Goal: Task Accomplishment & Management: Manage account settings

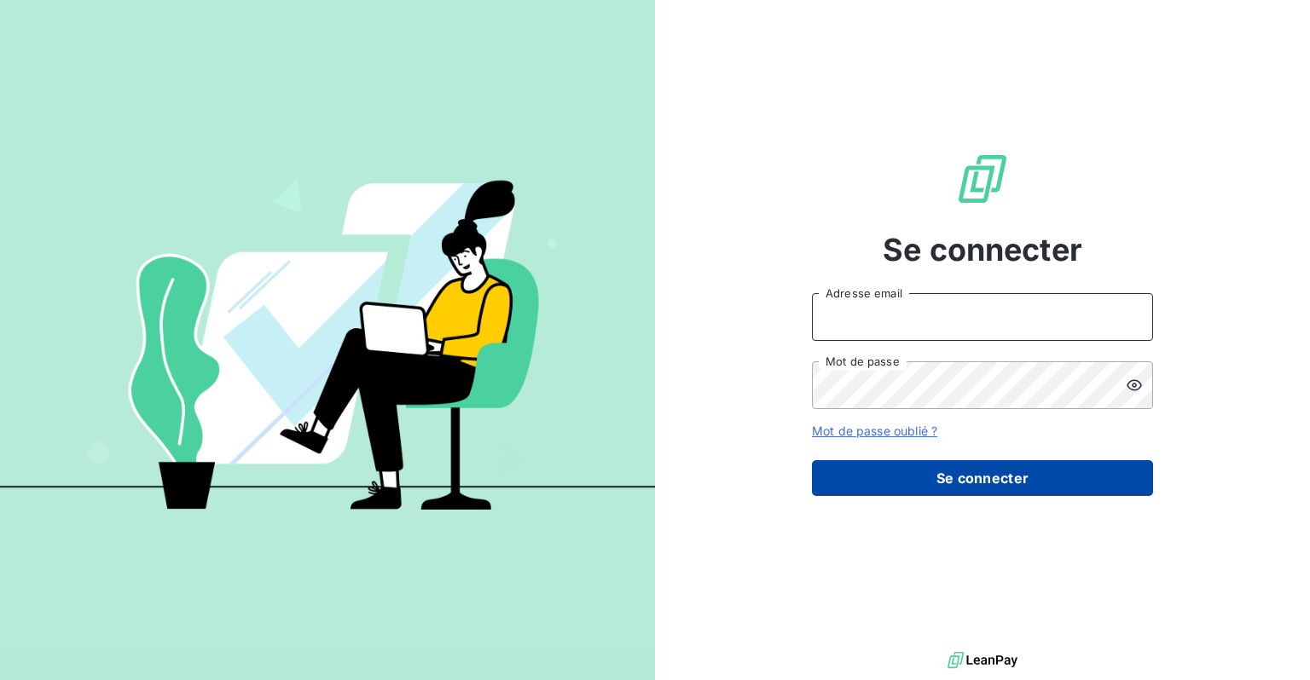
type input "[EMAIL_ADDRESS][DOMAIN_NAME]"
click at [982, 472] on button "Se connecter" at bounding box center [982, 478] width 341 height 36
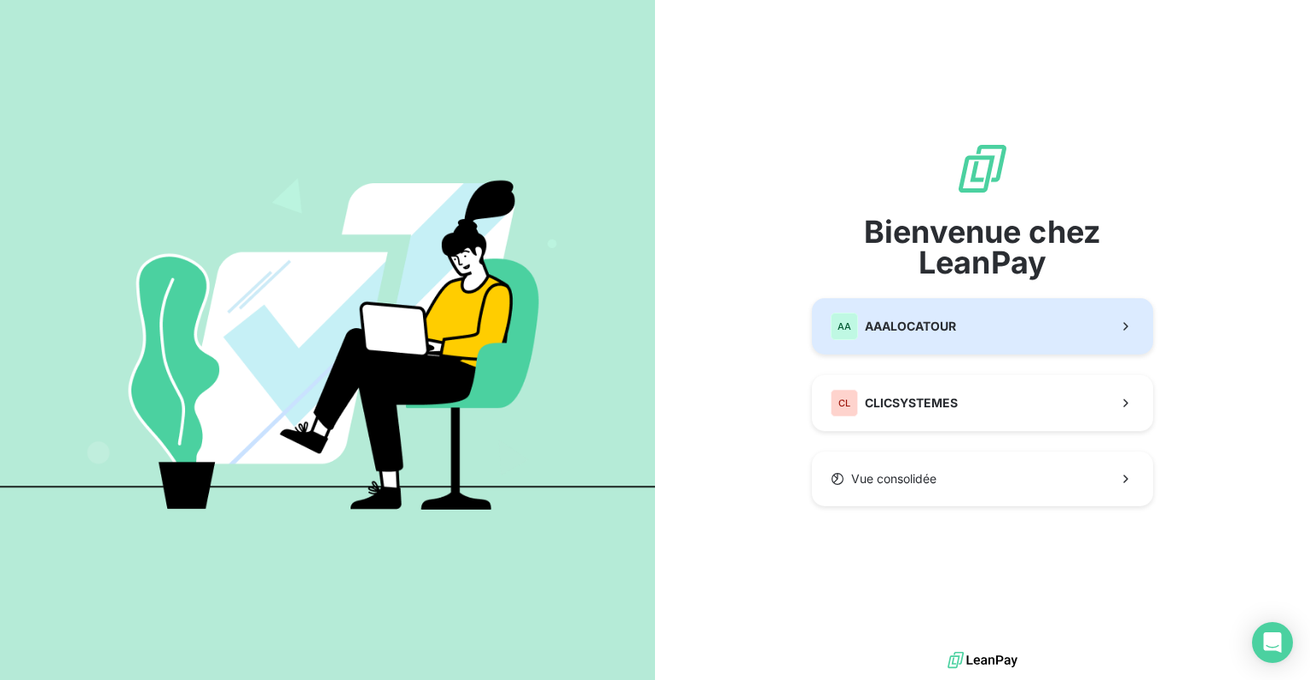
click at [929, 314] on div "AA AAALOCATOUR" at bounding box center [892, 326] width 125 height 27
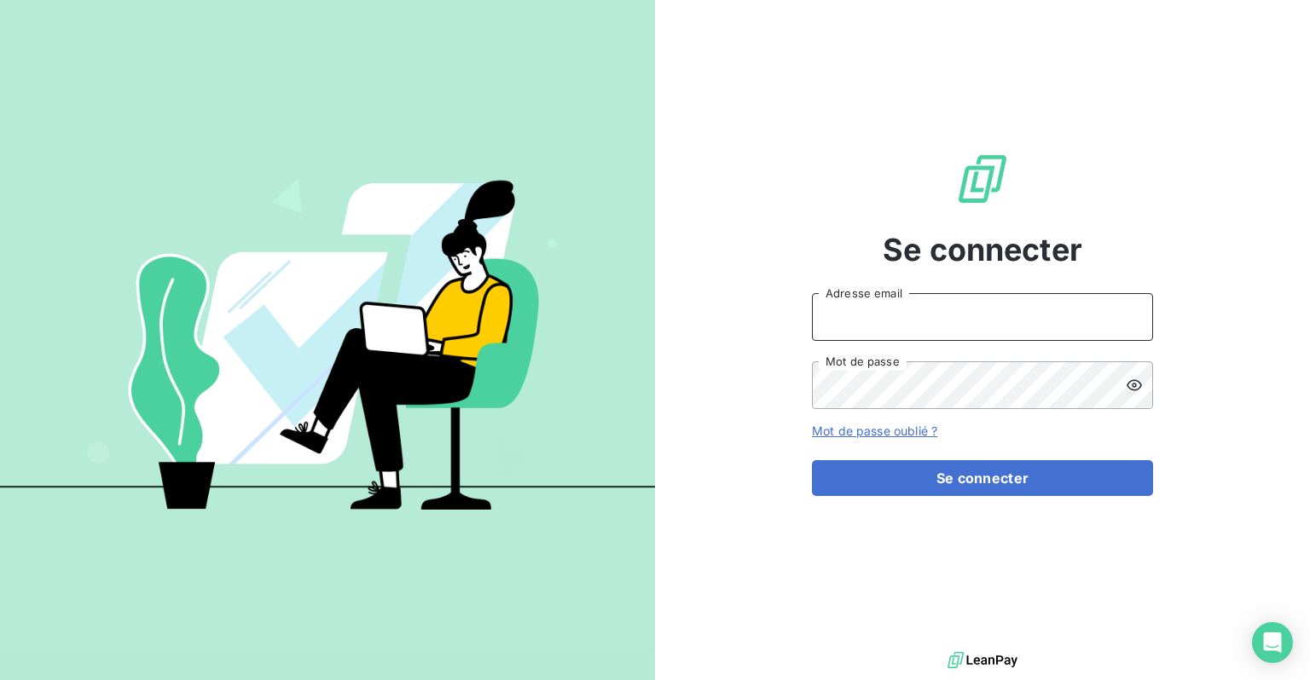
type input "[EMAIL_ADDRESS][DOMAIN_NAME]"
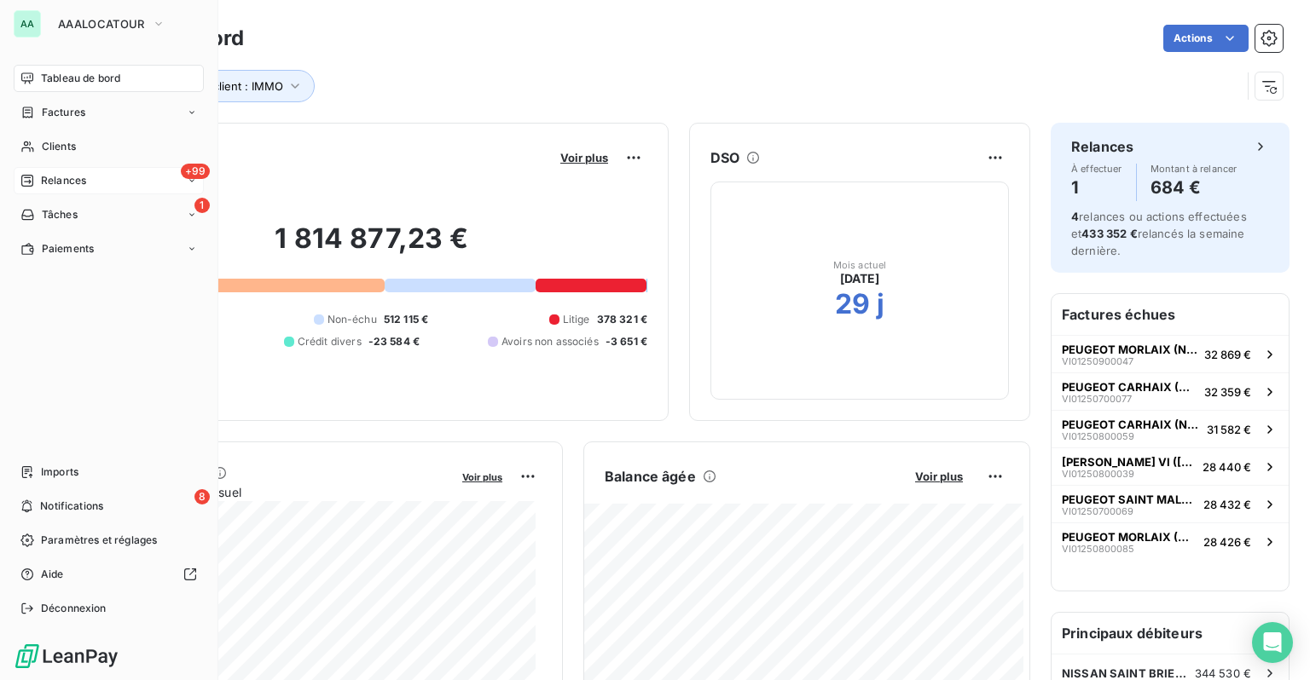
click at [35, 185] on div "Relances" at bounding box center [53, 180] width 66 height 15
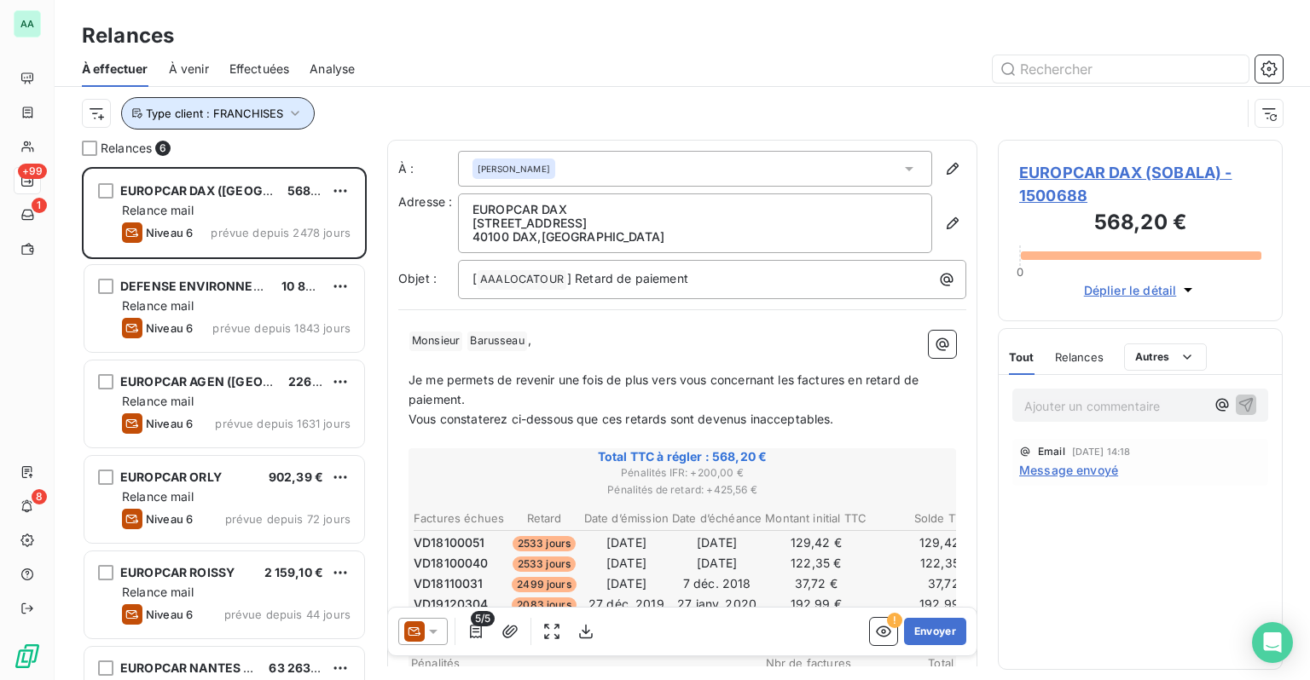
click at [299, 127] on button "Type client : FRANCHISES" at bounding box center [218, 113] width 194 height 32
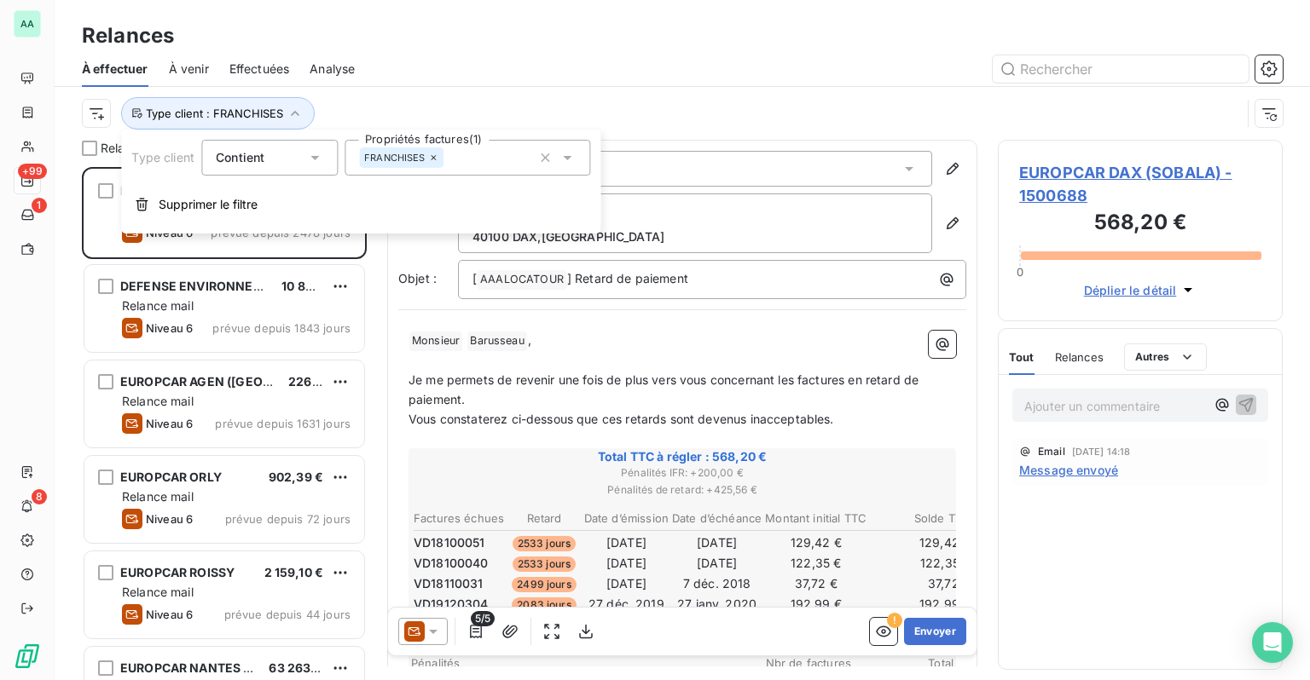
click at [433, 162] on icon at bounding box center [434, 158] width 10 height 10
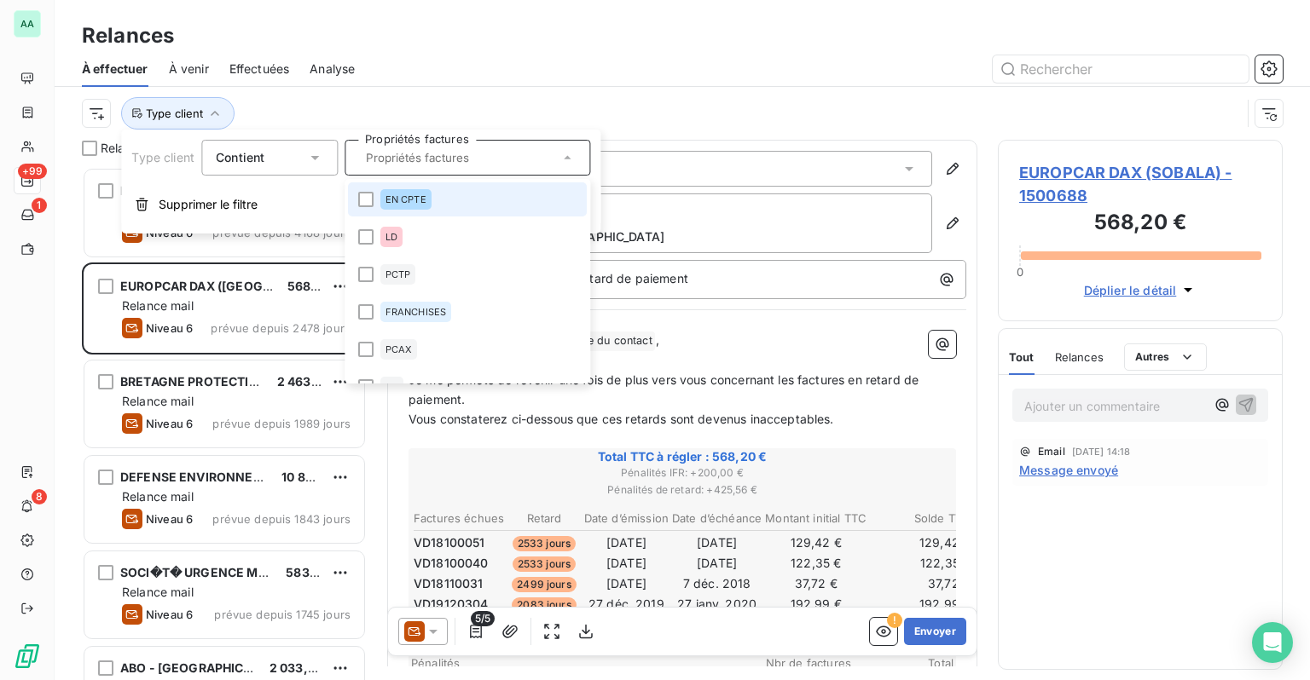
scroll to position [501, 271]
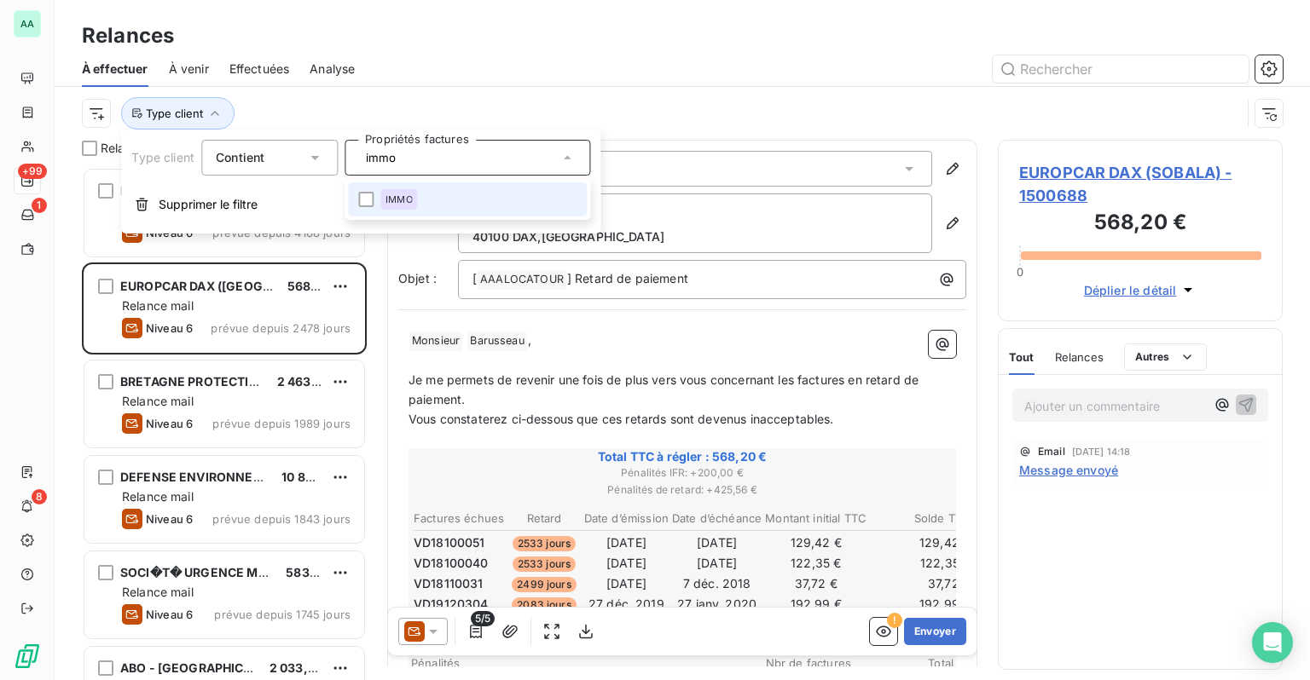
type input "immo"
click at [431, 189] on li "IMMO" at bounding box center [467, 199] width 239 height 34
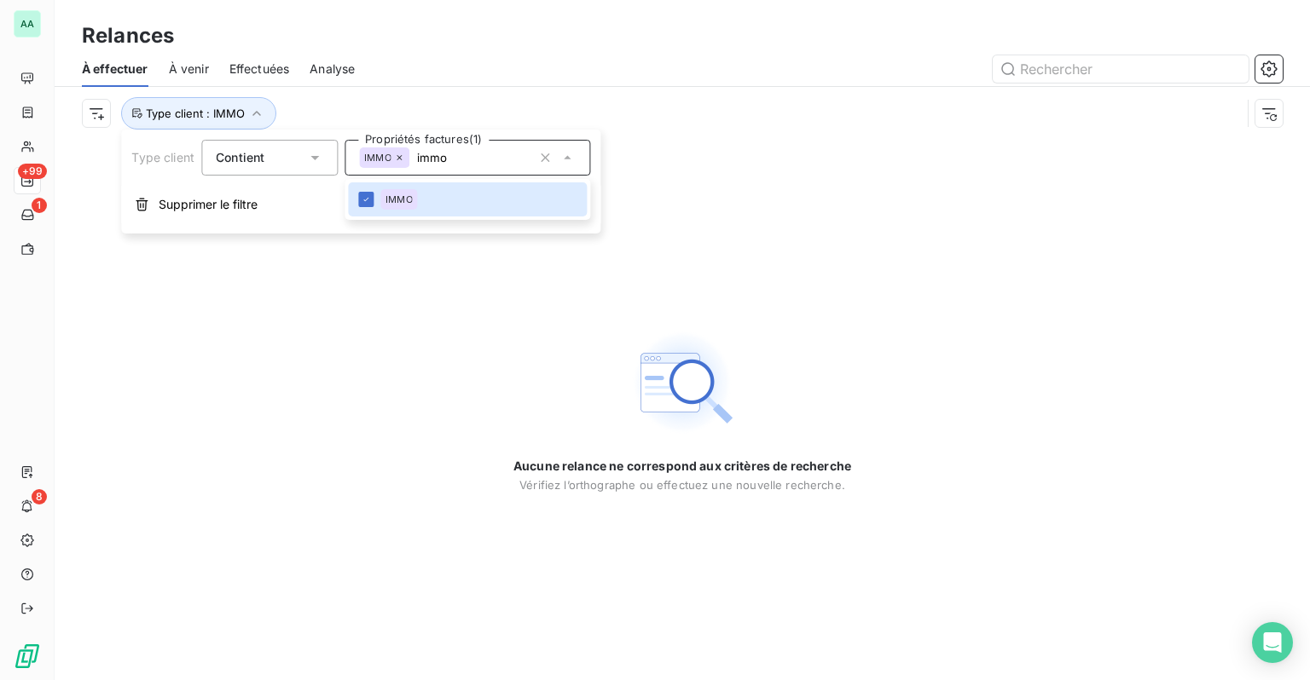
click at [535, 99] on div "Type client : IMMO" at bounding box center [661, 113] width 1159 height 32
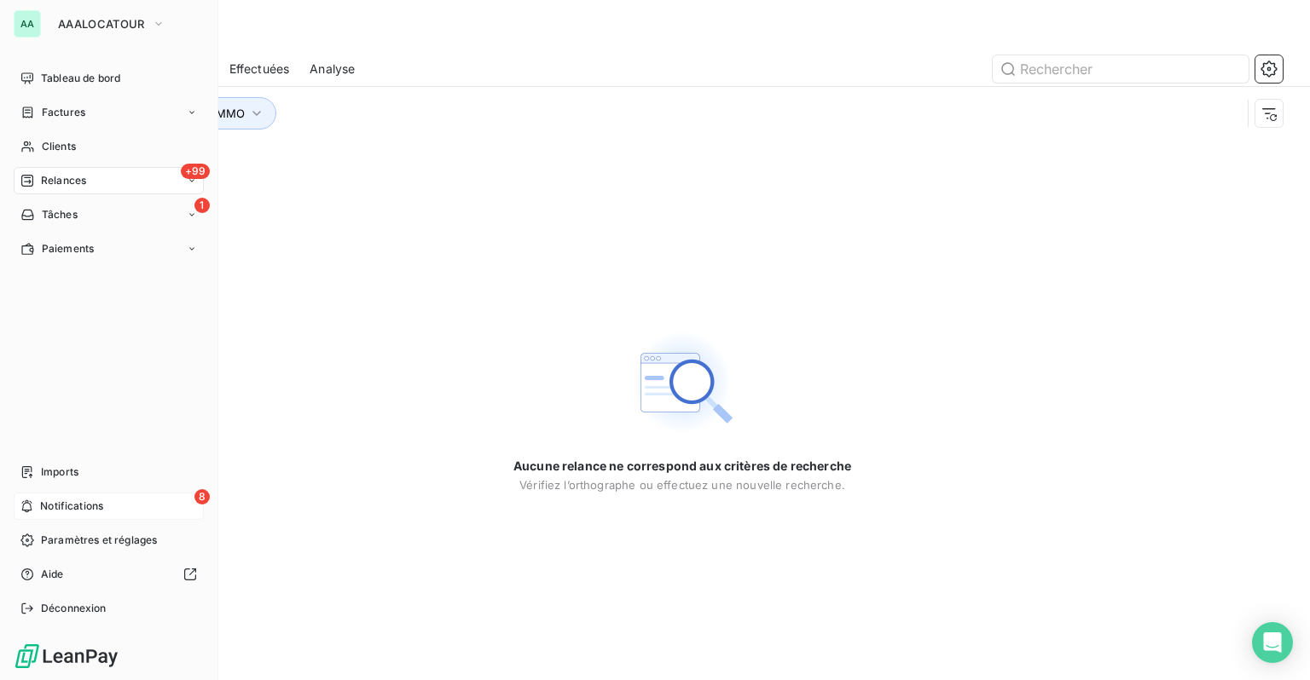
click at [80, 509] on span "Notifications" at bounding box center [71, 506] width 63 height 15
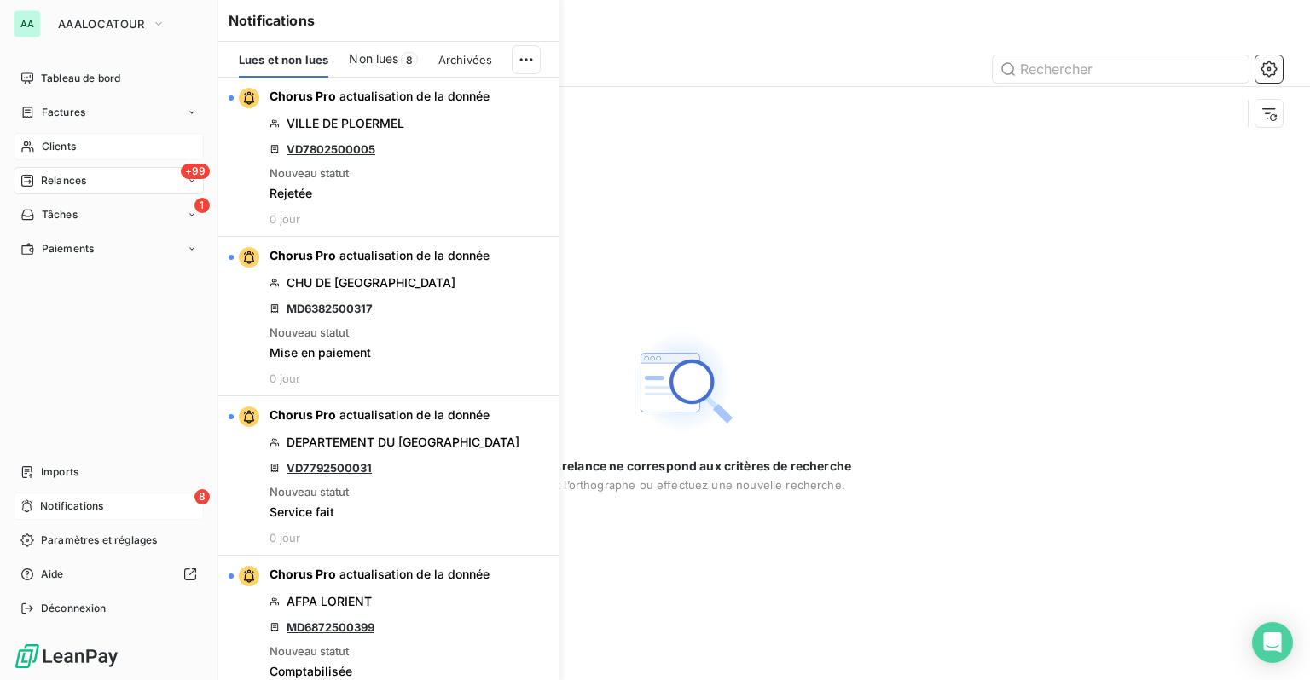
click at [70, 148] on span "Clients" at bounding box center [59, 146] width 34 height 15
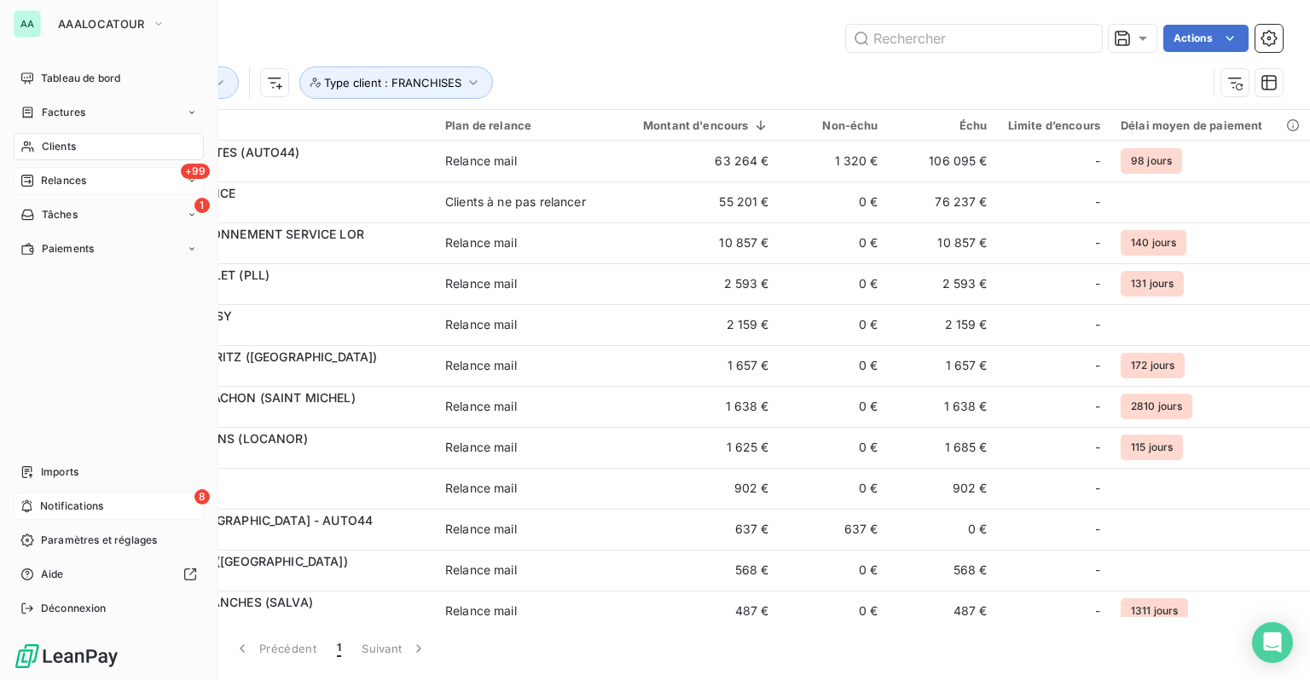
click at [74, 185] on span "Relances" at bounding box center [63, 180] width 45 height 15
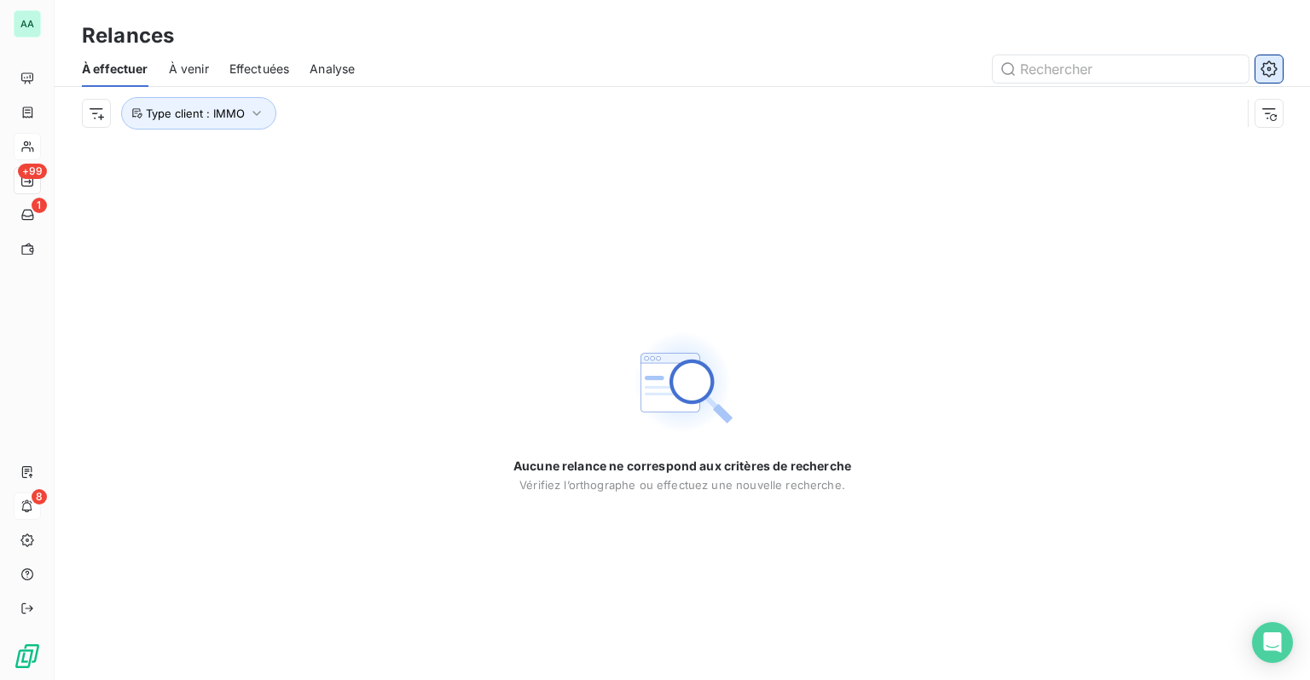
click at [1267, 67] on icon "button" at bounding box center [1268, 69] width 17 height 17
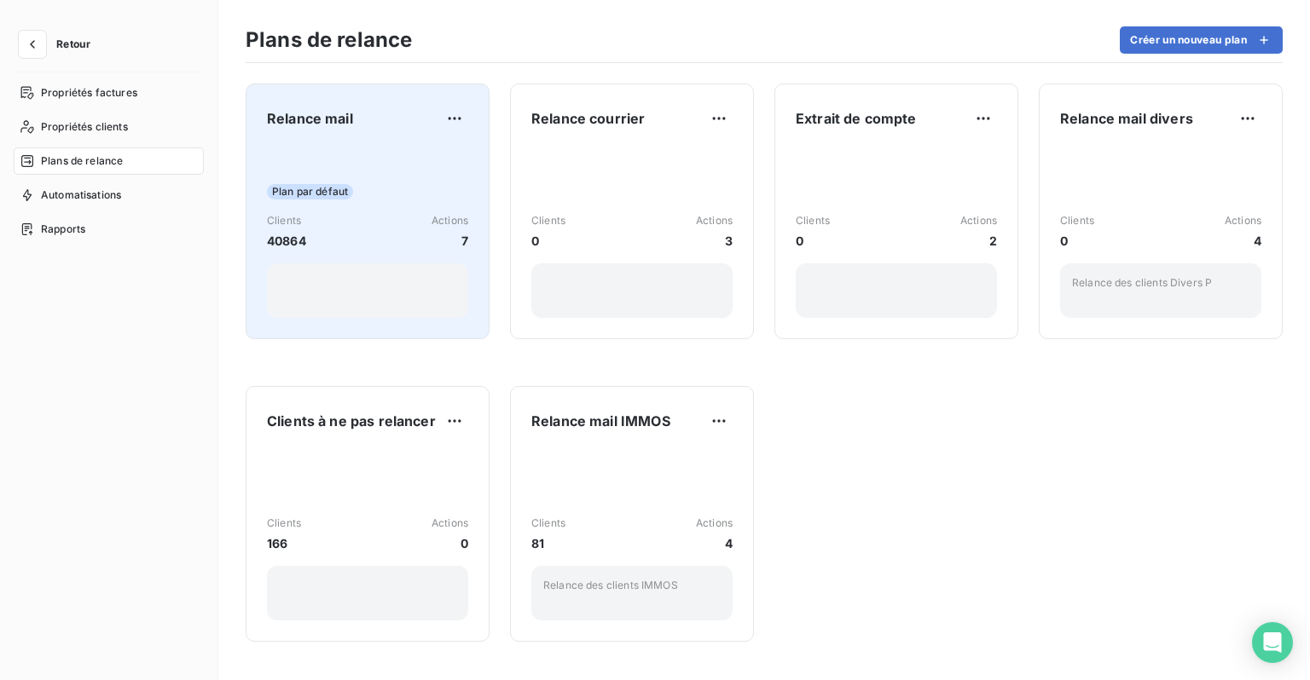
click at [381, 179] on div "Plan par défaut Clients 40864 Actions 7" at bounding box center [367, 232] width 201 height 172
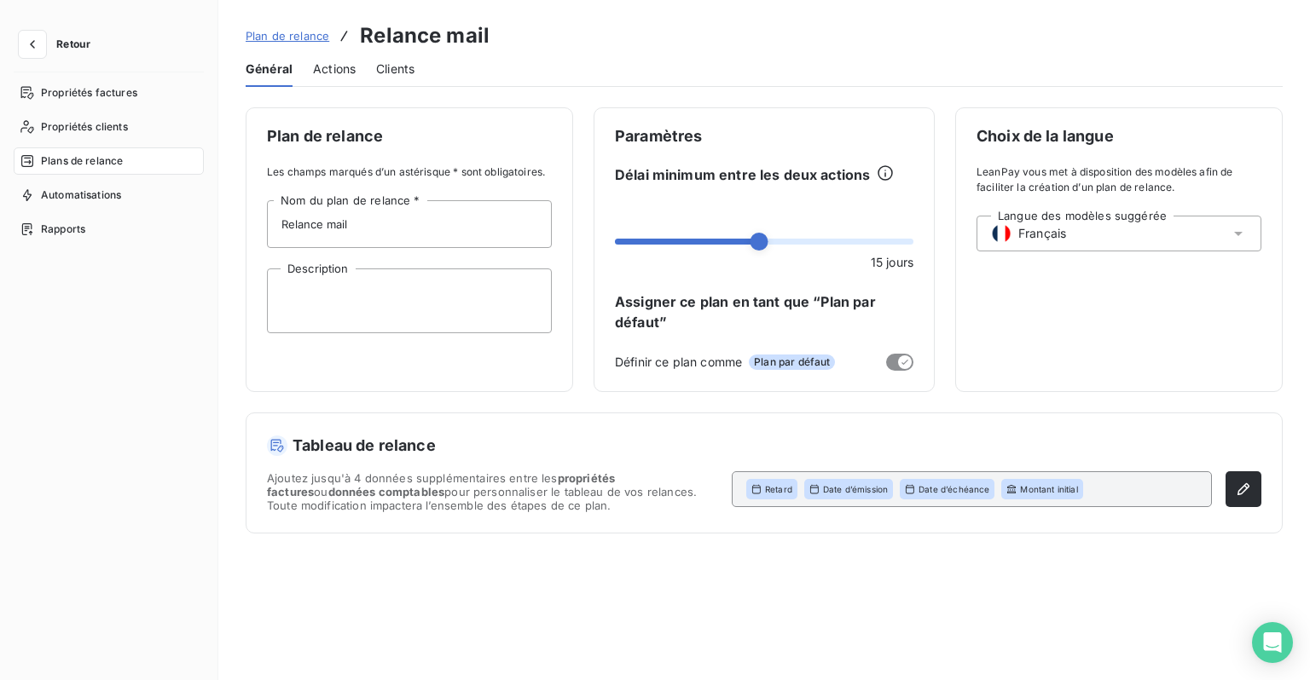
click at [326, 77] on span "Actions" at bounding box center [334, 69] width 43 height 17
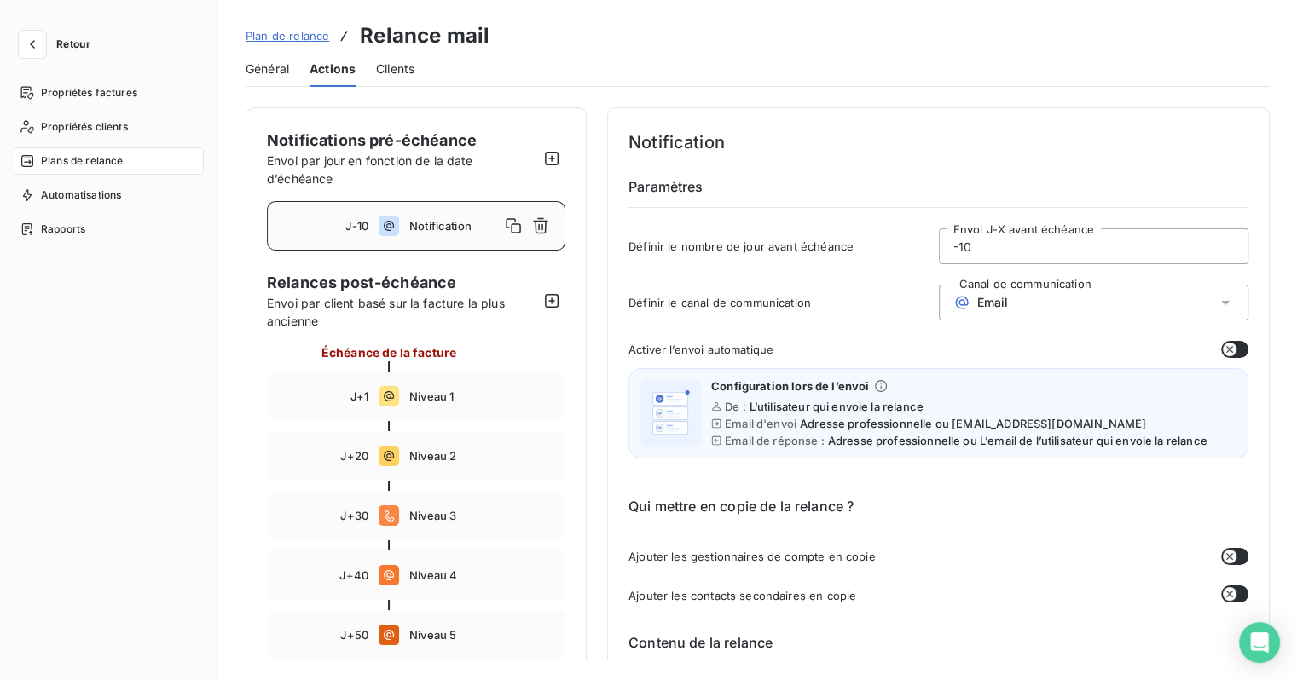
click at [288, 28] on link "Plan de relance" at bounding box center [288, 35] width 84 height 17
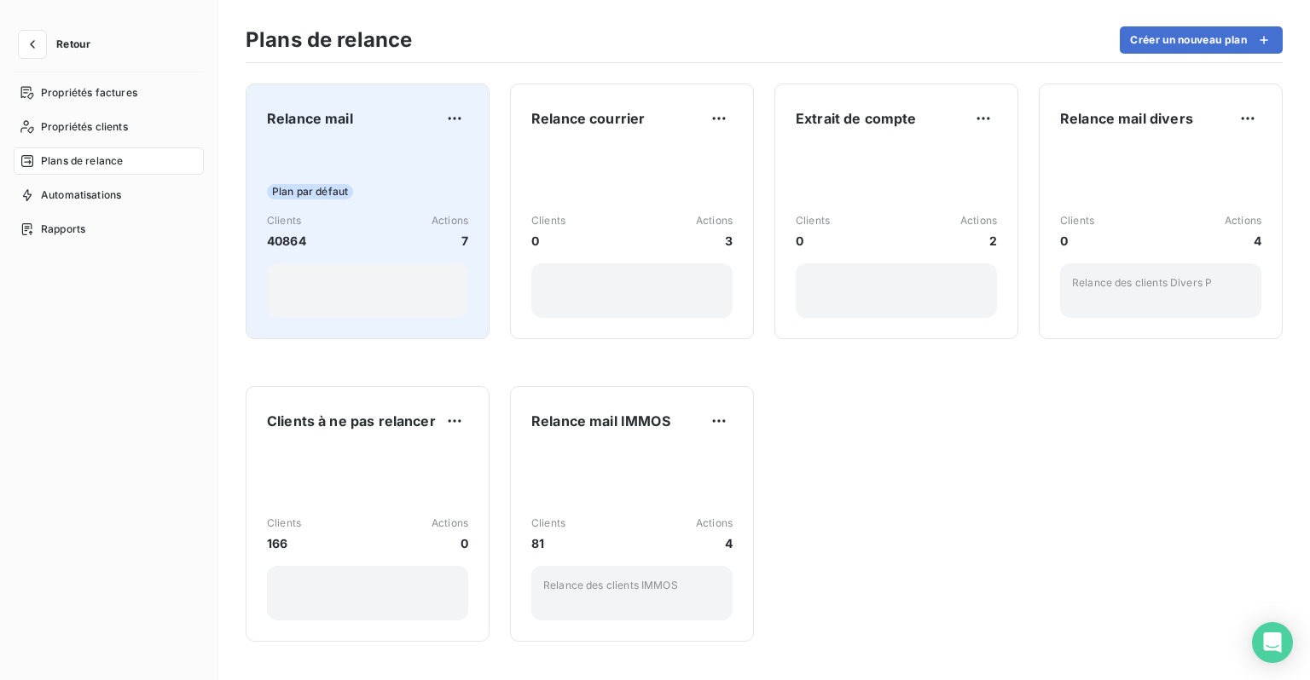
click at [383, 203] on div "Plan par défaut Clients 40864 Actions 7" at bounding box center [367, 232] width 201 height 172
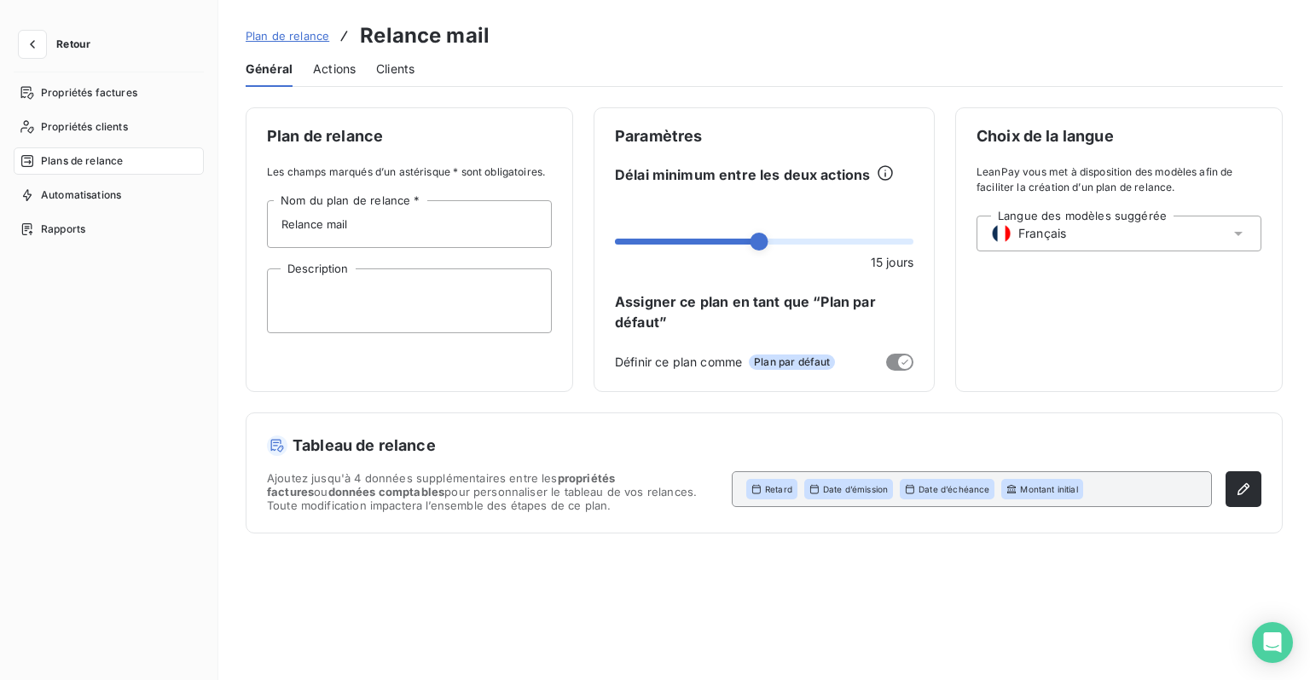
click at [312, 31] on span "Plan de relance" at bounding box center [288, 36] width 84 height 14
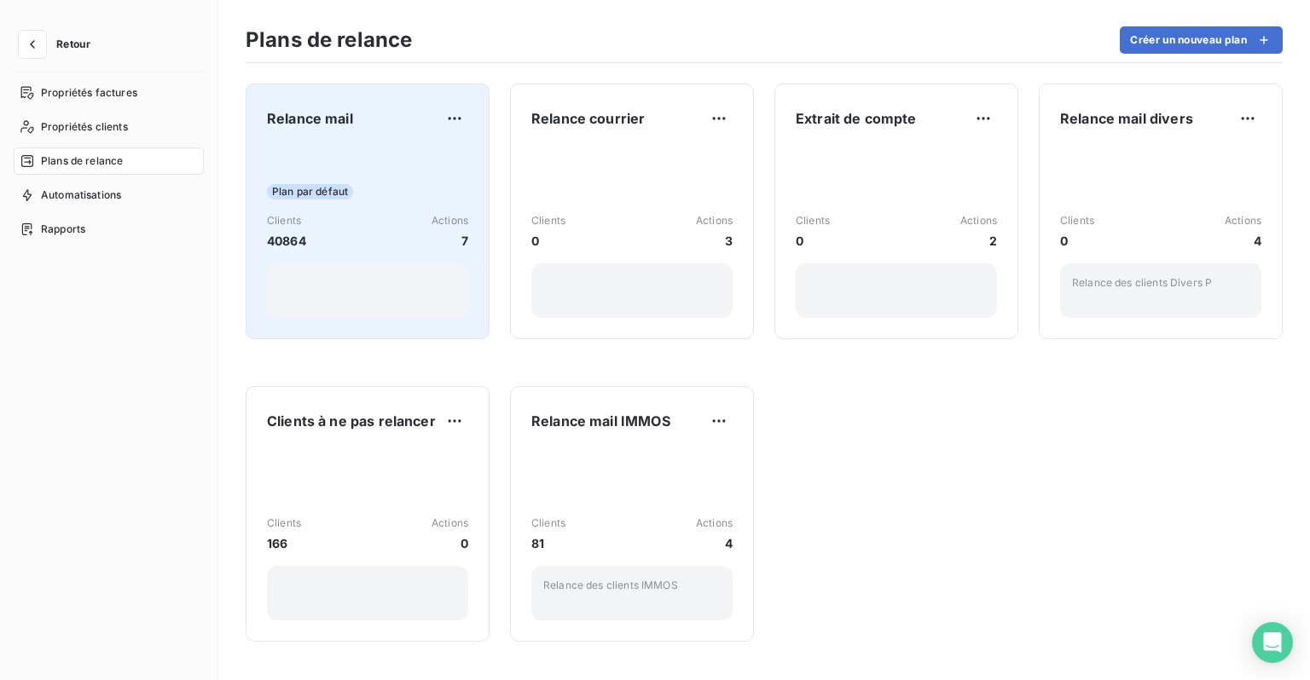
click at [413, 263] on div at bounding box center [367, 290] width 201 height 55
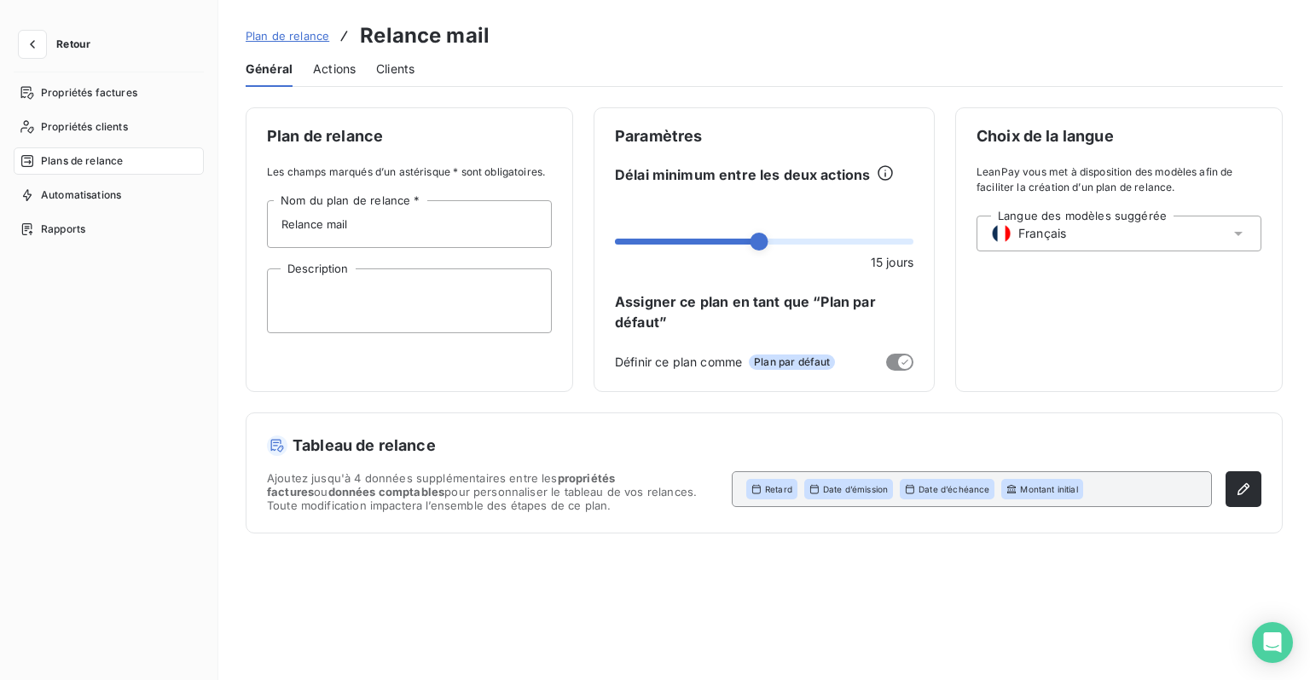
click at [334, 64] on span "Actions" at bounding box center [334, 69] width 43 height 17
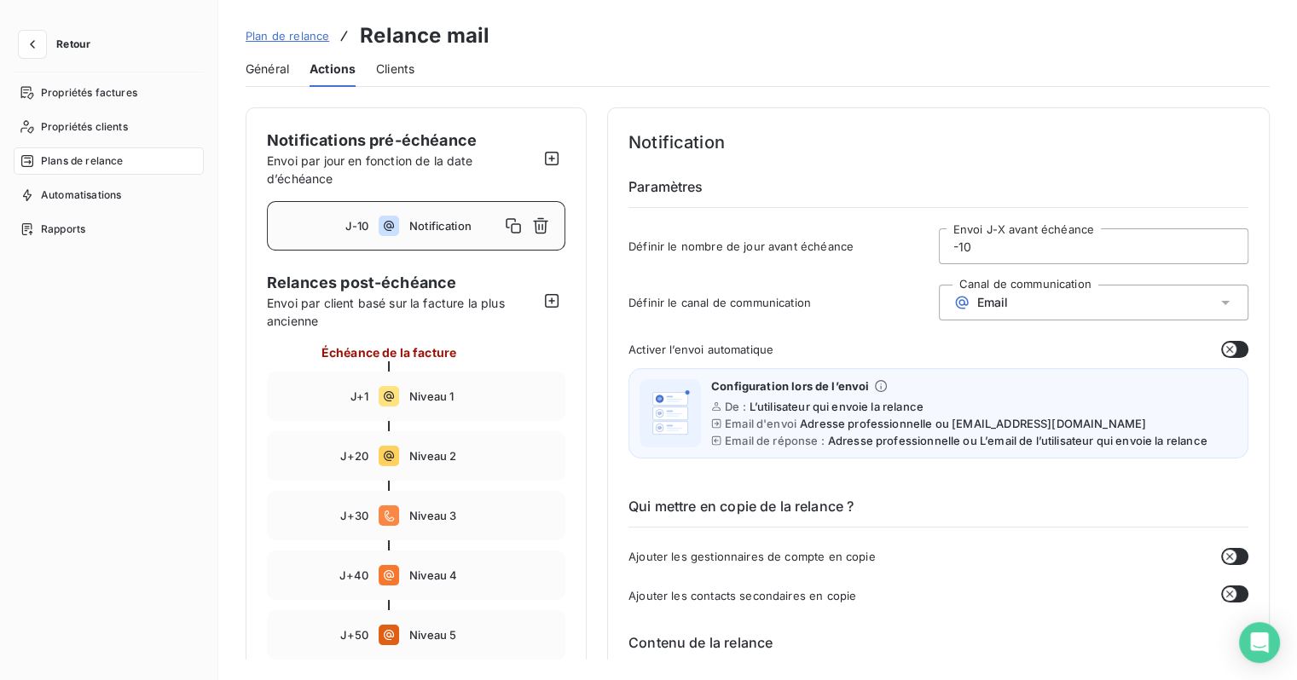
click at [408, 70] on span "Clients" at bounding box center [395, 69] width 38 height 17
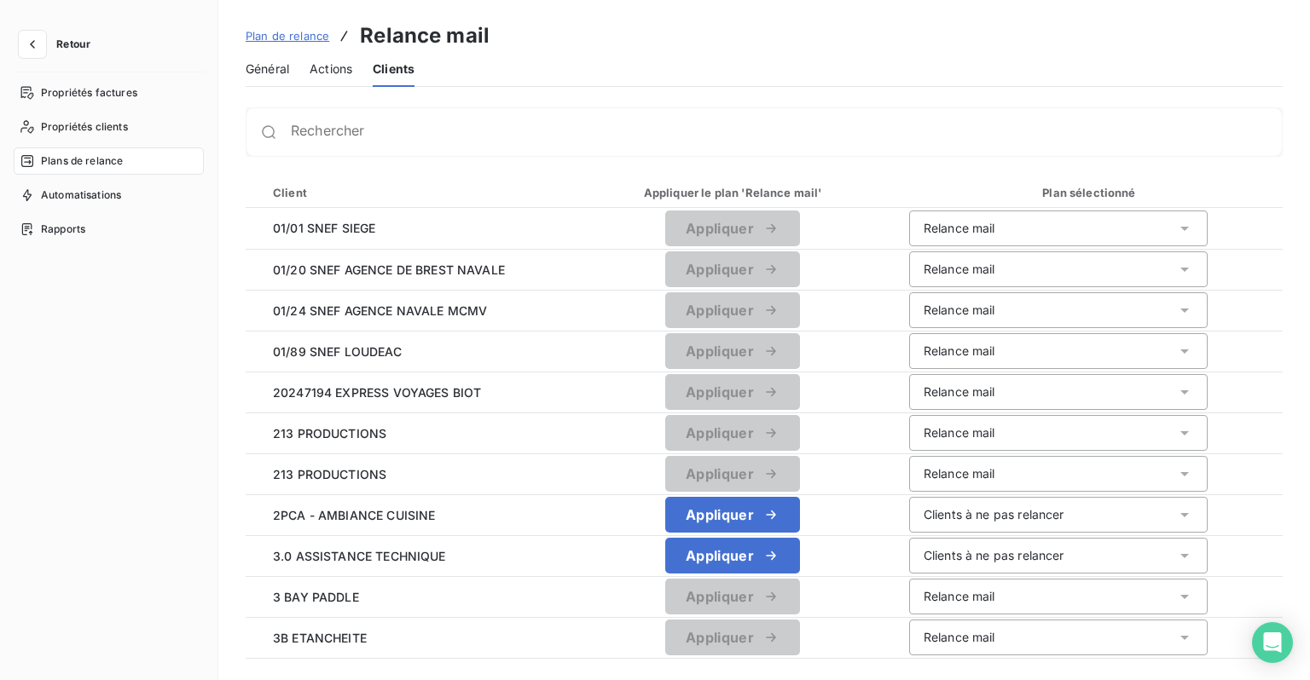
click at [334, 73] on span "Actions" at bounding box center [331, 69] width 43 height 17
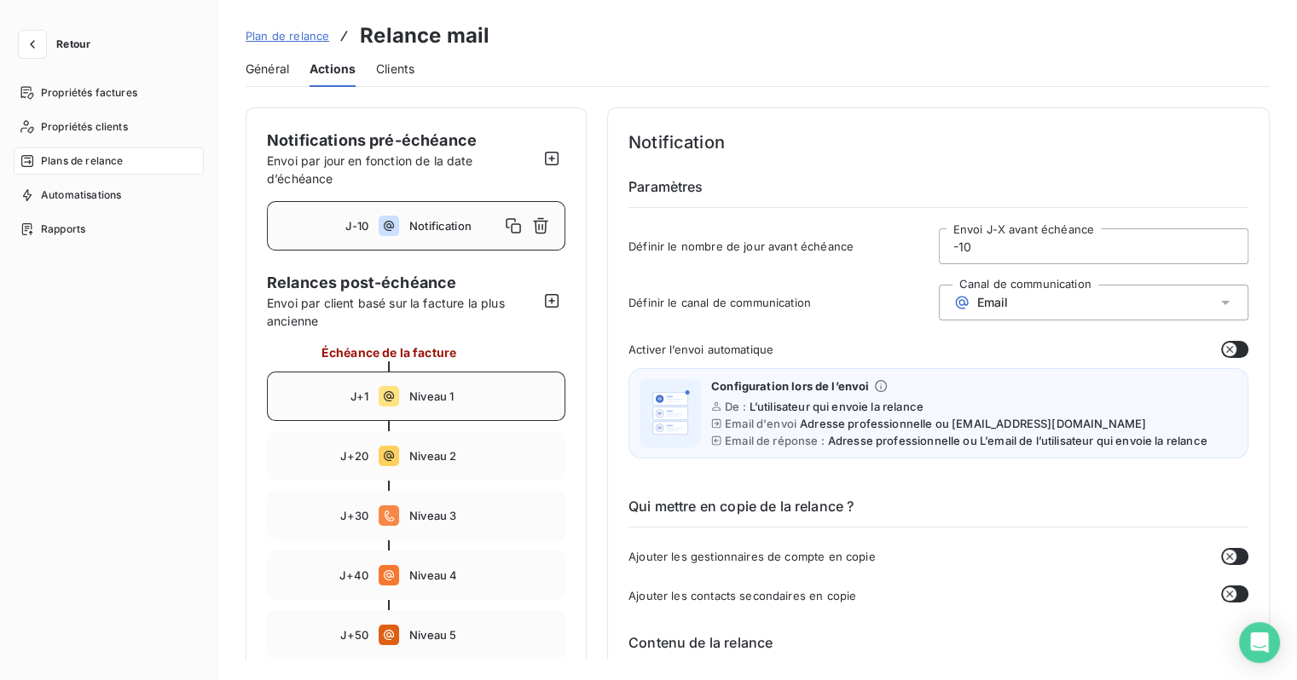
click at [436, 397] on span "Niveau 1" at bounding box center [481, 397] width 145 height 14
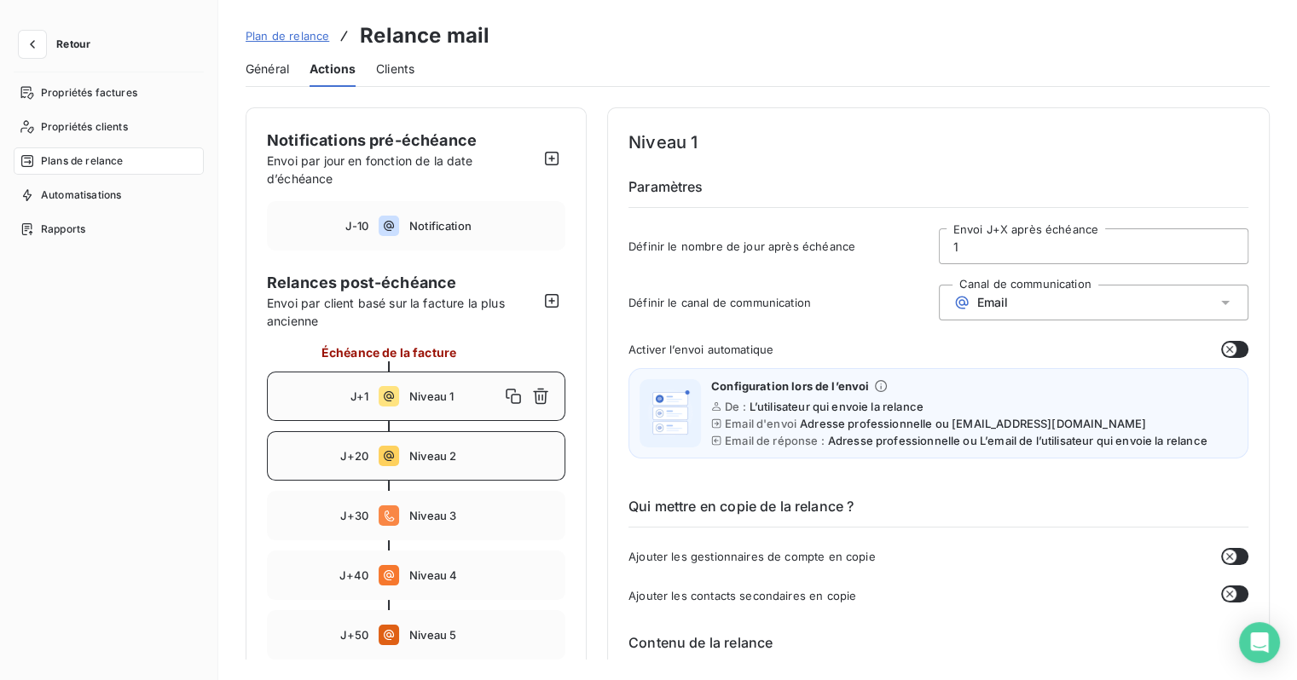
click at [389, 464] on icon at bounding box center [389, 456] width 20 height 20
type input "20"
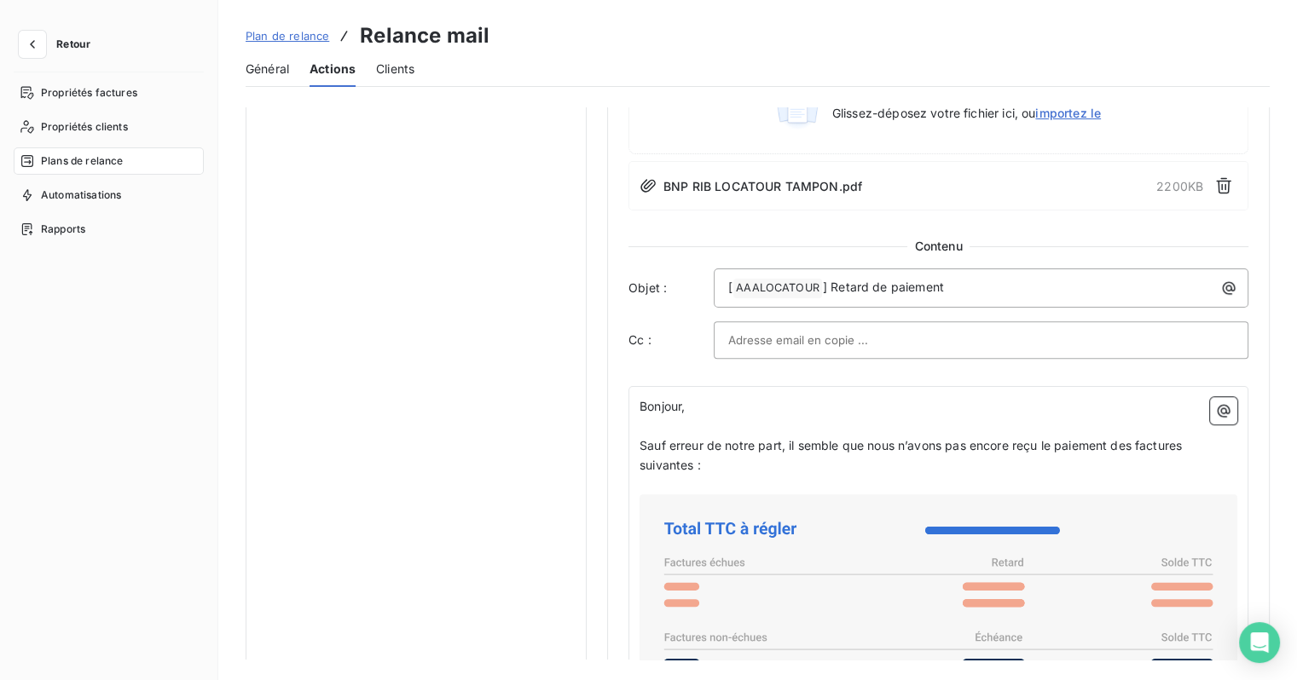
scroll to position [683, 0]
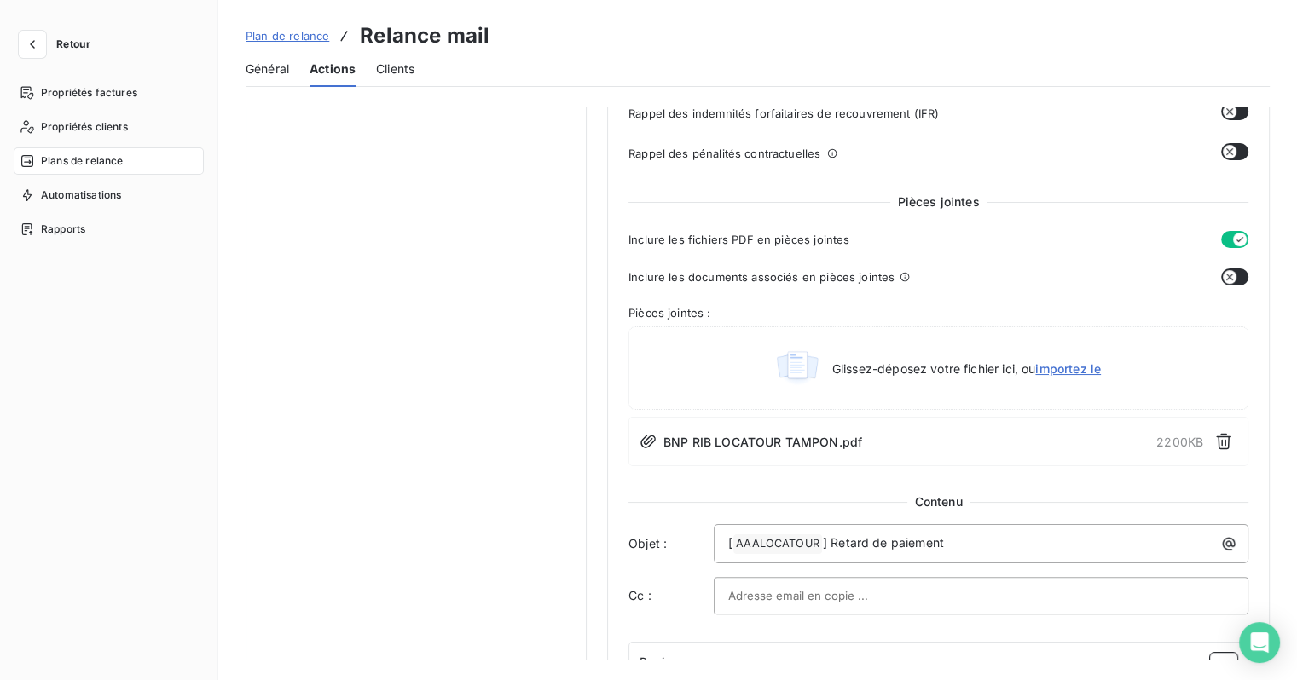
click at [270, 36] on span "Plan de relance" at bounding box center [288, 36] width 84 height 14
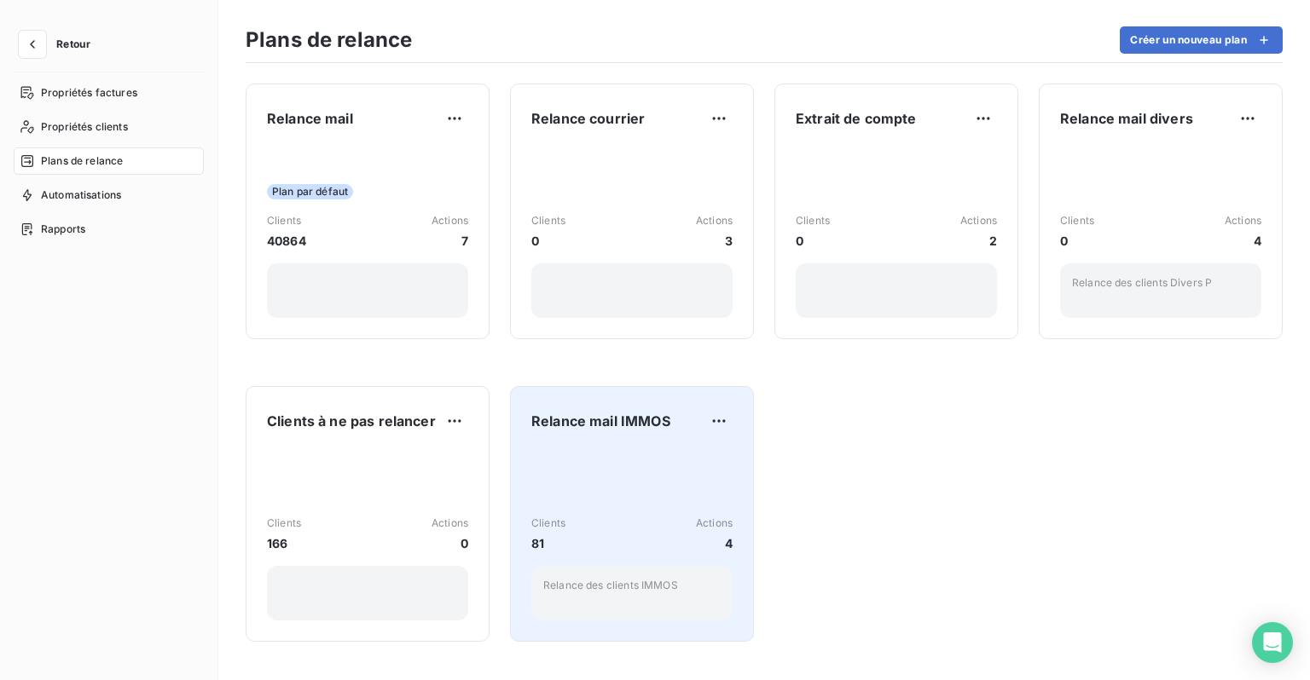
click at [595, 472] on div "Clients 81 Actions 4 Relance des clients IMMOS" at bounding box center [631, 534] width 201 height 172
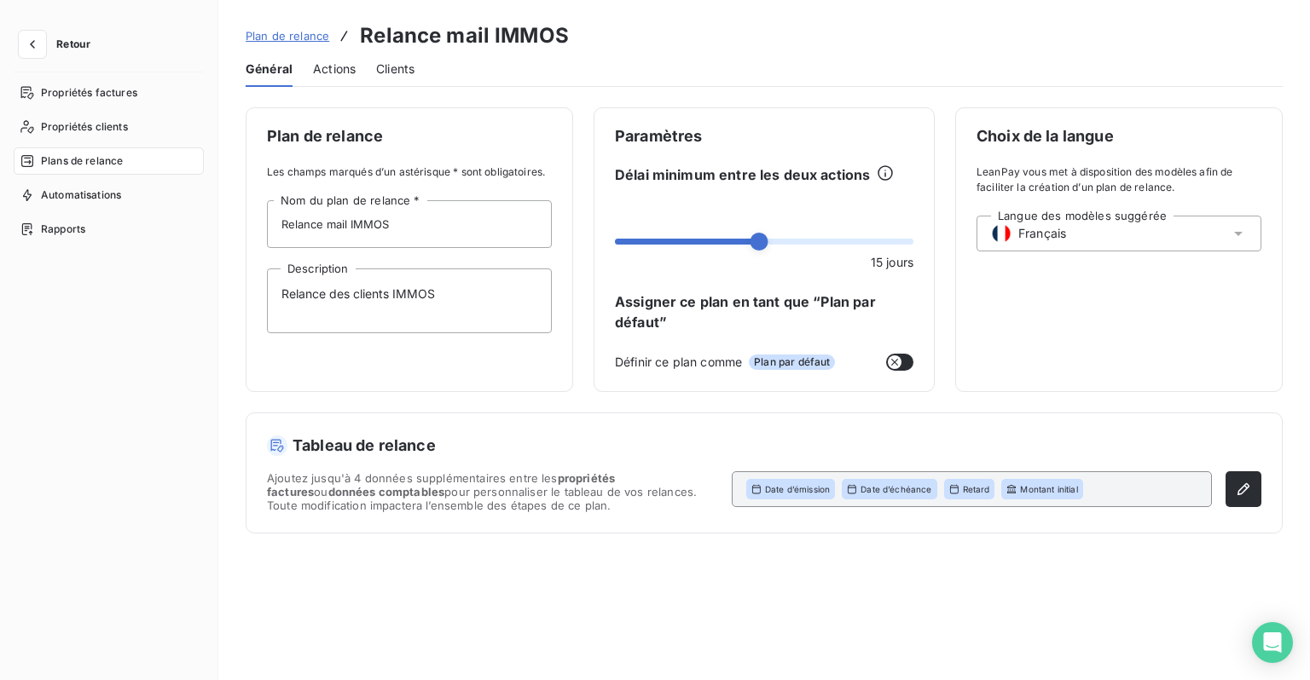
click at [342, 73] on span "Actions" at bounding box center [334, 69] width 43 height 17
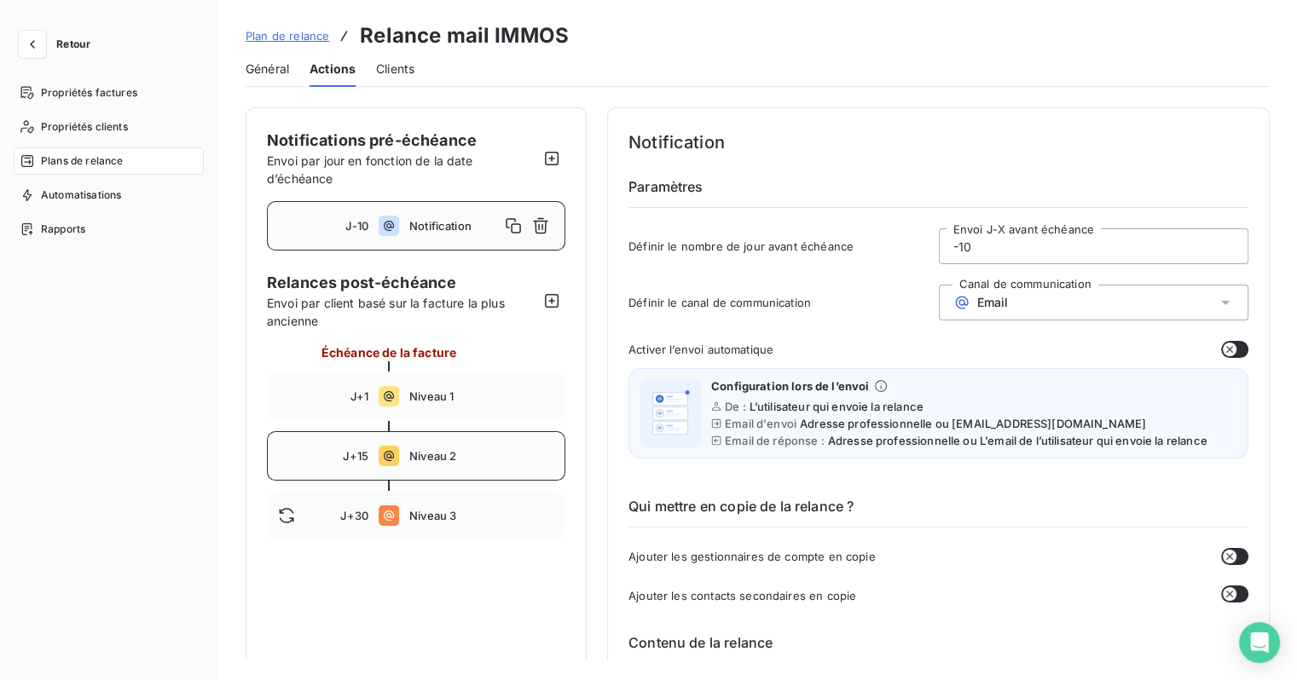
click at [428, 460] on span "Niveau 2" at bounding box center [481, 456] width 145 height 14
type input "15"
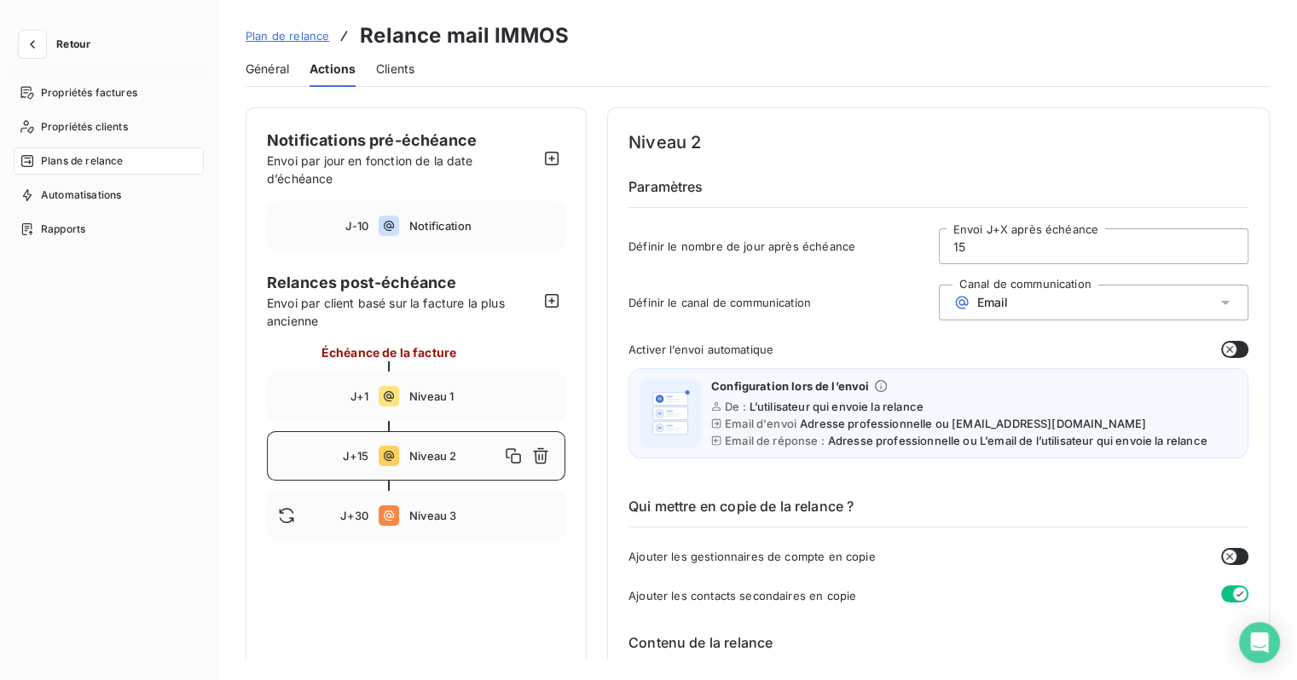
click at [289, 34] on span "Plan de relance" at bounding box center [288, 36] width 84 height 14
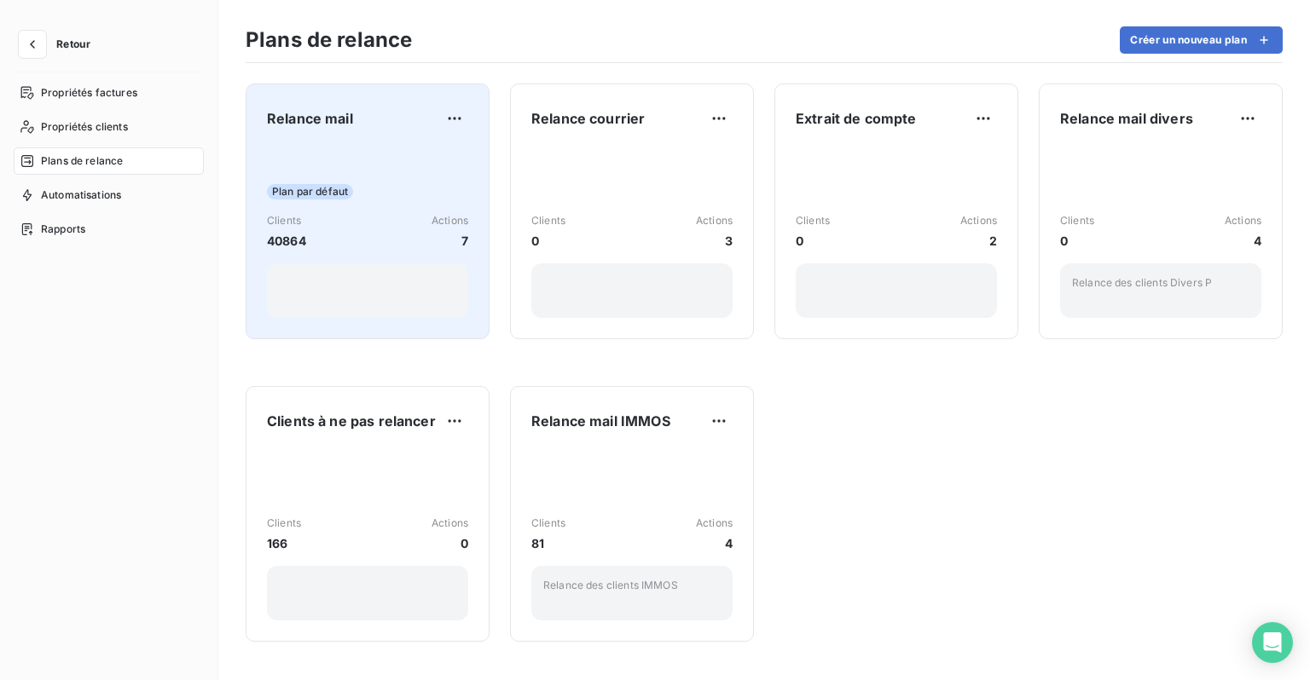
click at [362, 253] on div "Plan par défaut Clients 40864 Actions 7" at bounding box center [367, 232] width 201 height 172
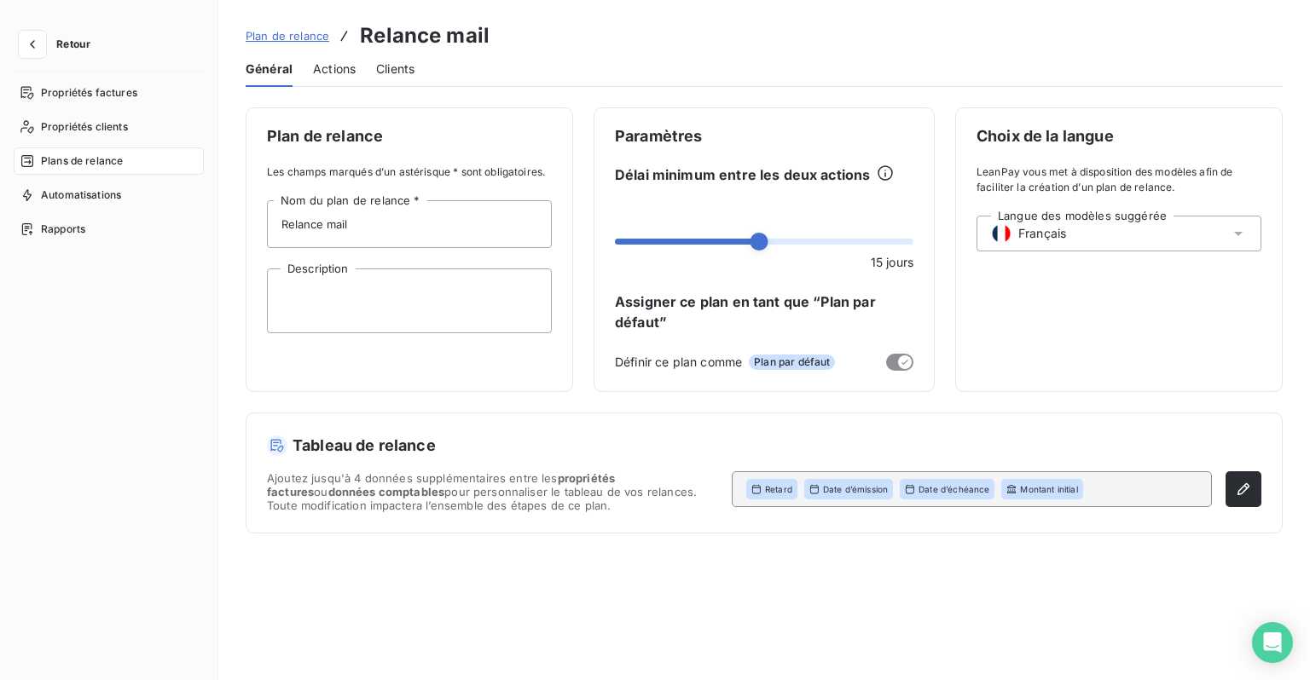
click at [331, 77] on span "Actions" at bounding box center [334, 69] width 43 height 17
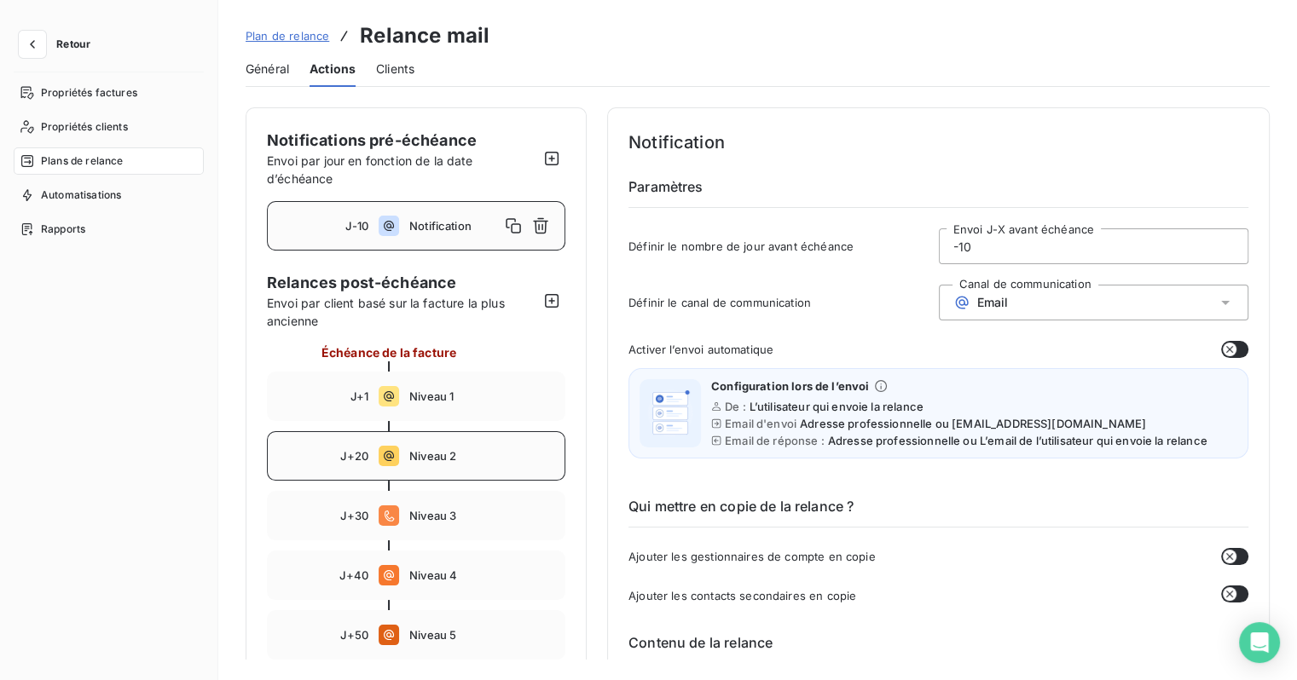
click at [454, 455] on span "Niveau 2" at bounding box center [481, 456] width 145 height 14
type input "20"
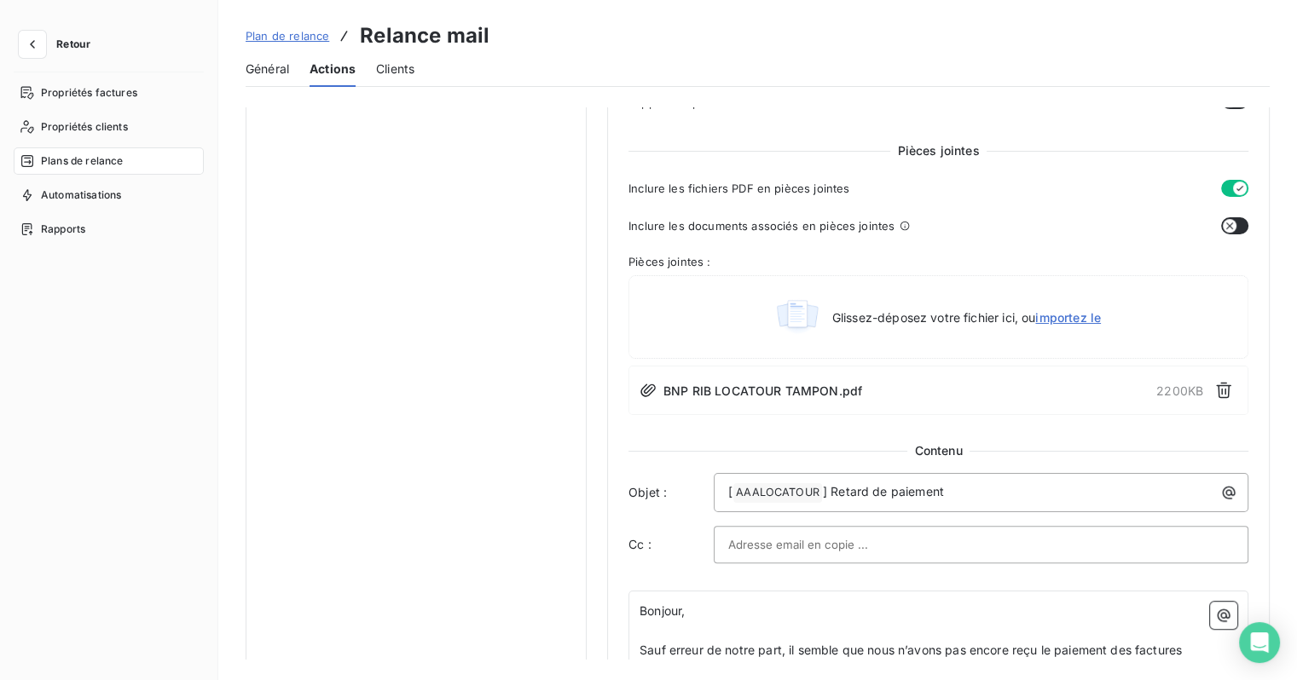
scroll to position [597, 0]
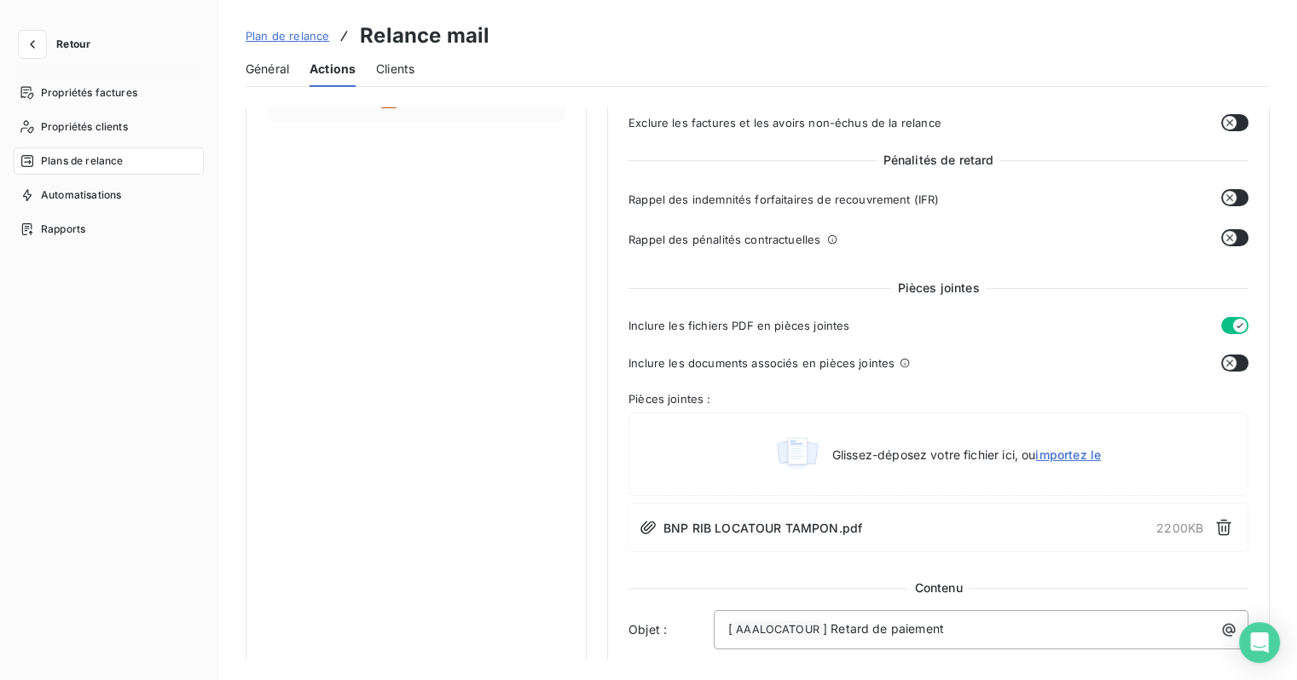
click at [305, 36] on span "Plan de relance" at bounding box center [288, 36] width 84 height 14
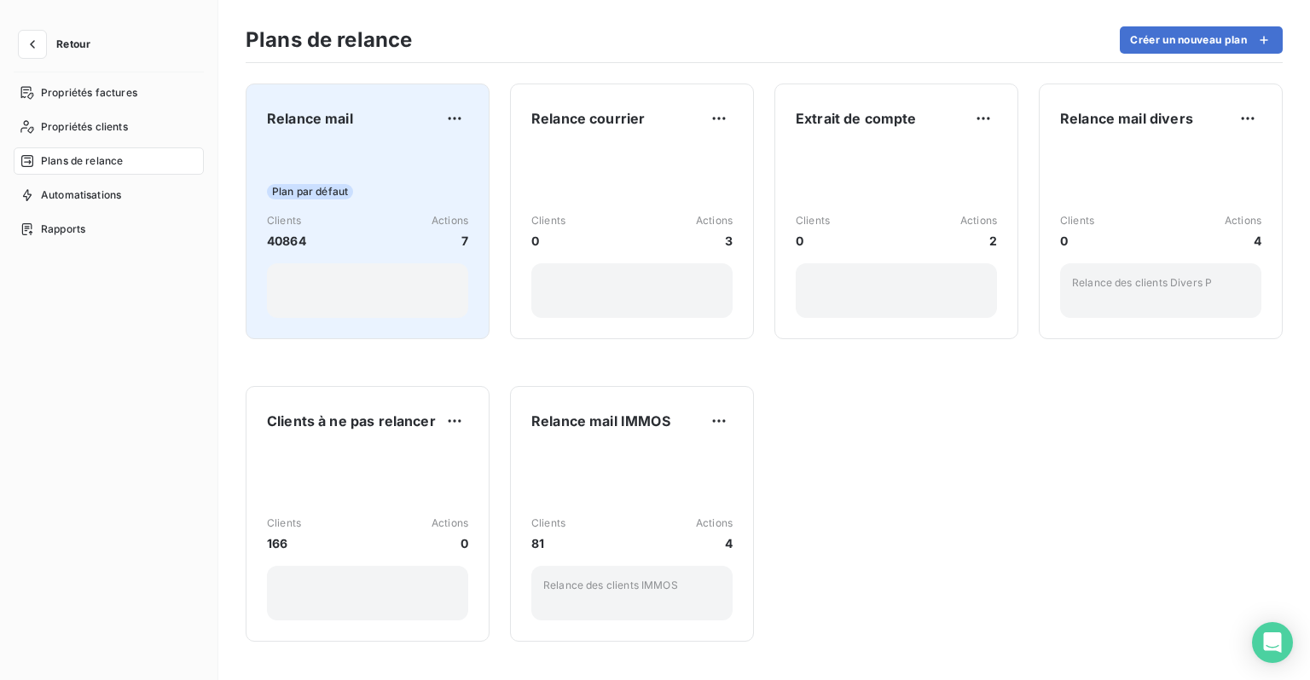
click at [407, 200] on div "Plan par défaut" at bounding box center [367, 191] width 201 height 15
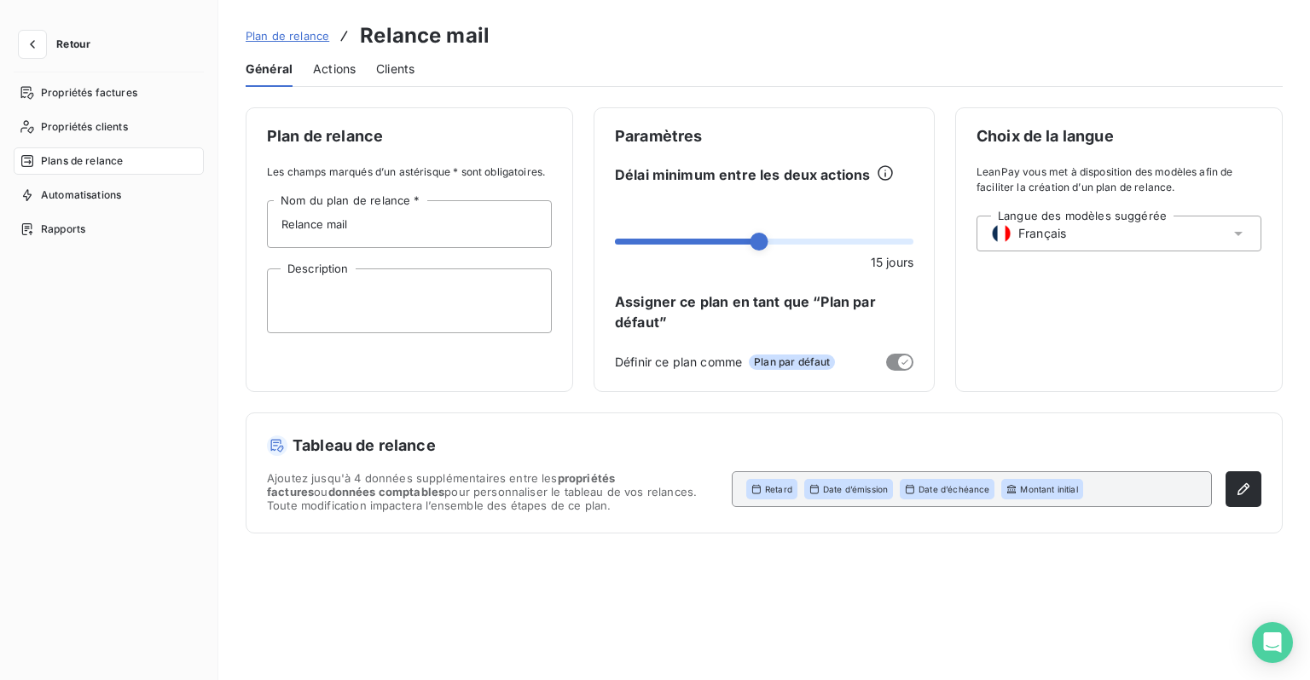
click at [342, 82] on div "Actions" at bounding box center [334, 69] width 43 height 36
click at [341, 80] on div "Actions" at bounding box center [334, 69] width 43 height 36
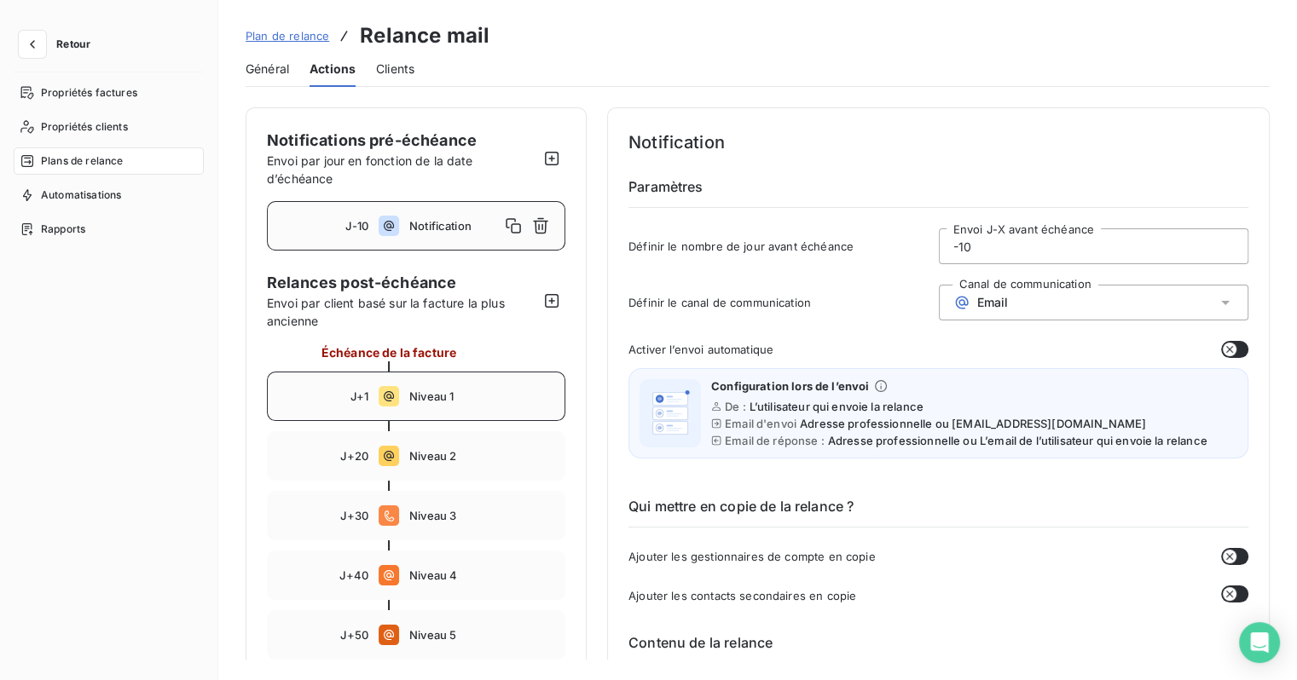
click at [413, 407] on div "J+1 Niveau 1" at bounding box center [416, 396] width 298 height 49
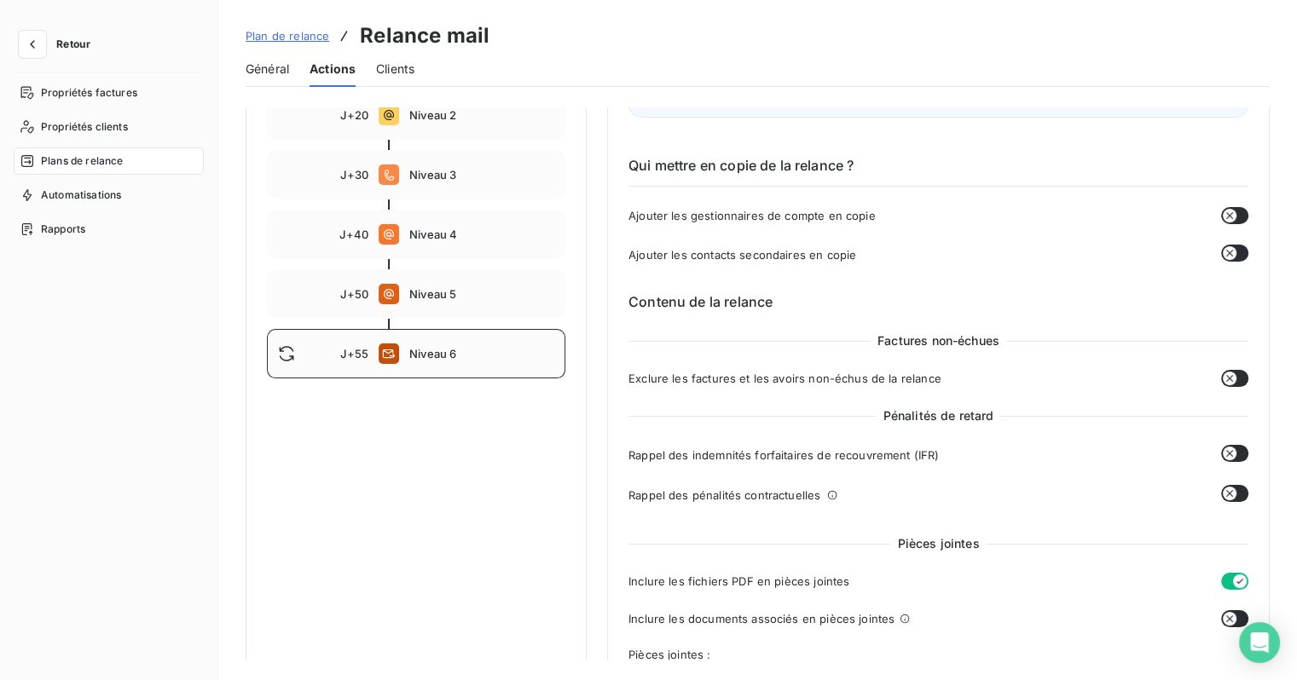
scroll to position [171, 0]
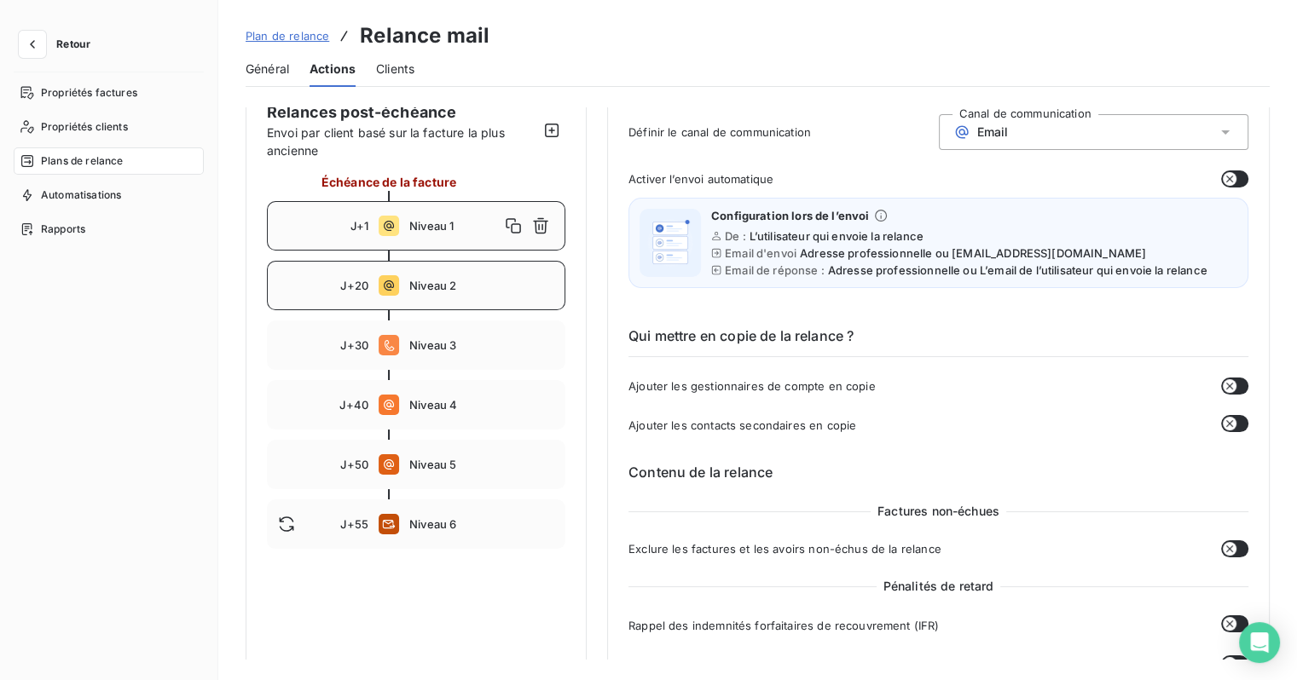
click at [396, 301] on div "J+20 Niveau 2" at bounding box center [416, 285] width 298 height 49
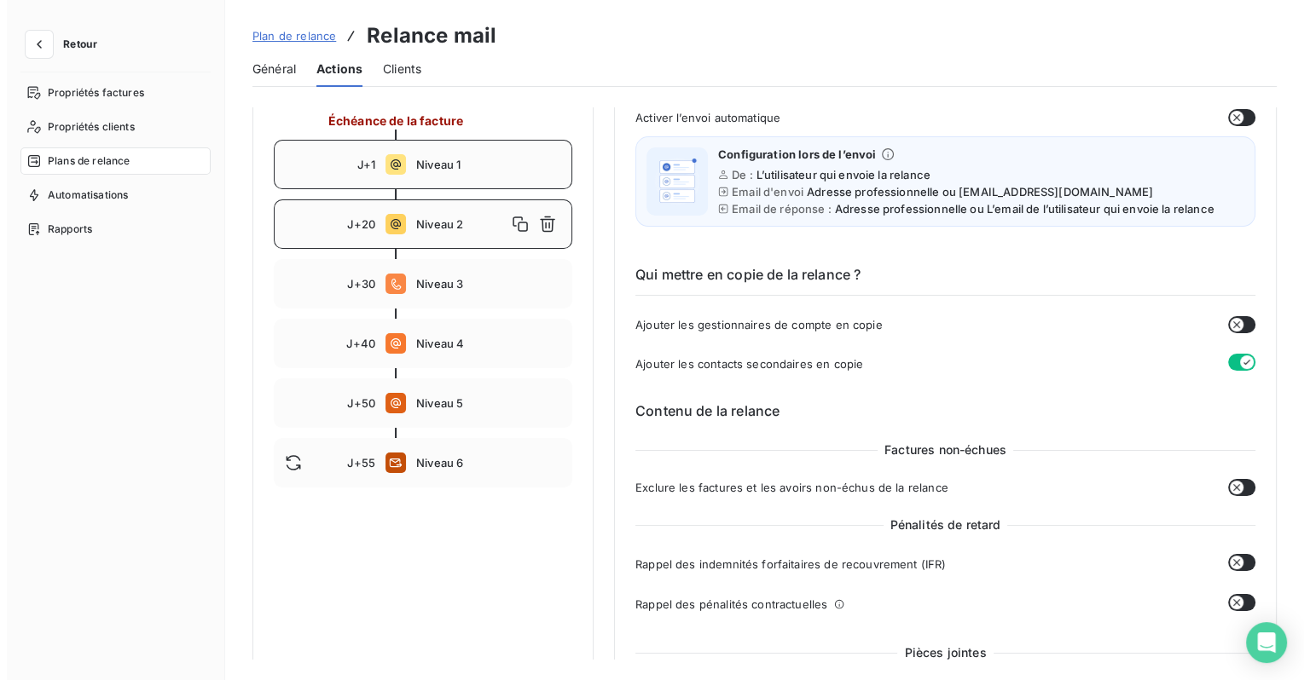
scroll to position [0, 0]
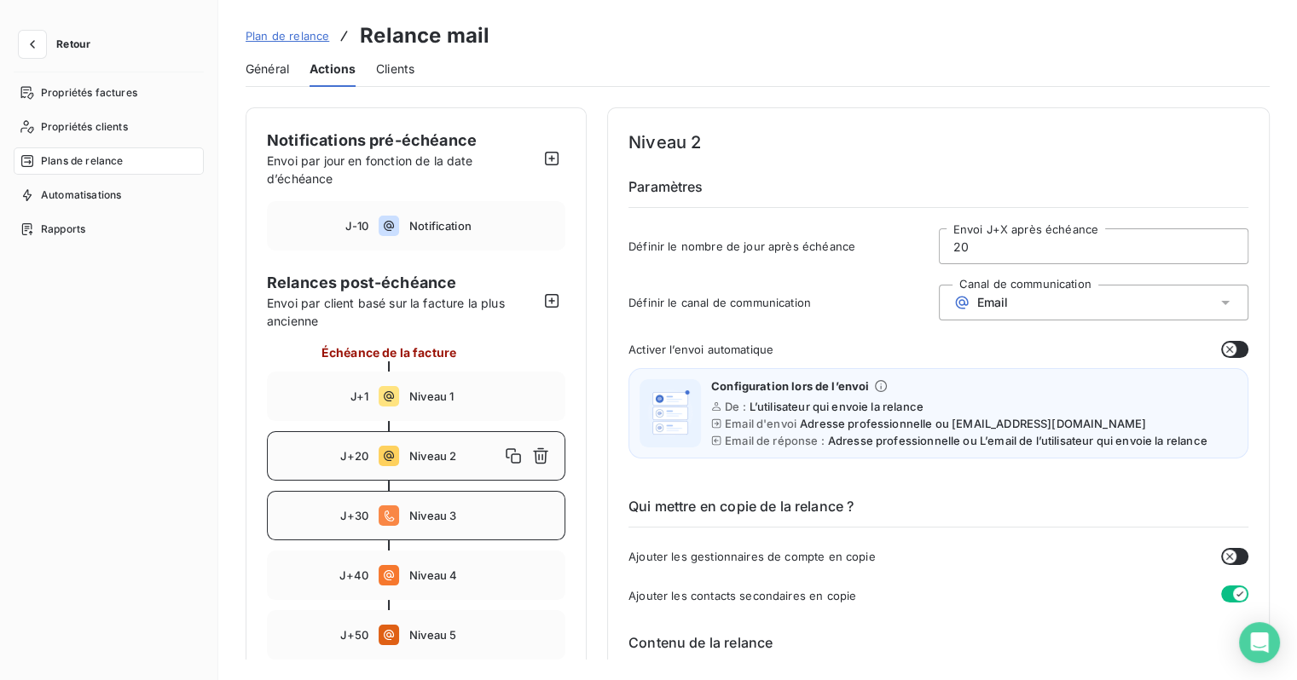
click at [443, 496] on div "J+30 Niveau 3" at bounding box center [416, 515] width 298 height 49
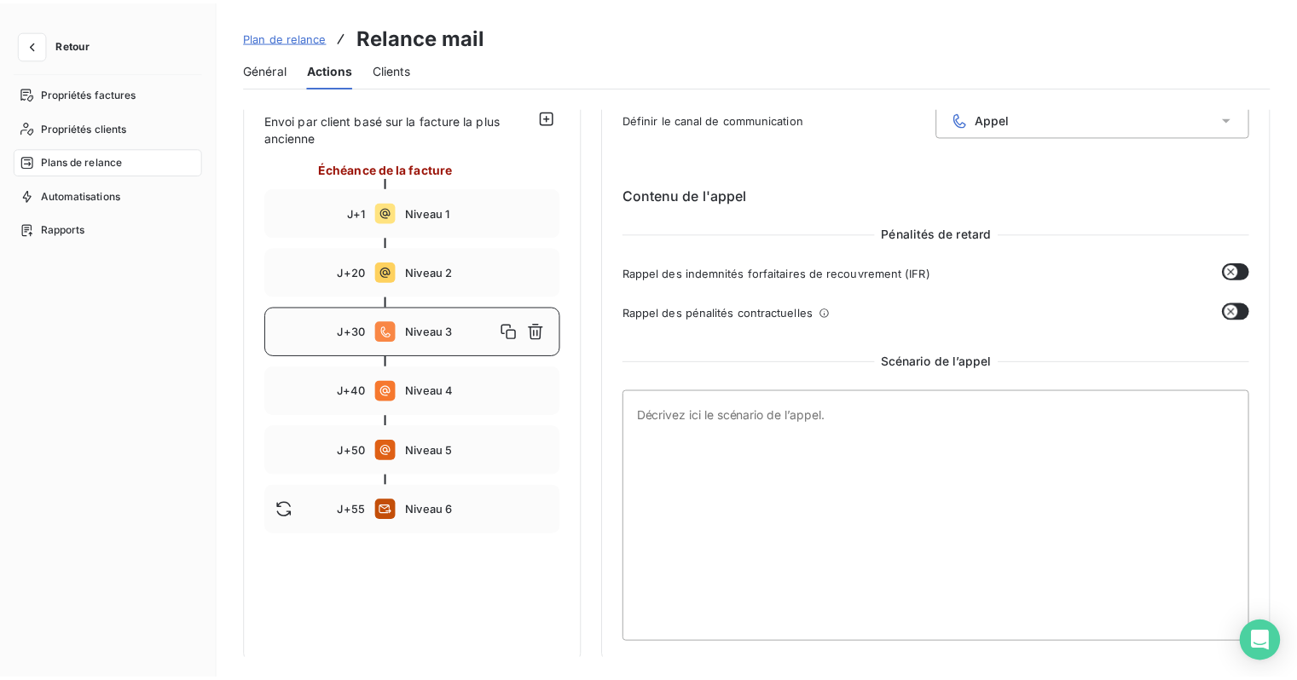
scroll to position [184, 0]
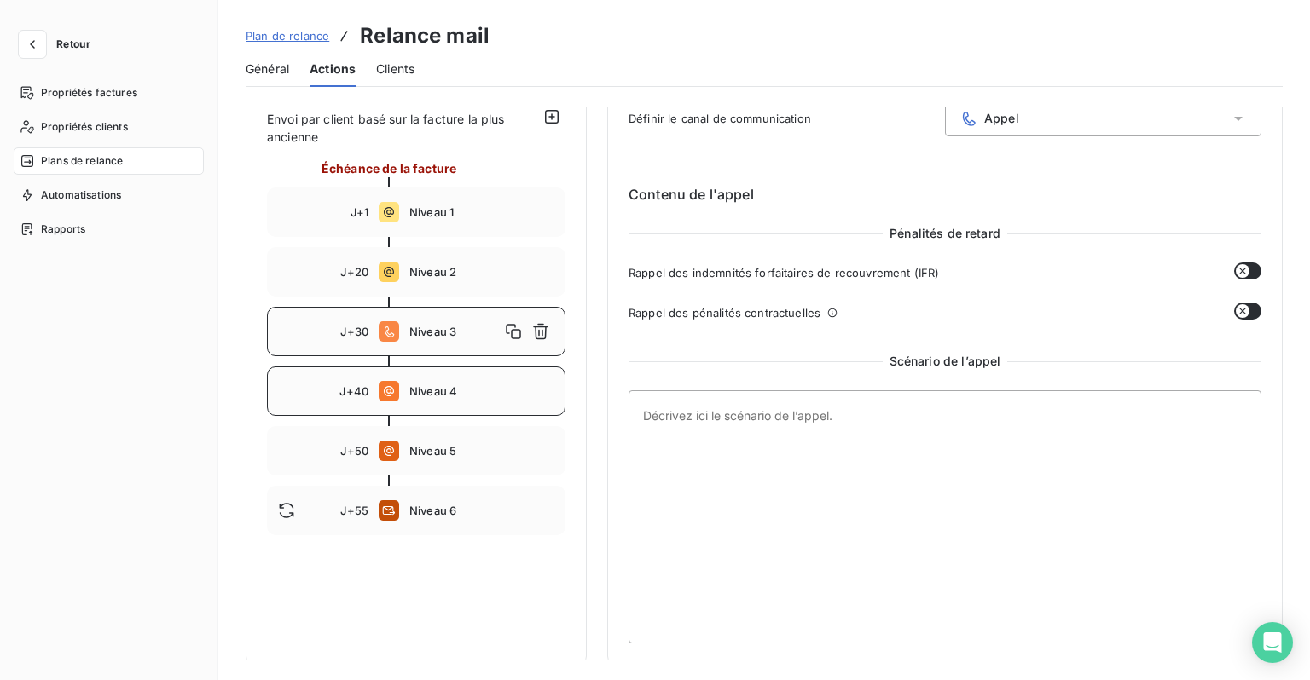
click at [484, 390] on span "Niveau 4" at bounding box center [481, 392] width 145 height 14
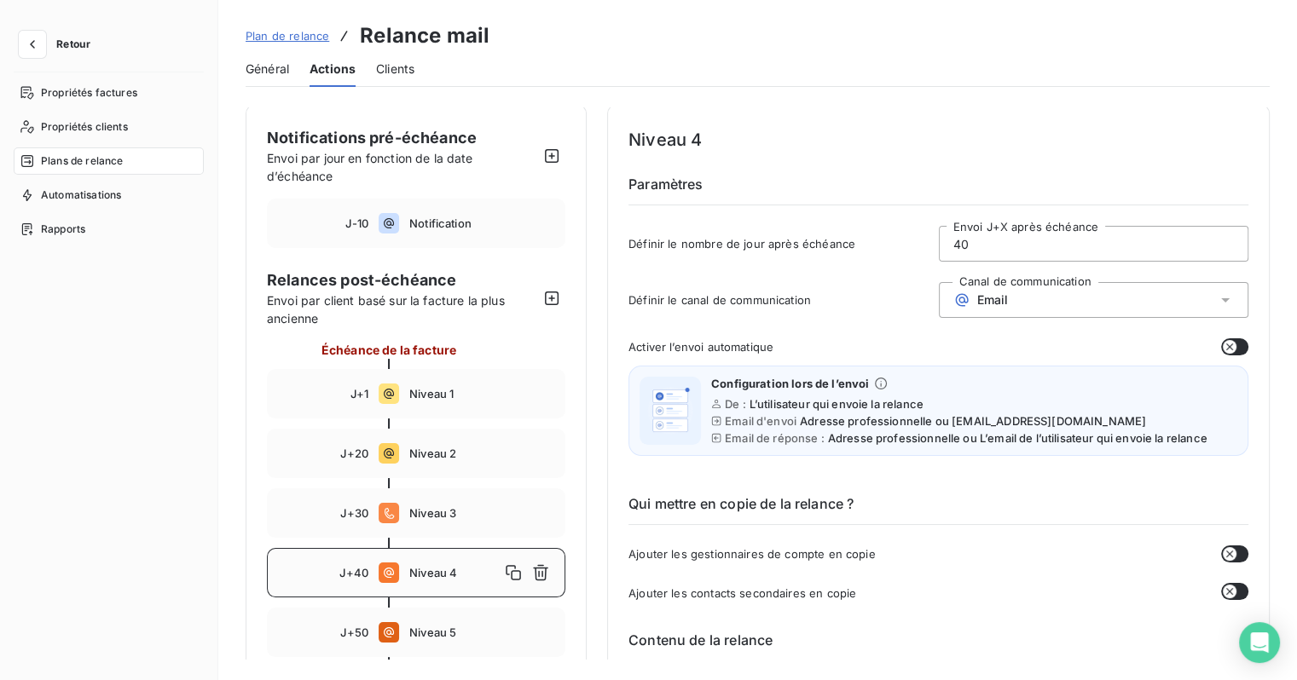
scroll to position [0, 0]
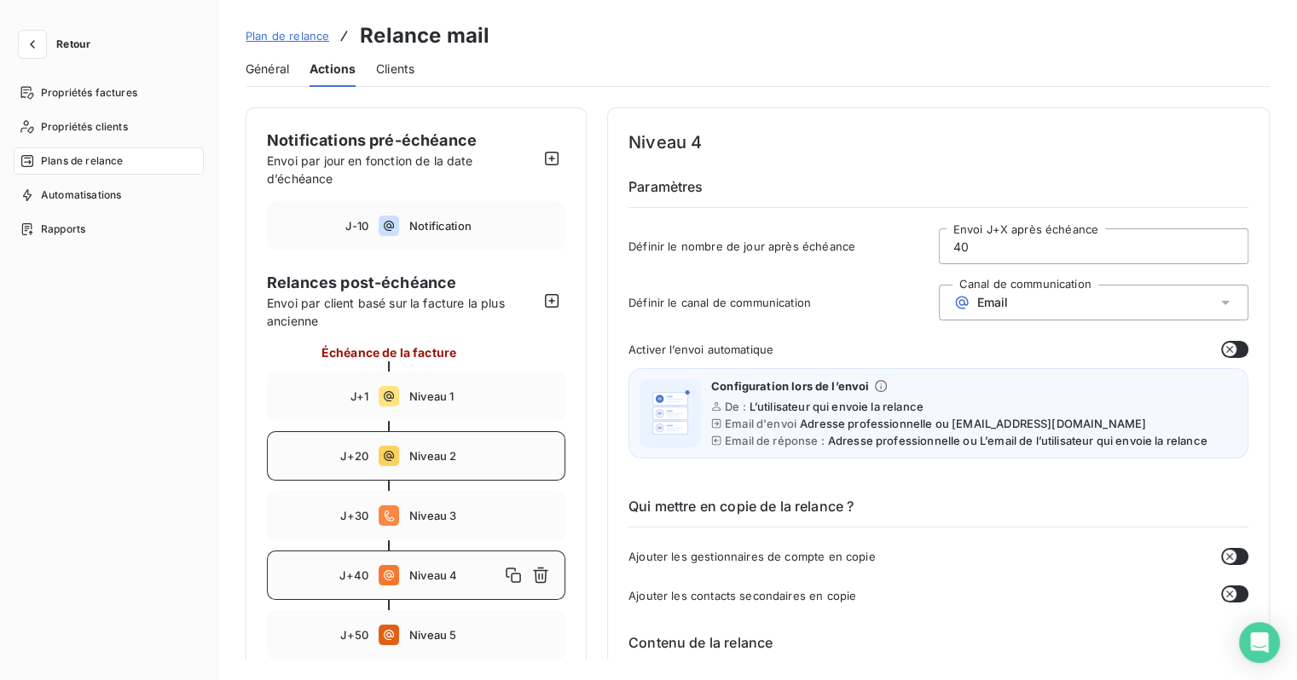
click at [390, 466] on div "J+20 Niveau 2" at bounding box center [416, 455] width 298 height 49
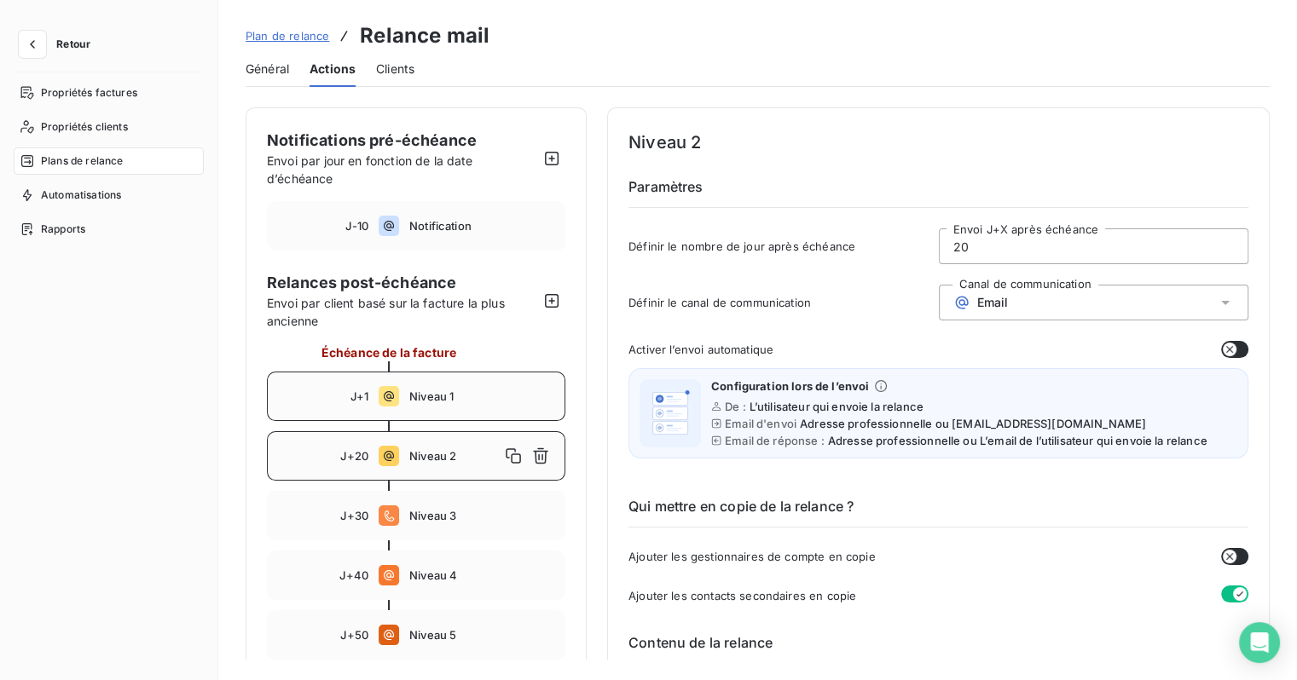
click at [429, 391] on span "Niveau 1" at bounding box center [481, 397] width 145 height 14
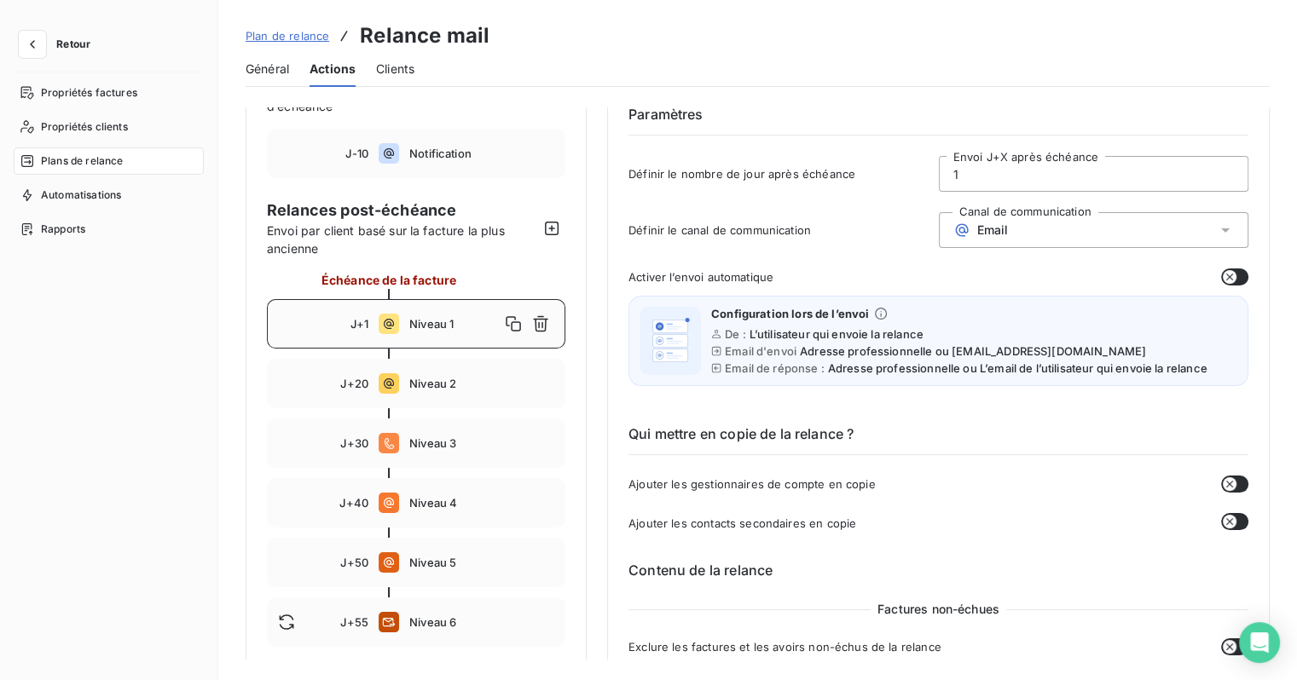
scroll to position [171, 0]
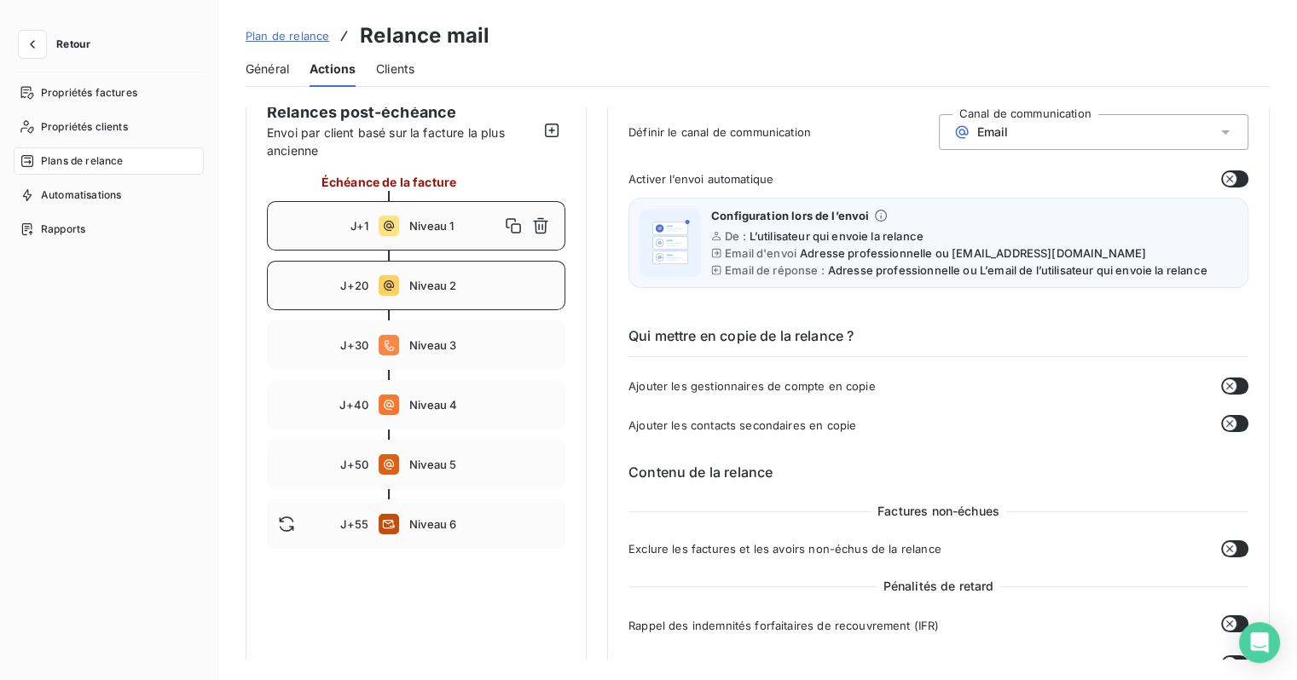
click at [443, 288] on span "Niveau 2" at bounding box center [481, 286] width 145 height 14
click at [443, 246] on div "J+1 Niveau 1" at bounding box center [416, 225] width 298 height 49
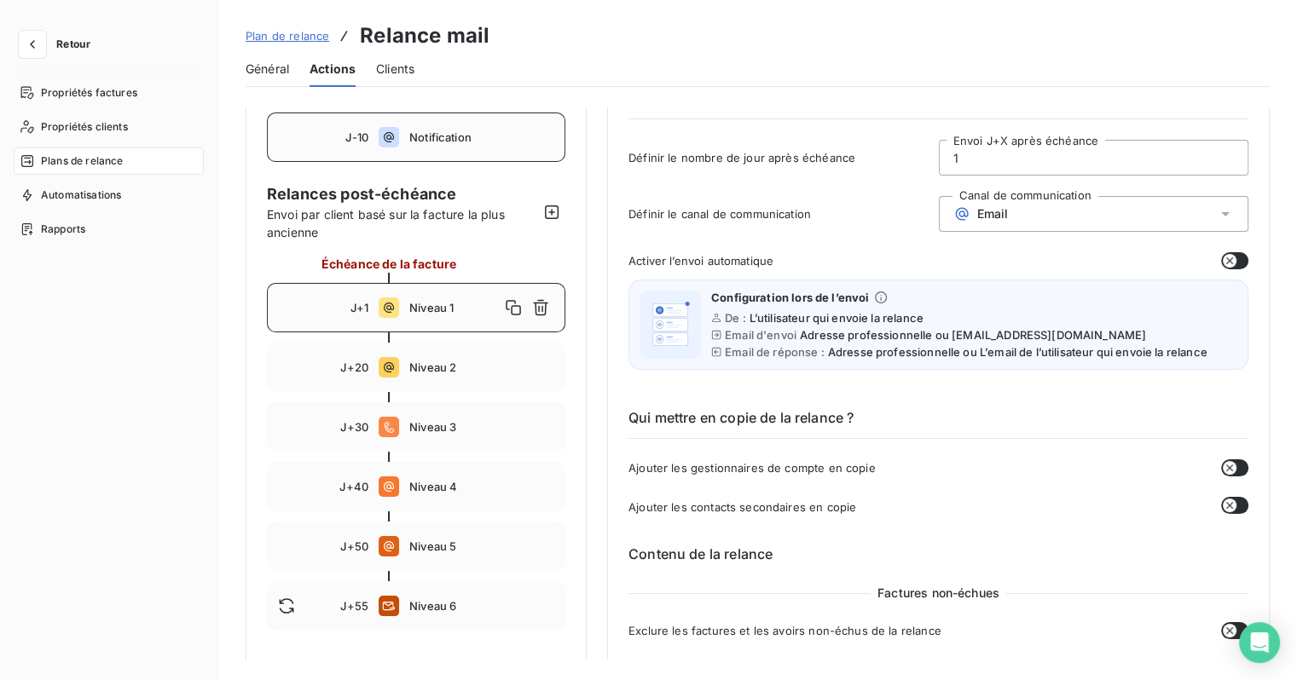
scroll to position [0, 0]
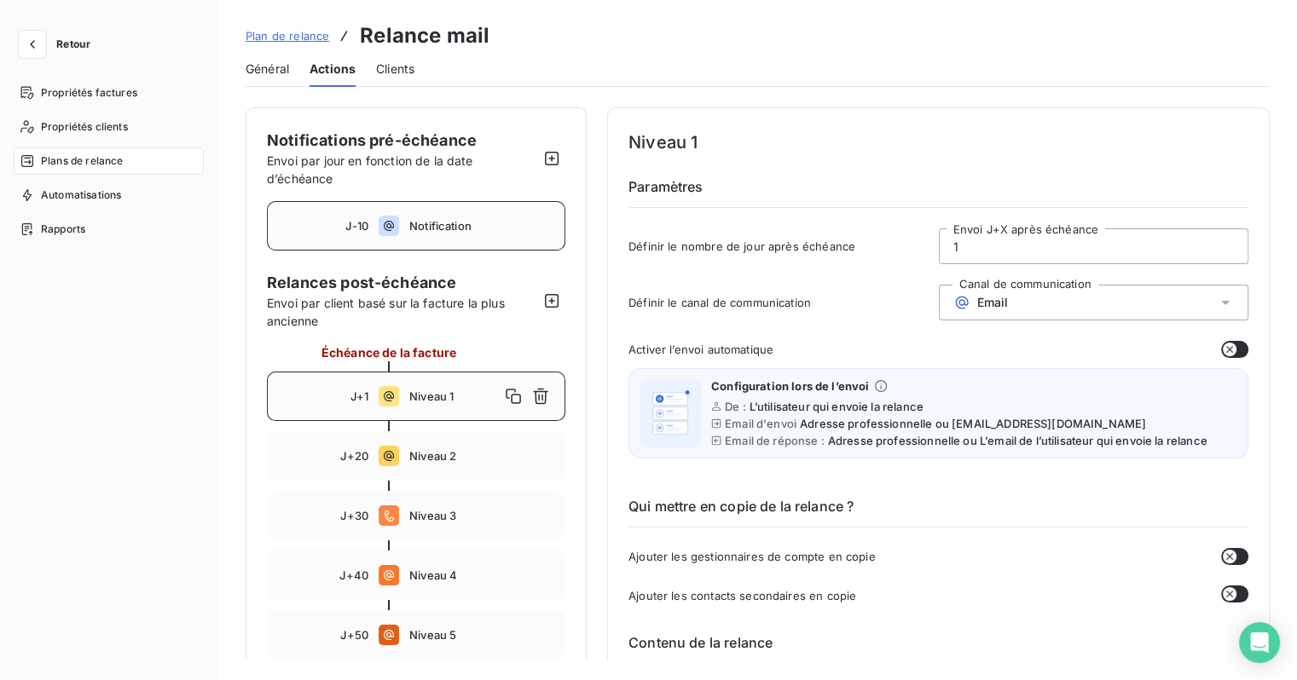
click at [394, 220] on icon at bounding box center [389, 226] width 20 height 20
click at [430, 396] on span "Niveau 1" at bounding box center [481, 397] width 145 height 14
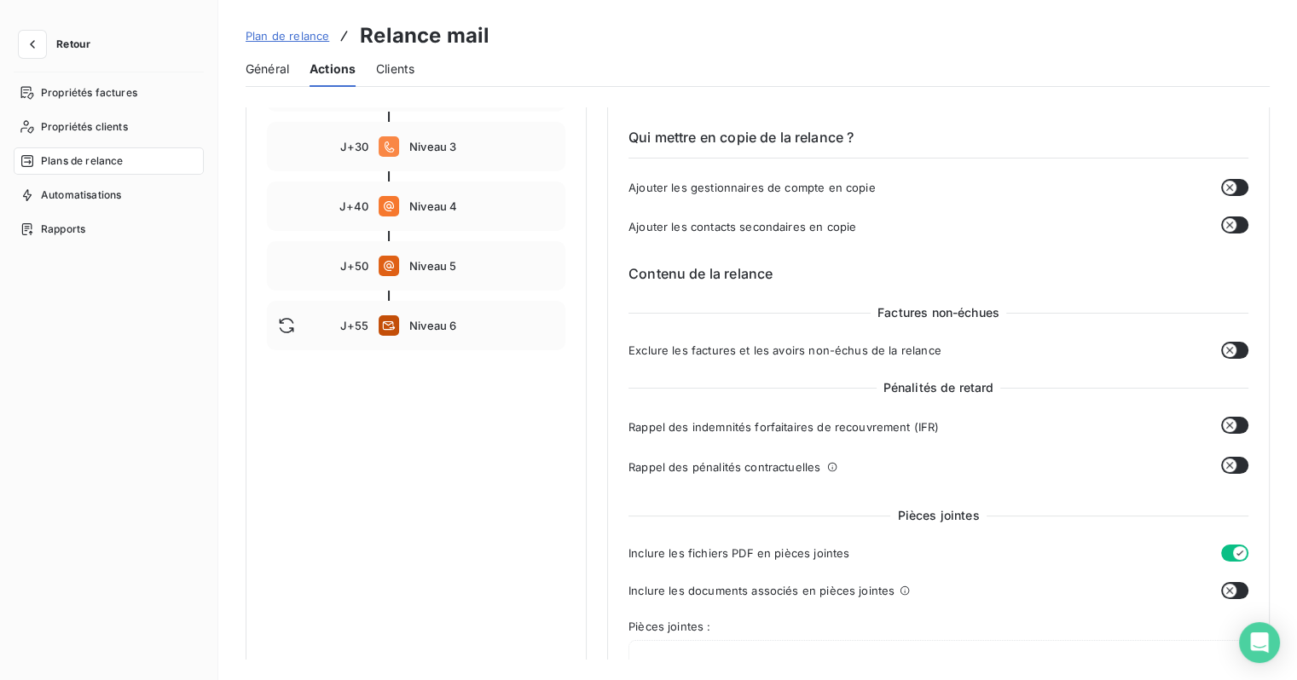
scroll to position [257, 0]
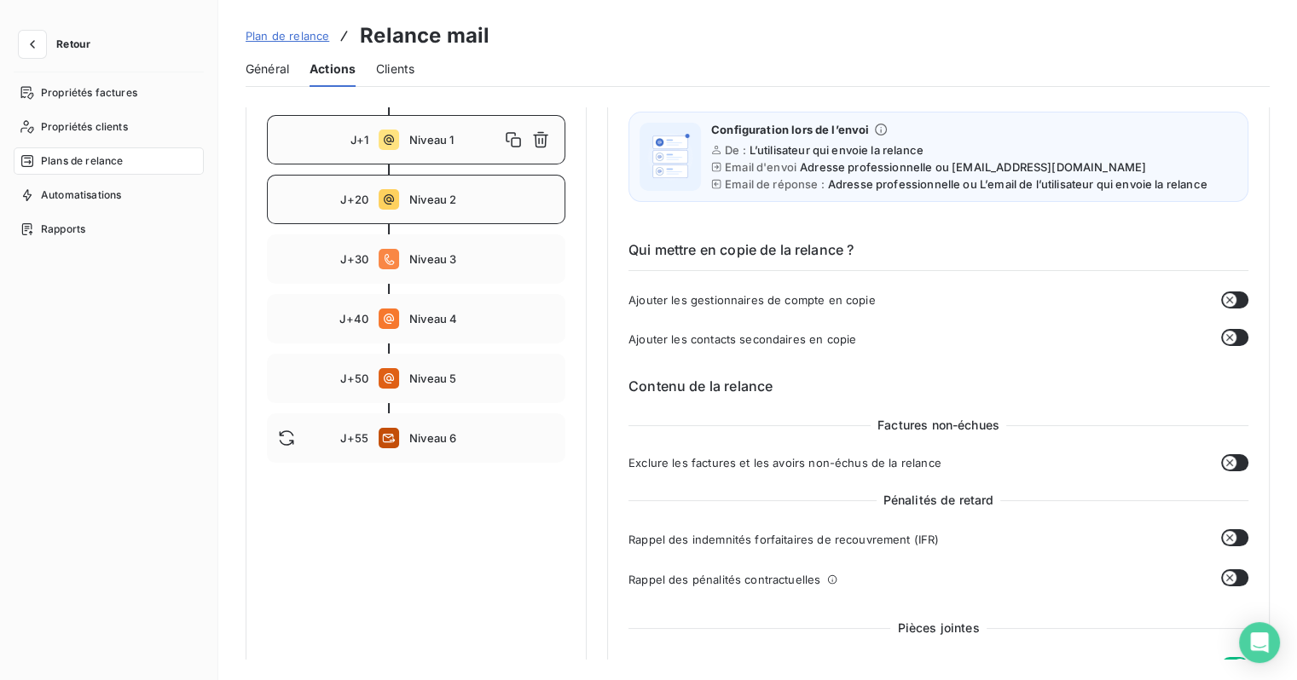
click at [420, 215] on div "J+20 Niveau 2" at bounding box center [416, 199] width 298 height 49
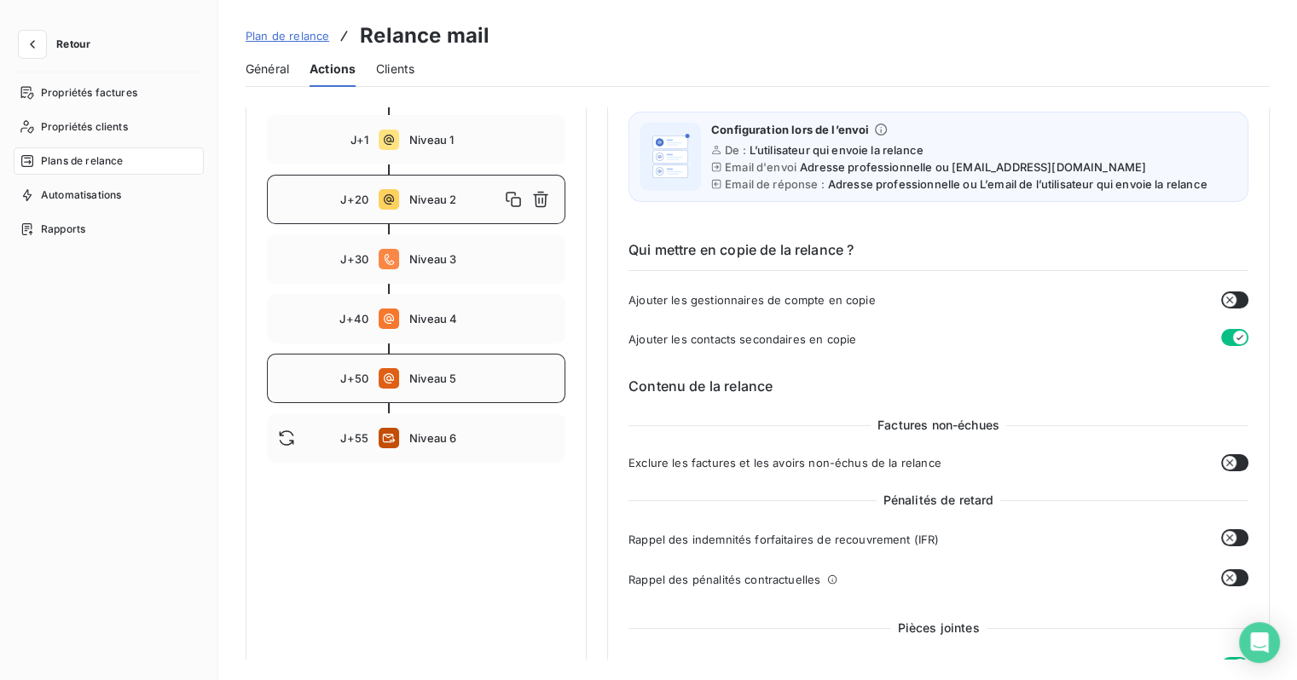
click at [433, 368] on div "J+50 Niveau 5" at bounding box center [416, 378] width 298 height 49
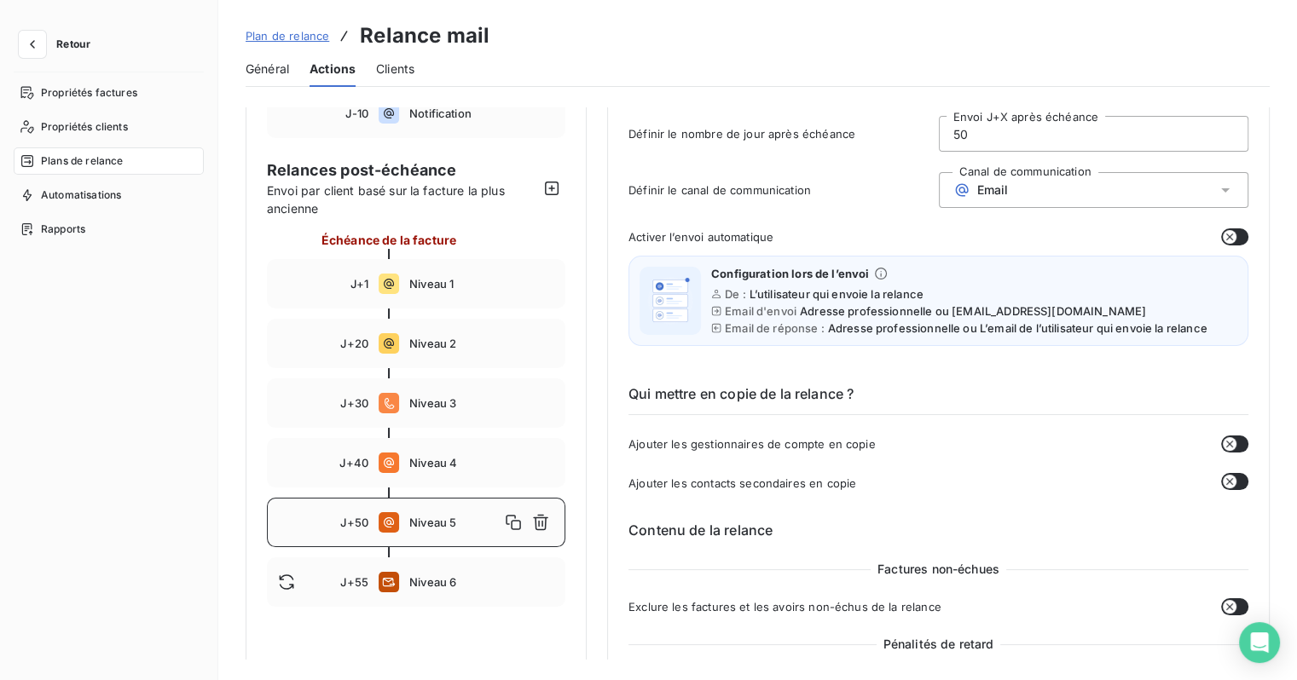
scroll to position [0, 0]
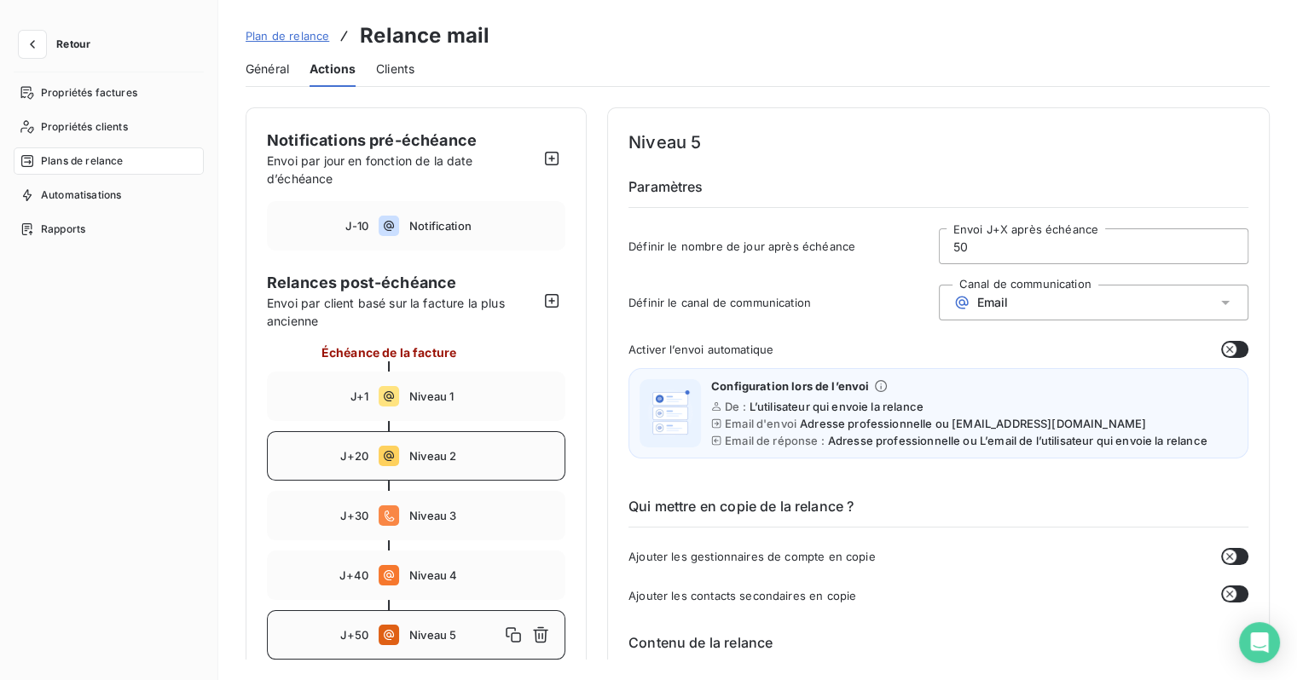
click at [412, 472] on div "J+20 Niveau 2" at bounding box center [416, 455] width 298 height 49
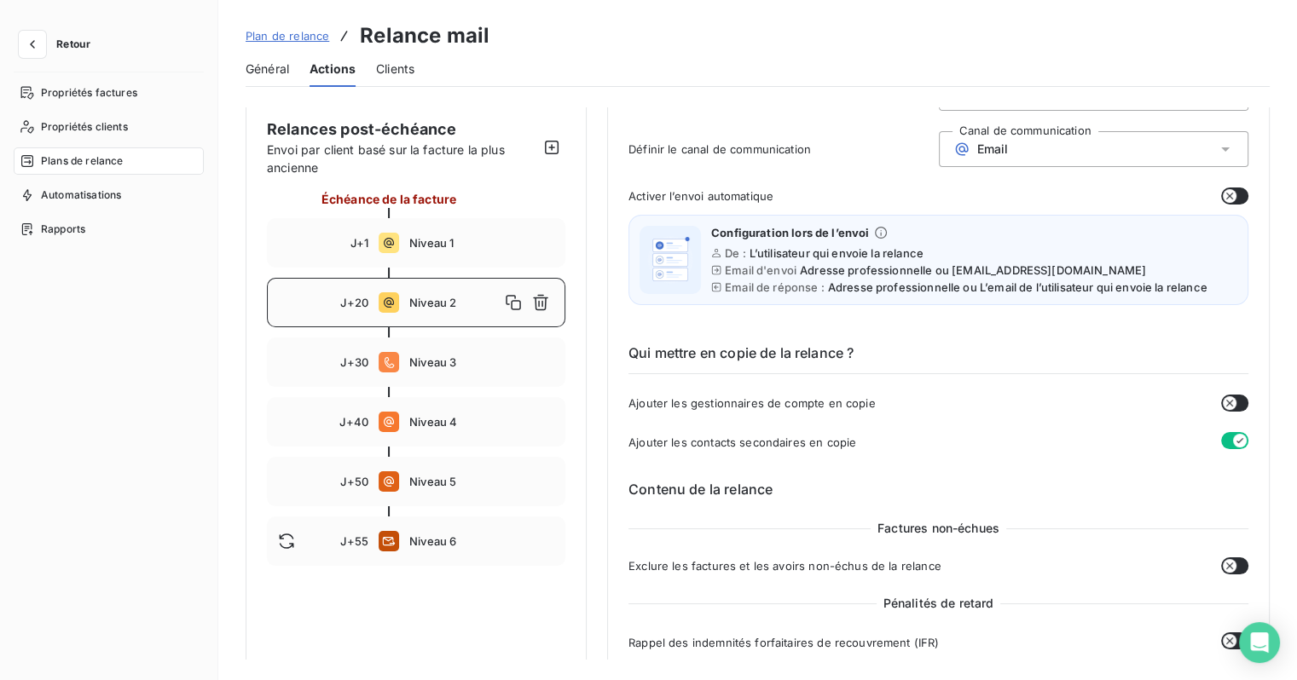
scroll to position [171, 0]
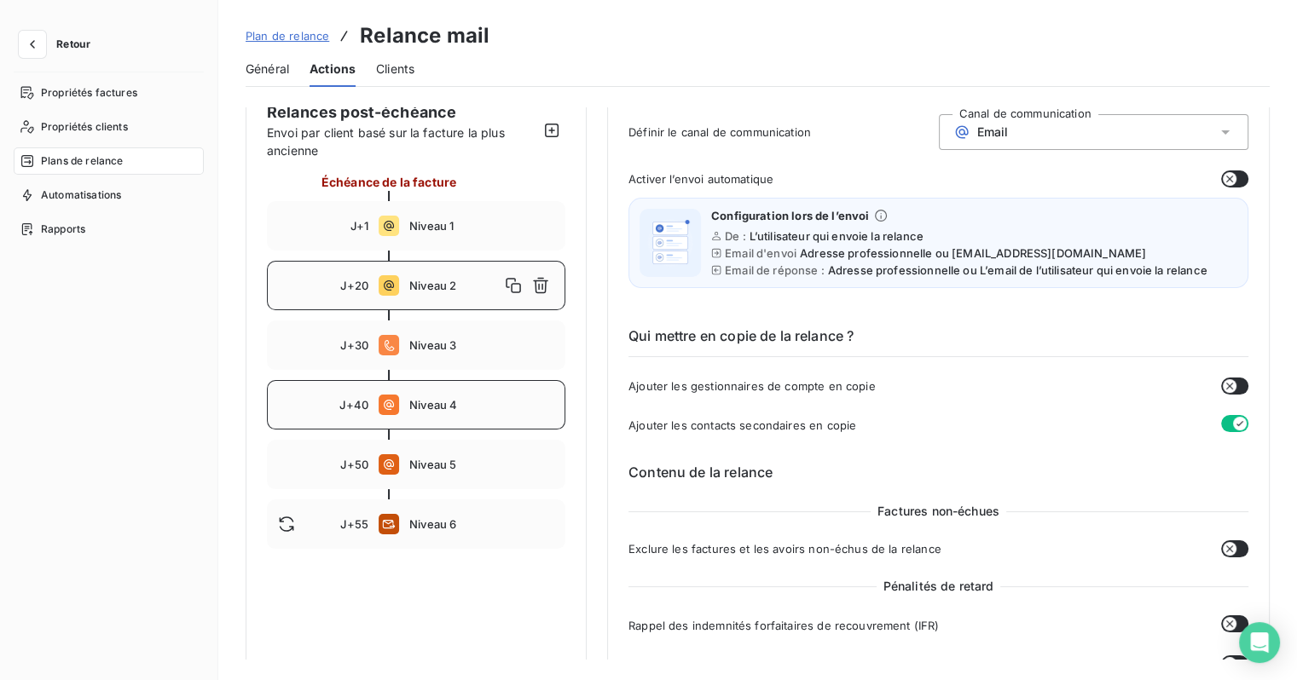
click at [446, 422] on div "J+40 Niveau 4" at bounding box center [416, 404] width 298 height 49
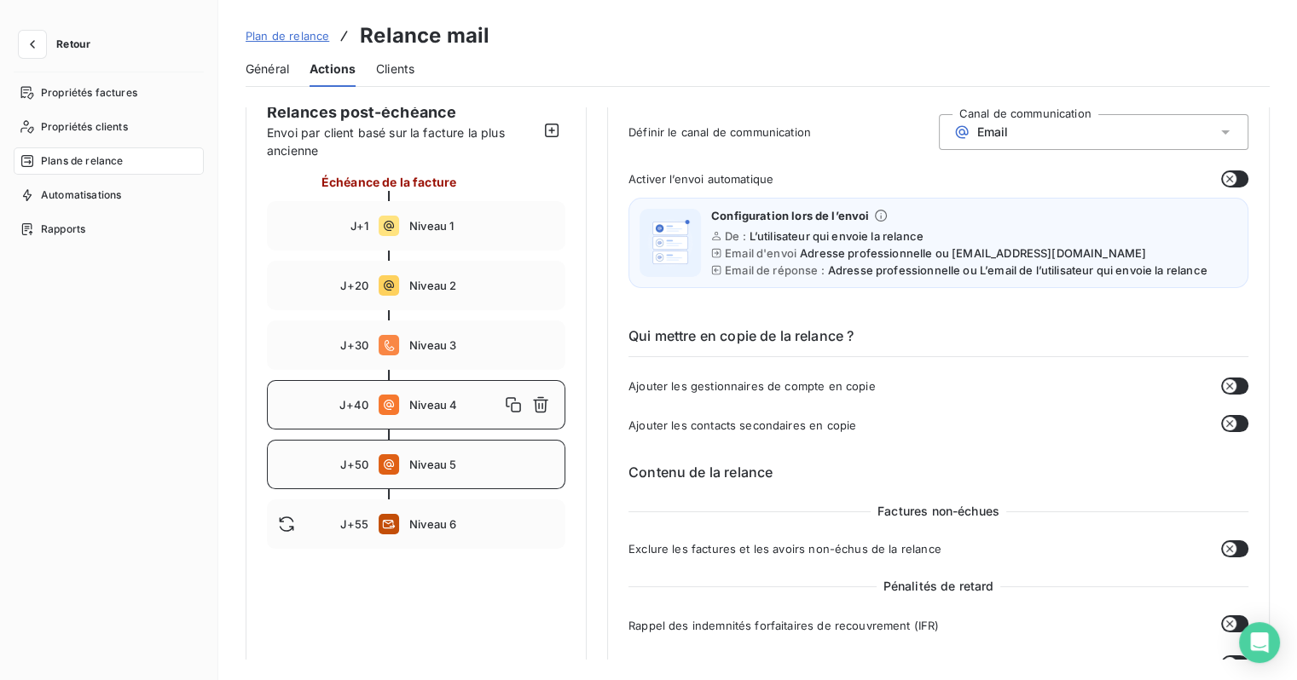
click at [431, 472] on div "J+50 Niveau 5" at bounding box center [416, 464] width 298 height 49
click at [440, 410] on span "Niveau 4" at bounding box center [481, 405] width 145 height 14
click at [440, 450] on div "J+50 Niveau 5" at bounding box center [416, 464] width 298 height 49
click at [443, 410] on span "Niveau 4" at bounding box center [481, 405] width 145 height 14
click at [443, 450] on div "J+50 Niveau 5" at bounding box center [416, 464] width 298 height 49
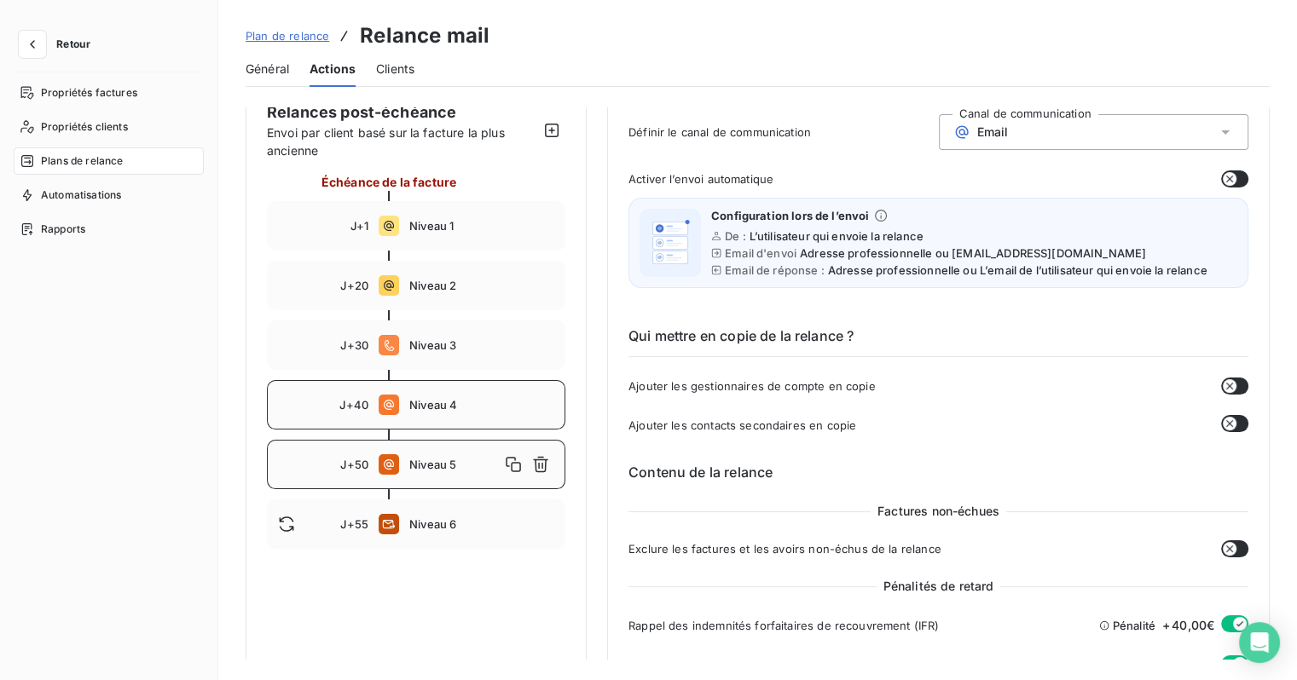
click at [441, 412] on div "J+40 Niveau 4" at bounding box center [416, 404] width 298 height 49
click at [440, 452] on div "J+50 Niveau 5" at bounding box center [416, 464] width 298 height 49
click at [441, 418] on div "J+40 Niveau 4" at bounding box center [416, 404] width 298 height 49
click at [446, 482] on div "J+50 Niveau 5" at bounding box center [416, 464] width 298 height 49
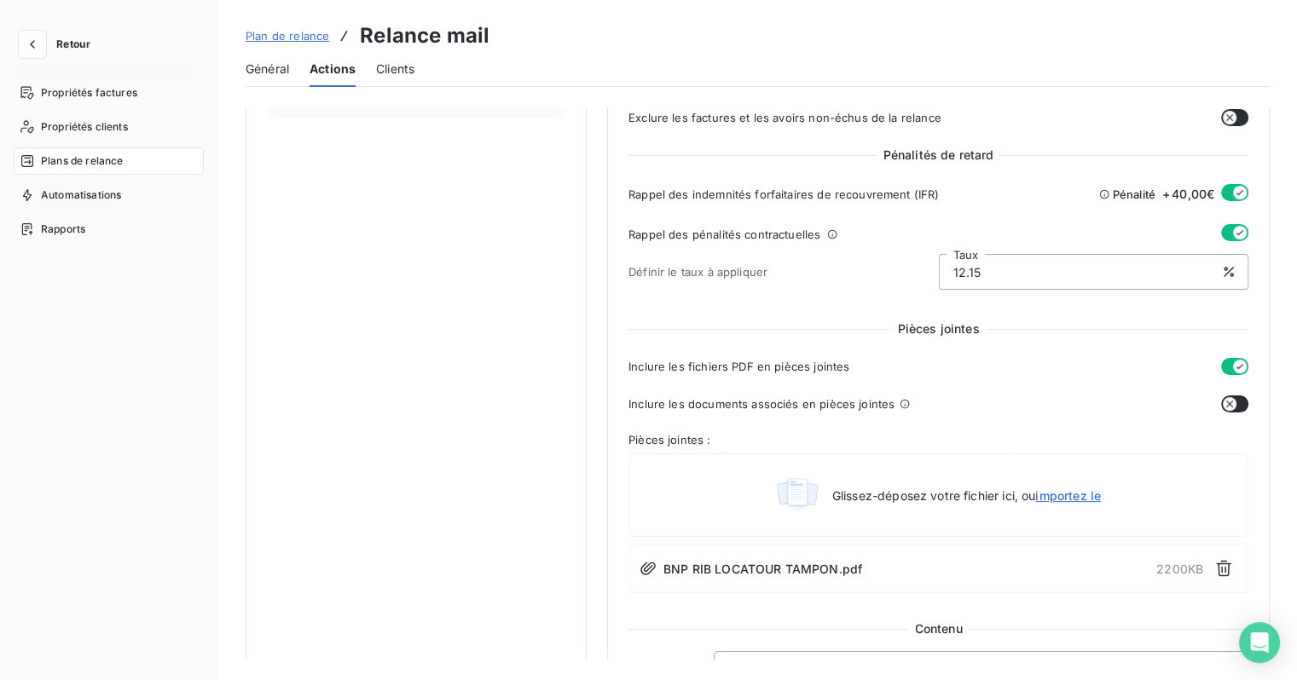
scroll to position [474, 0]
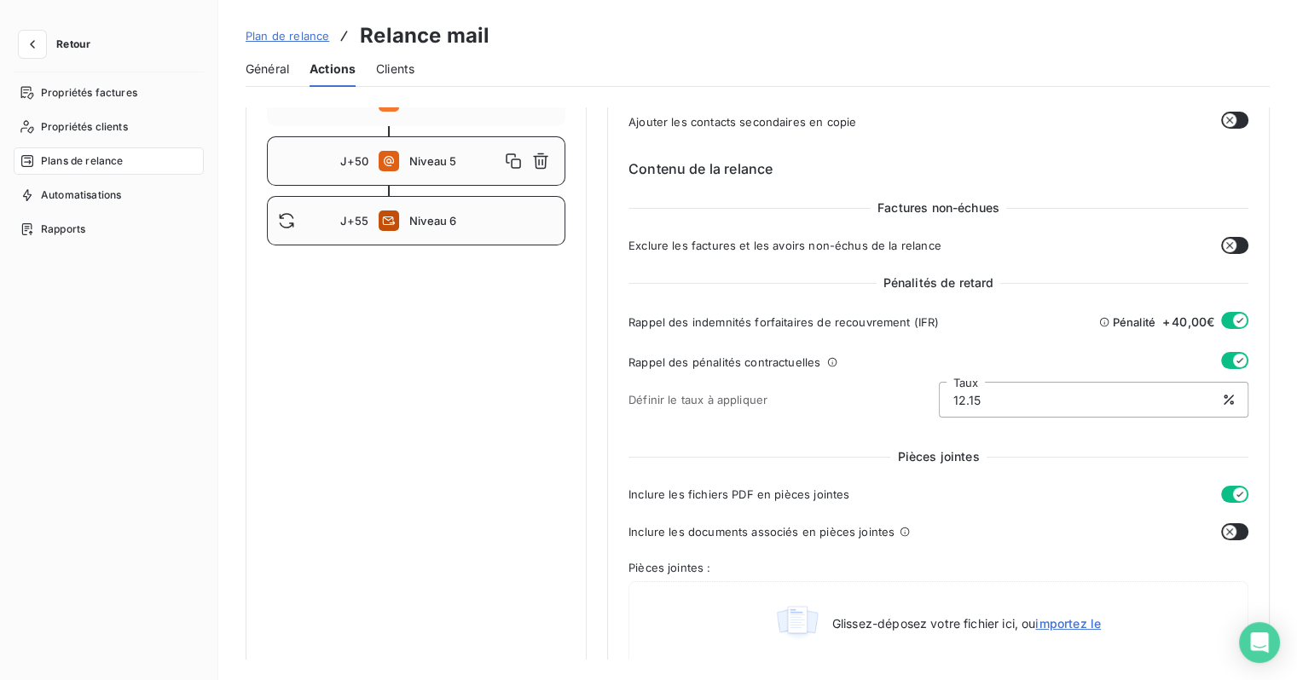
click at [426, 212] on div "J+55 Niveau 6" at bounding box center [416, 220] width 298 height 49
type input "55"
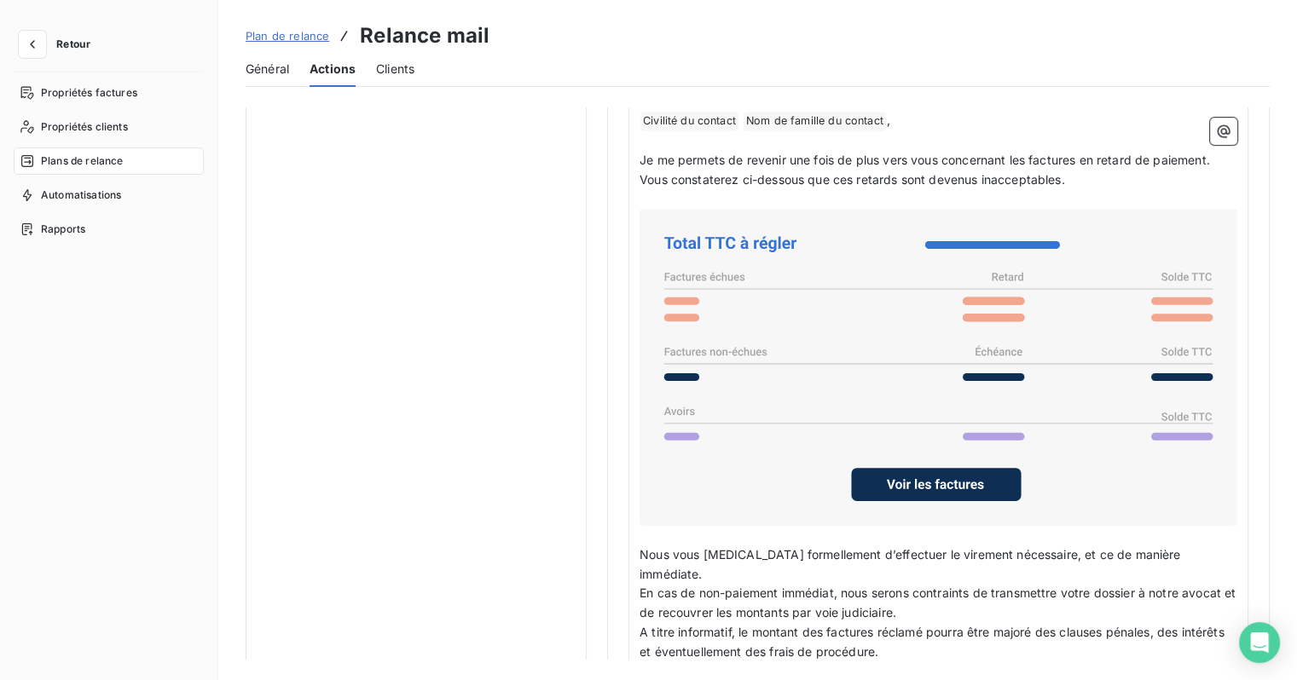
scroll to position [686, 0]
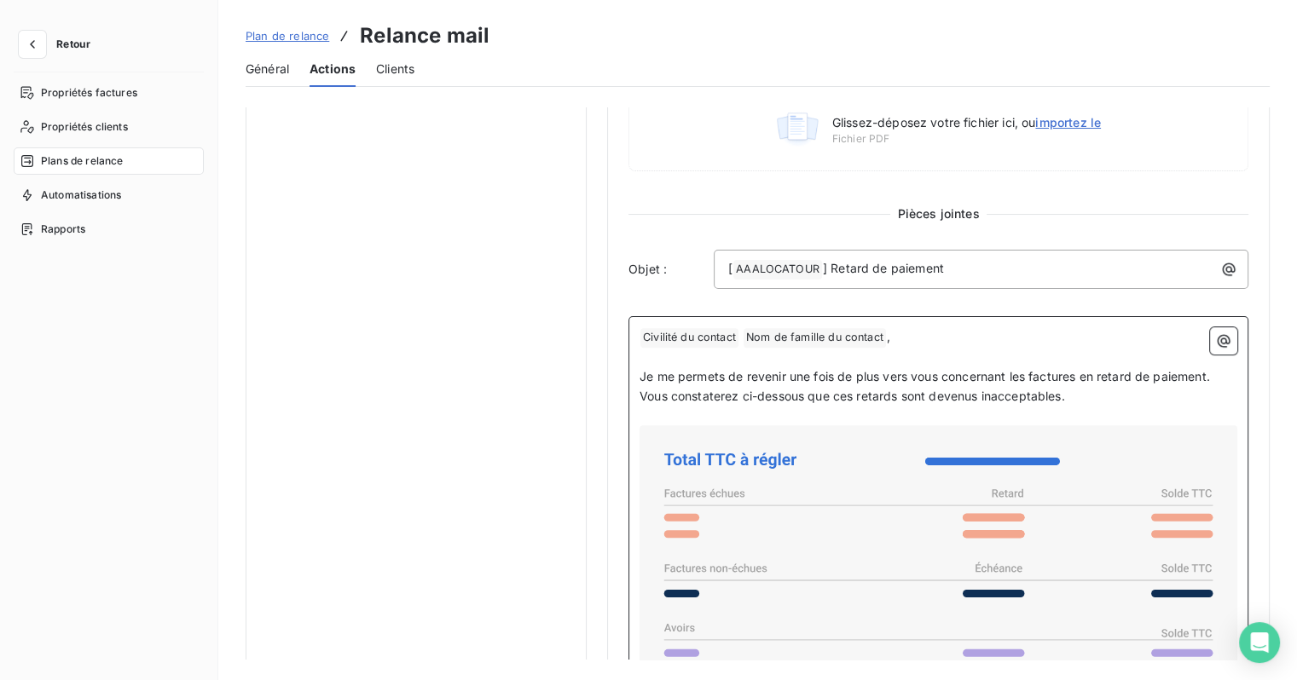
click at [870, 399] on span "Vous constaterez ci-dessous que ces retards sont devenus inacceptables." at bounding box center [851, 396] width 425 height 14
drag, startPoint x: 1090, startPoint y: 394, endPoint x: 628, endPoint y: 391, distance: 462.2
click at [628, 391] on div "﻿ Civilité du contact ﻿ Nom de famille du contact ﻿ , ﻿ Je me permets de reveni…" at bounding box center [938, 652] width 620 height 672
copy span "Vous constaterez ci-dessous que ces retards sont devenus inacceptables."
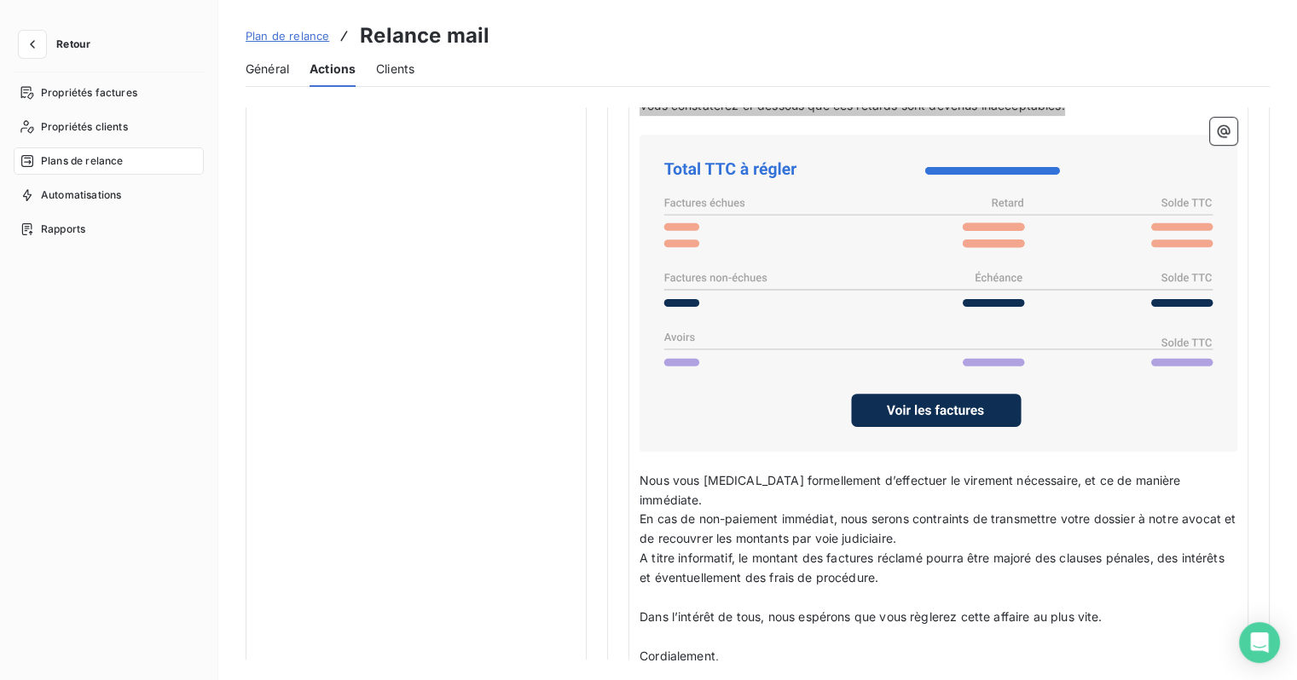
scroll to position [1027, 0]
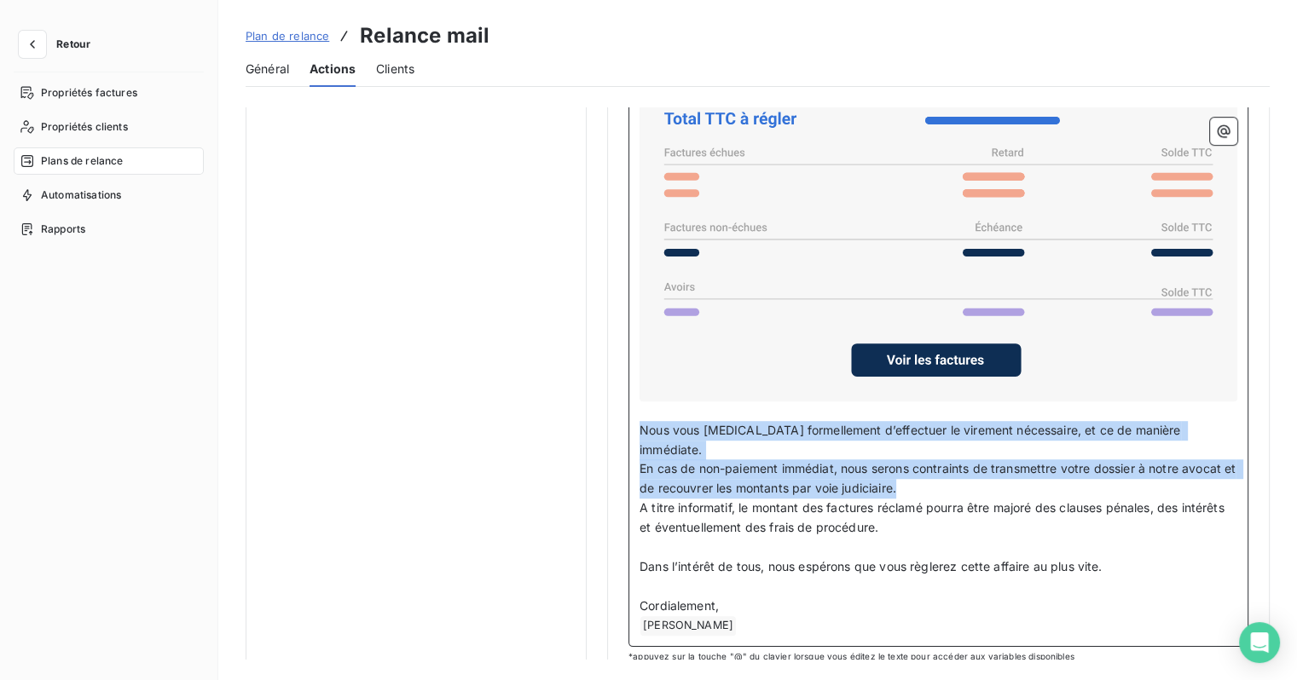
drag, startPoint x: 934, startPoint y: 463, endPoint x: 631, endPoint y: 426, distance: 304.9
click at [631, 426] on div "﻿ Civilité du contact ﻿ Nom de famille du contact ﻿ , ﻿ Je me permets de reveni…" at bounding box center [938, 311] width 620 height 672
copy div "Nous vous [MEDICAL_DATA] formellement d’effectuer le virement nécessaire, et ce…"
click at [995, 460] on p "En cas de non-paiement immédiat, nous serons contraints de transmettre votre do…" at bounding box center [938, 479] width 598 height 39
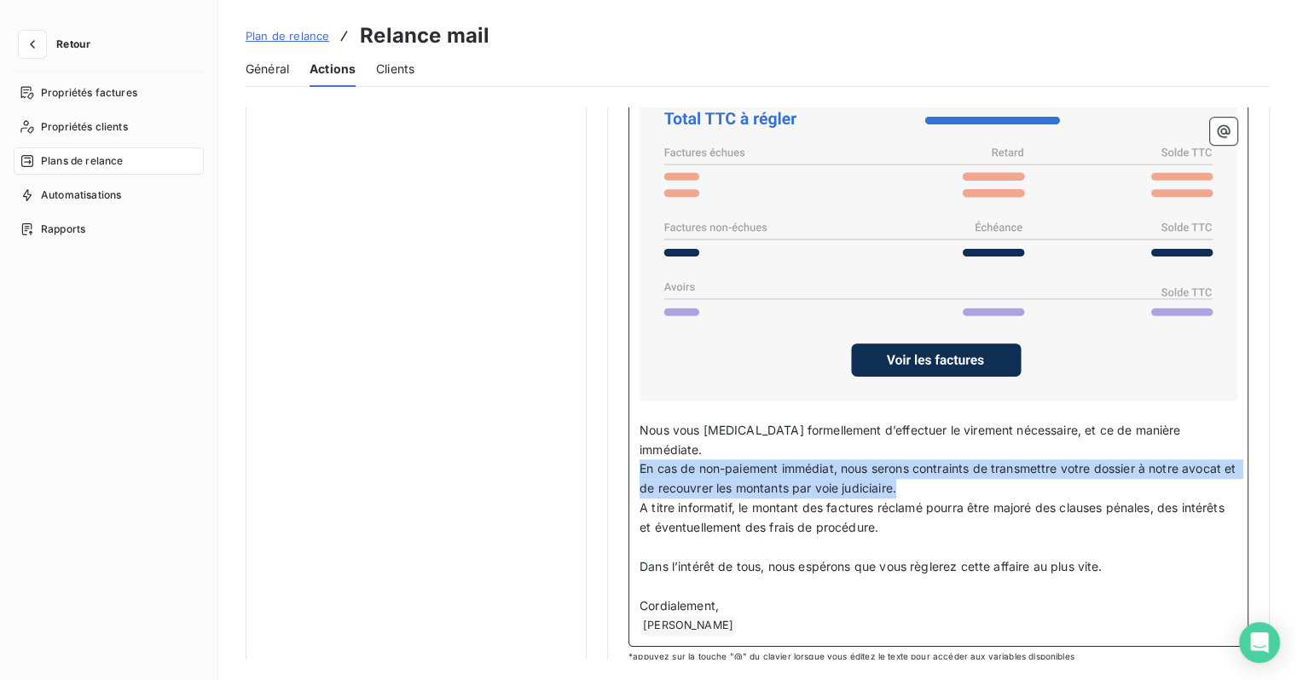
drag, startPoint x: 938, startPoint y: 464, endPoint x: 602, endPoint y: 442, distance: 336.7
copy span "En cas de non-paiement immédiat, nous serons contraints de transmettre votre do…"
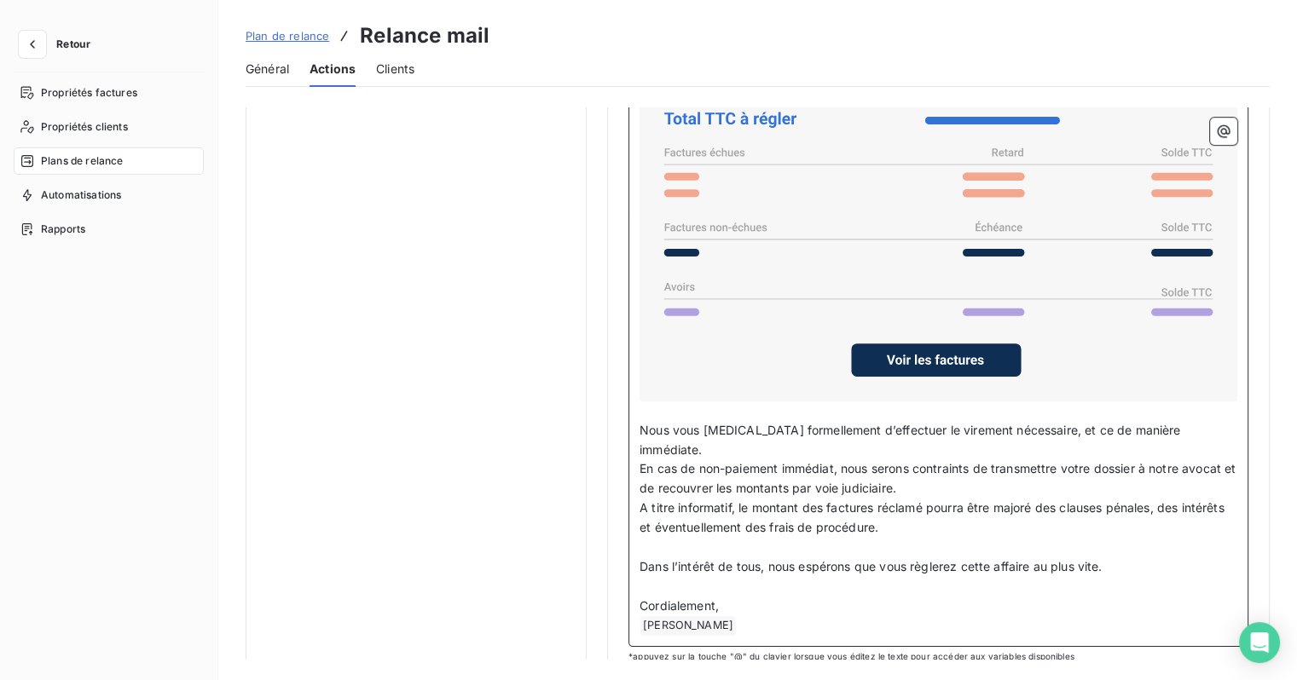
click at [896, 502] on p "A titre informatif, le montant des factures réclamé pourra être majoré des clau…" at bounding box center [938, 518] width 598 height 39
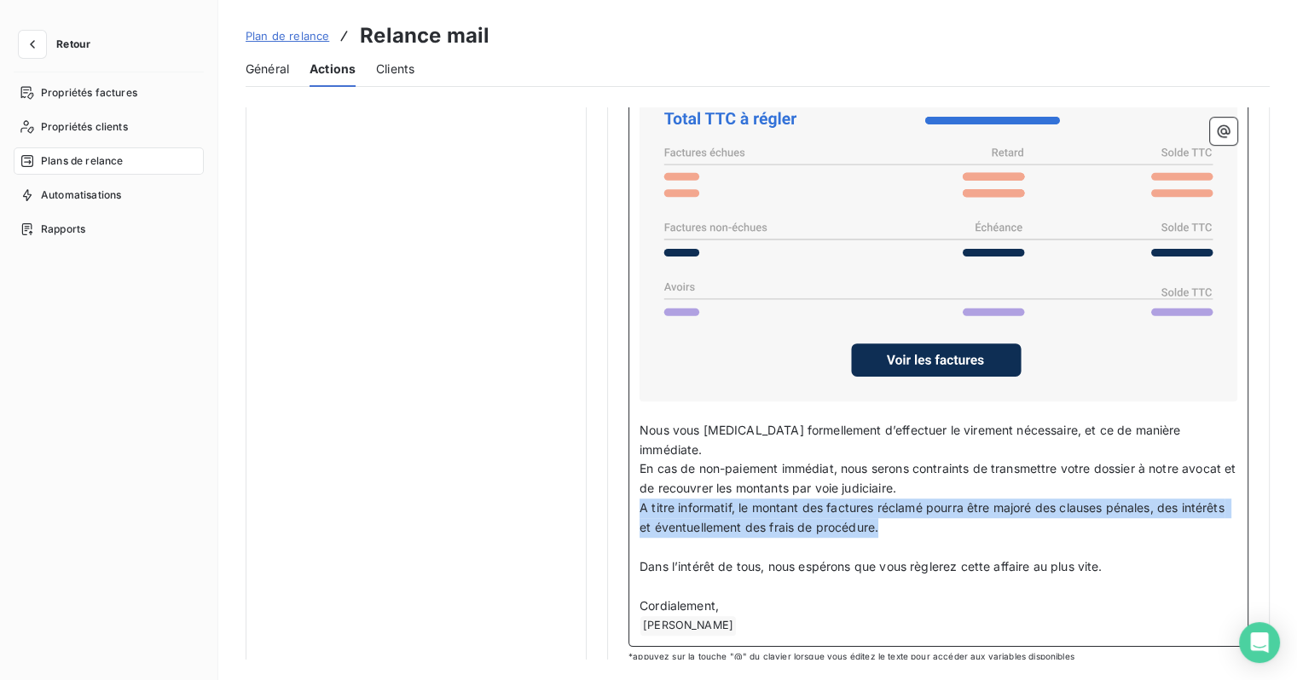
drag, startPoint x: 930, startPoint y: 506, endPoint x: 628, endPoint y: 477, distance: 303.2
click at [628, 477] on div "﻿ Civilité du contact ﻿ Nom de famille du contact ﻿ , ﻿ Je me permets de reveni…" at bounding box center [938, 311] width 620 height 672
copy span "A titre informatif, le montant des factures réclamé pourra être majoré des clau…"
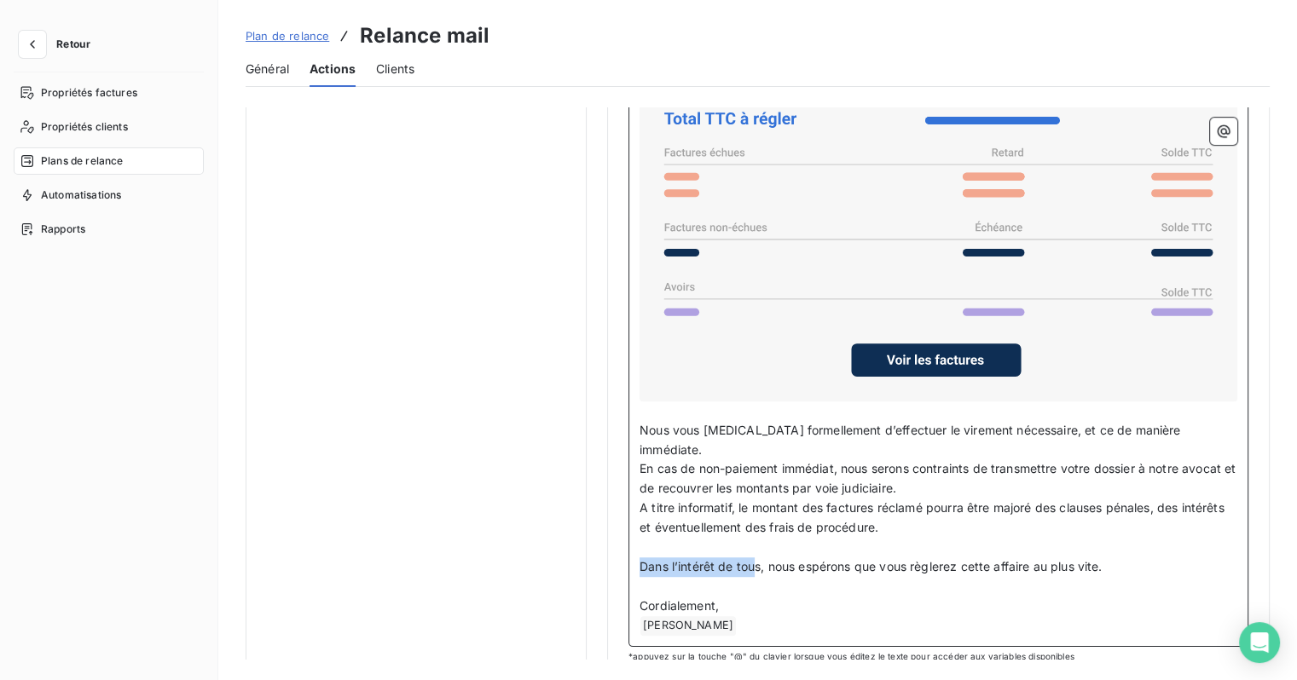
drag, startPoint x: 756, startPoint y: 541, endPoint x: 637, endPoint y: 540, distance: 119.4
click at [637, 540] on div "﻿ Civilité du contact ﻿ Nom de famille du contact ﻿ , ﻿ Je me permets de reveni…" at bounding box center [938, 311] width 620 height 672
copy span "Dans l’intérêt de tou"
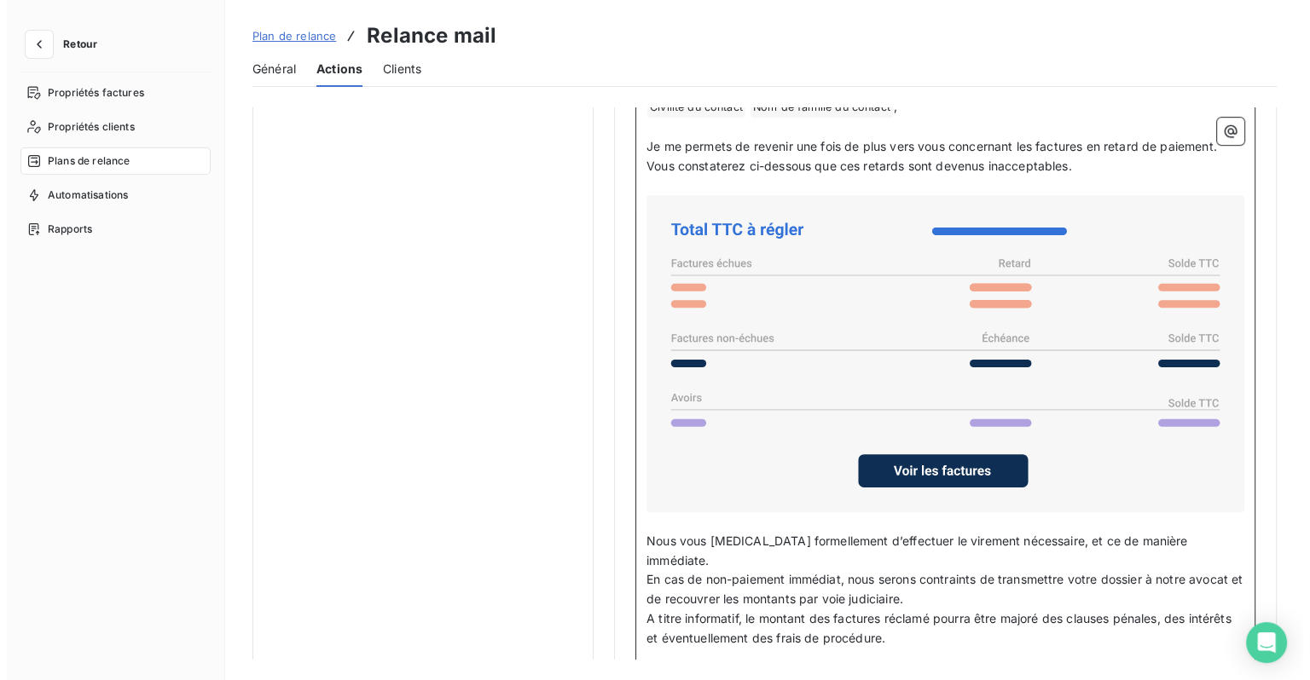
scroll to position [686, 0]
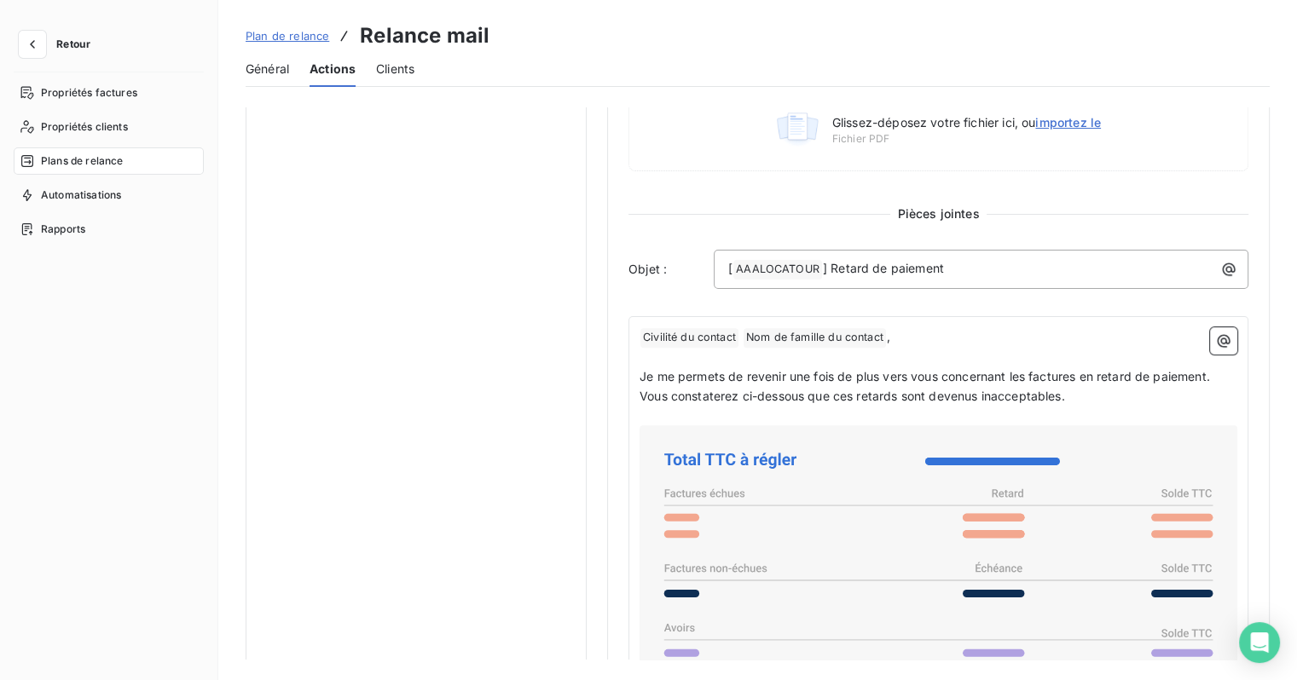
click at [48, 33] on button "Retour" at bounding box center [59, 44] width 90 height 27
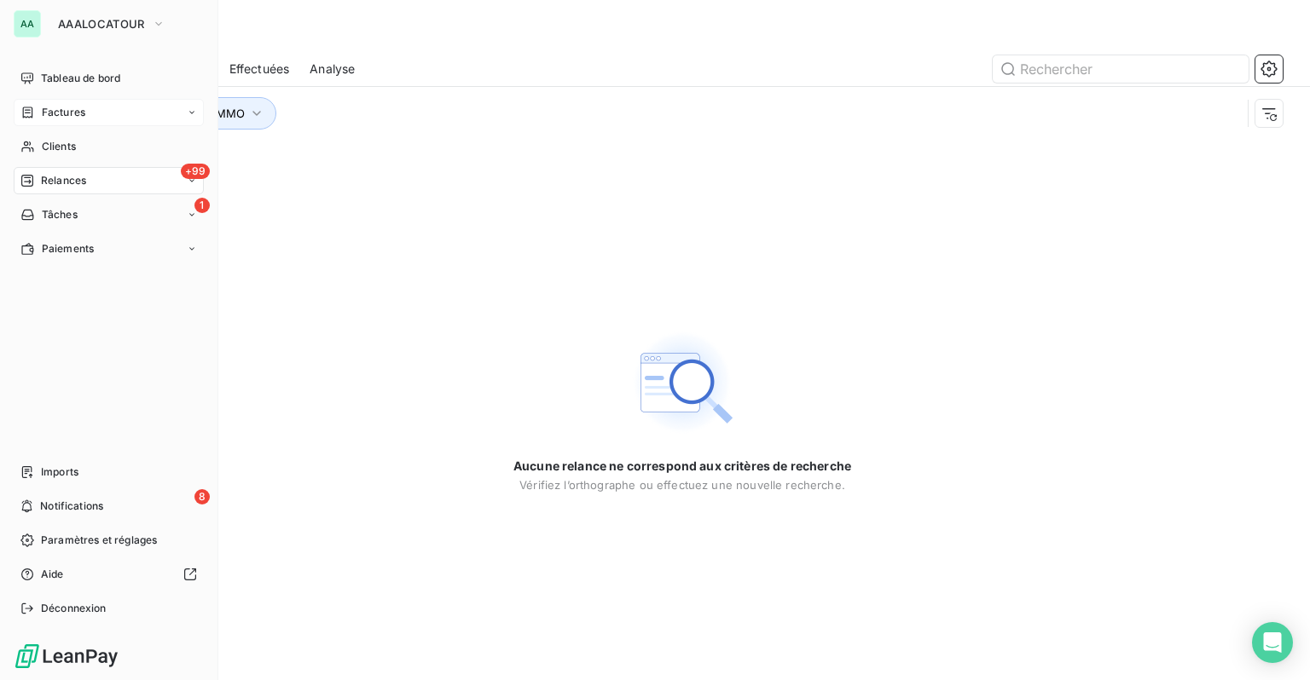
click at [101, 119] on div "Factures" at bounding box center [109, 112] width 190 height 27
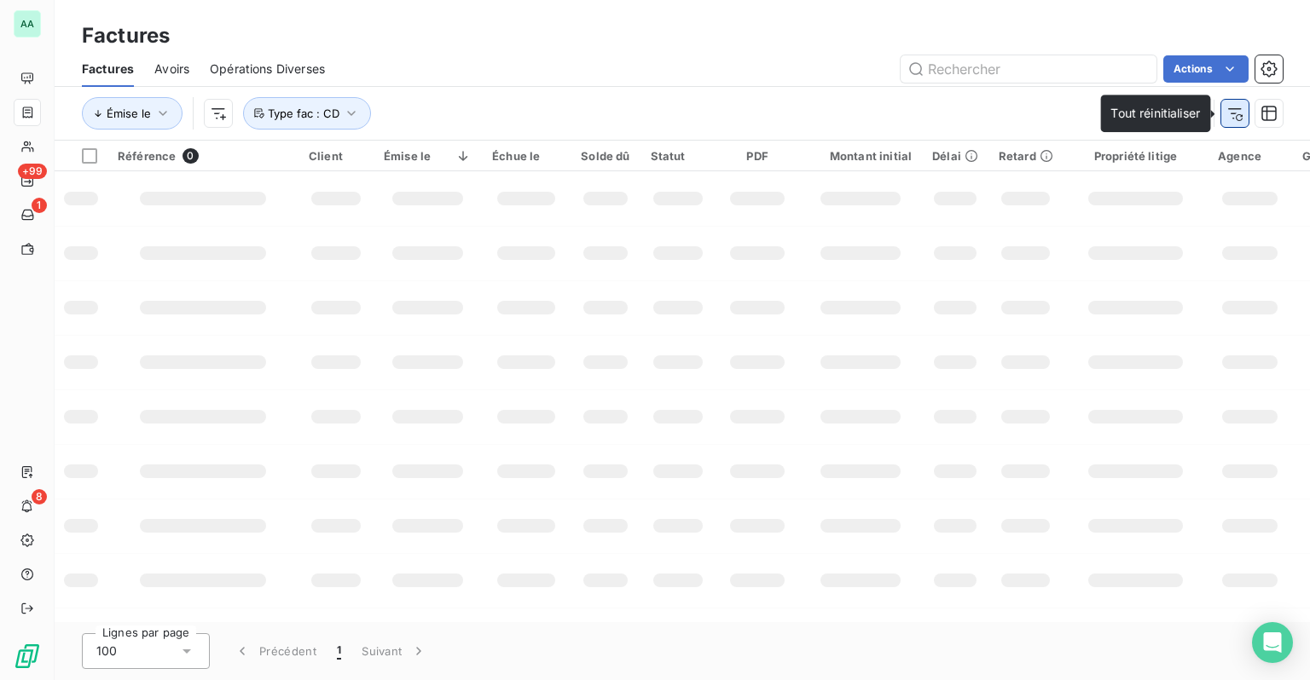
click at [1238, 111] on icon "button" at bounding box center [1234, 113] width 17 height 17
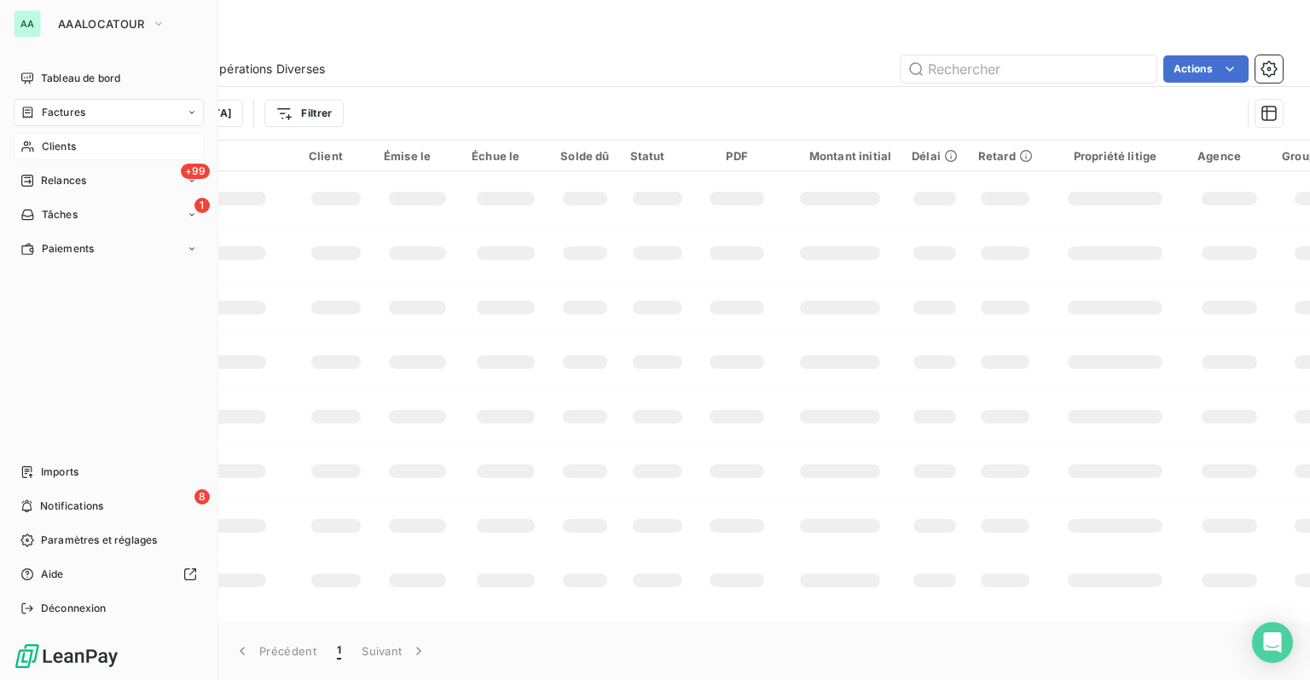
click at [49, 150] on span "Clients" at bounding box center [59, 146] width 34 height 15
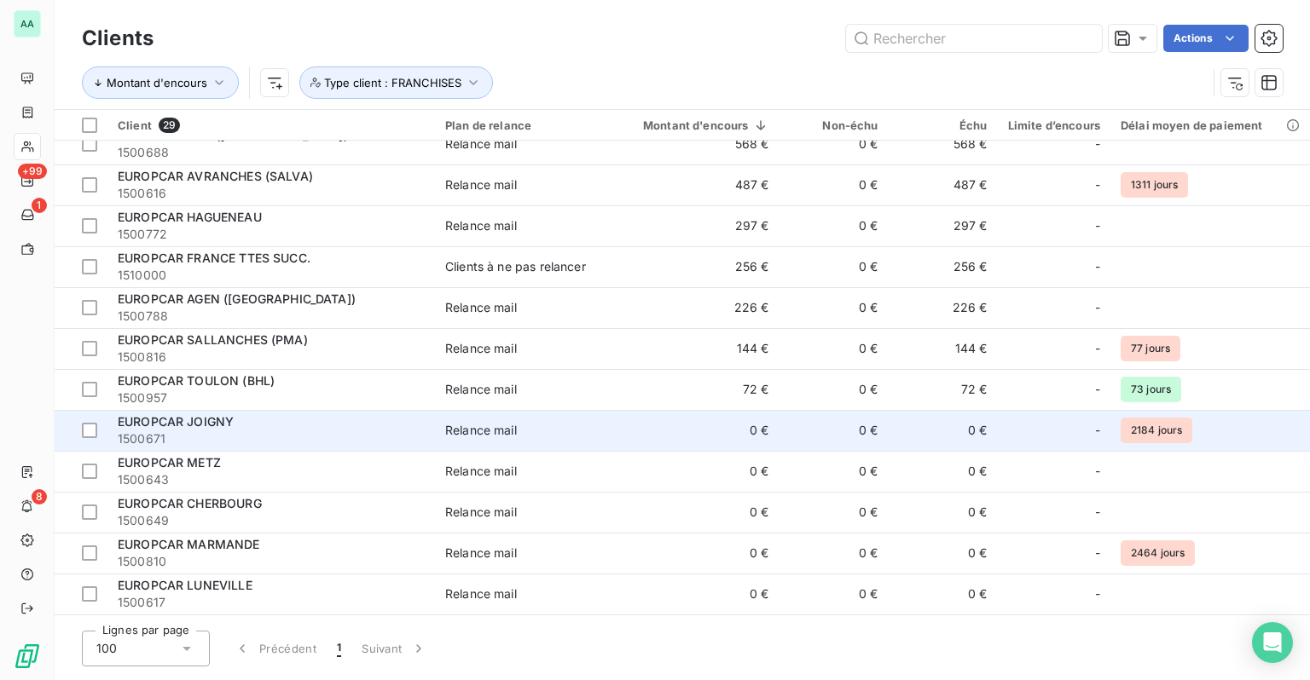
scroll to position [716, 0]
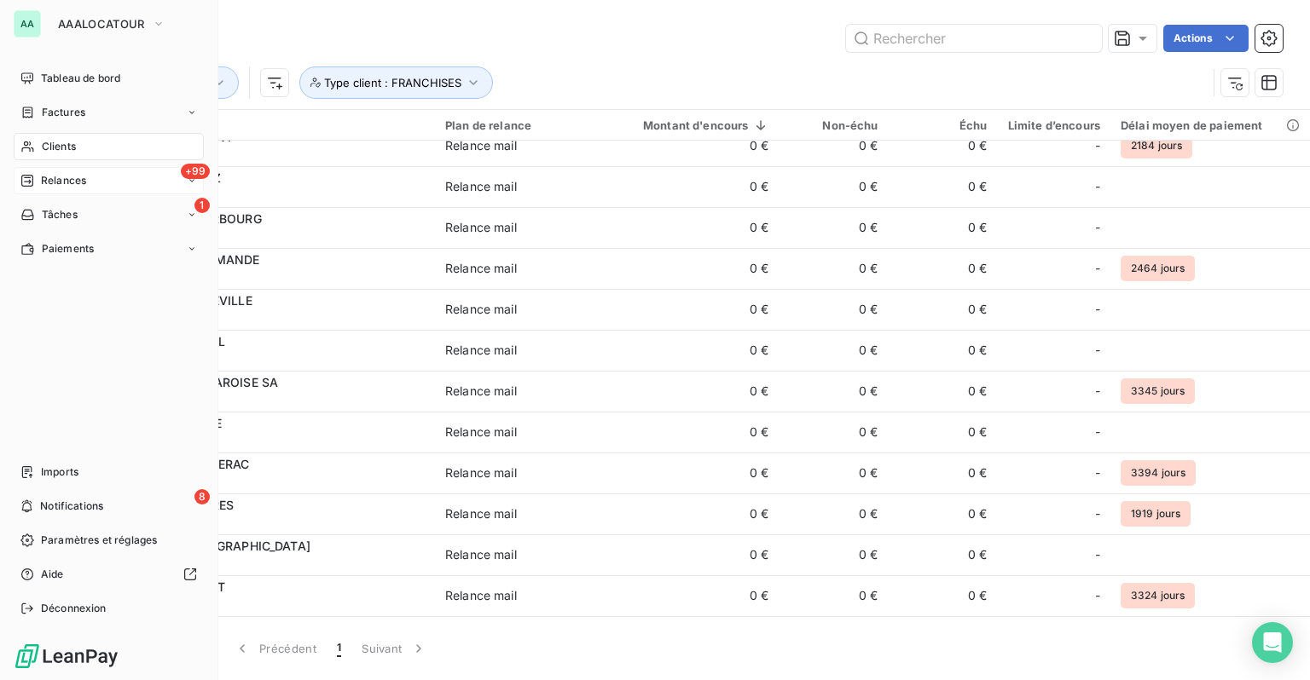
click at [51, 192] on div "+99 Relances" at bounding box center [109, 180] width 190 height 27
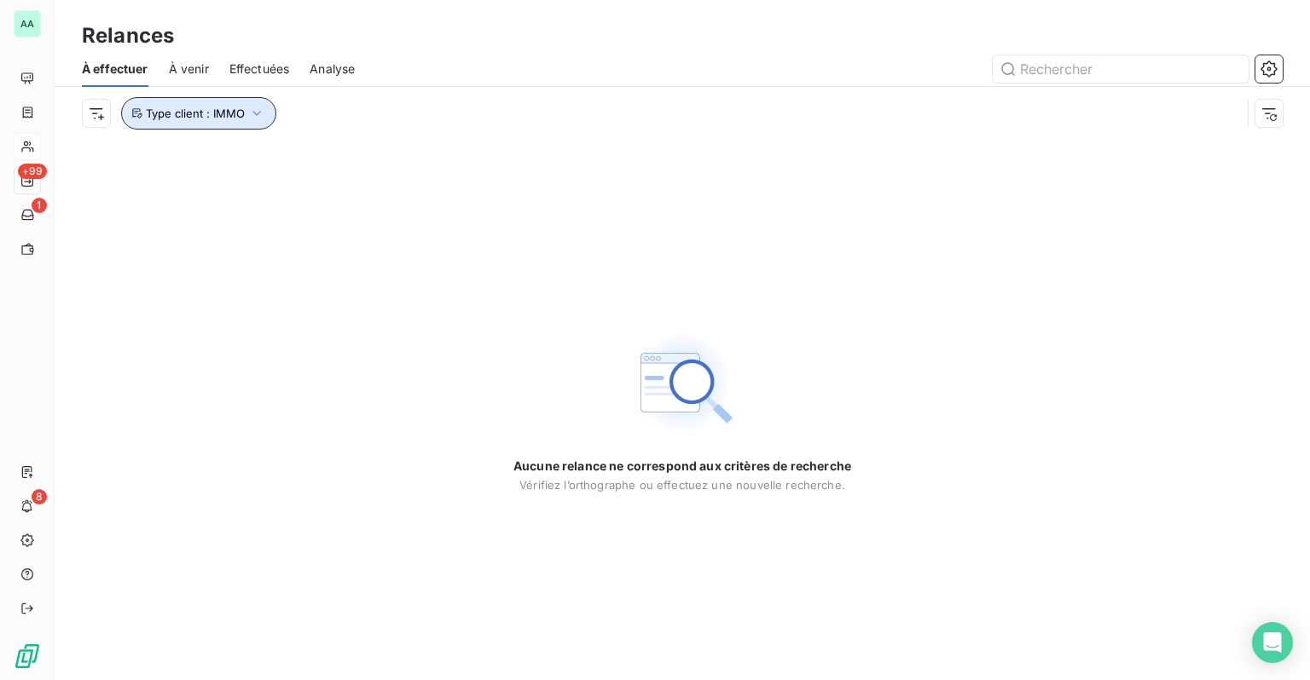
click at [268, 114] on button "Type client : IMMO" at bounding box center [198, 113] width 155 height 32
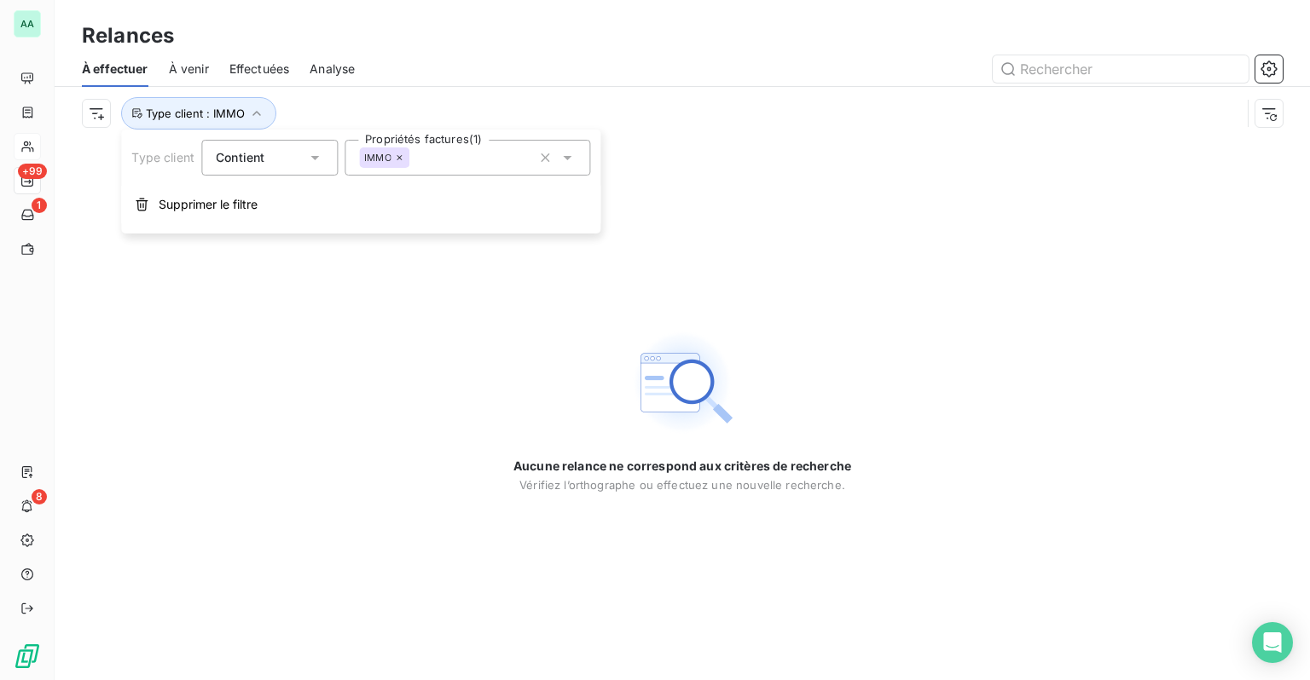
click at [400, 163] on div "IMMO" at bounding box center [384, 158] width 51 height 20
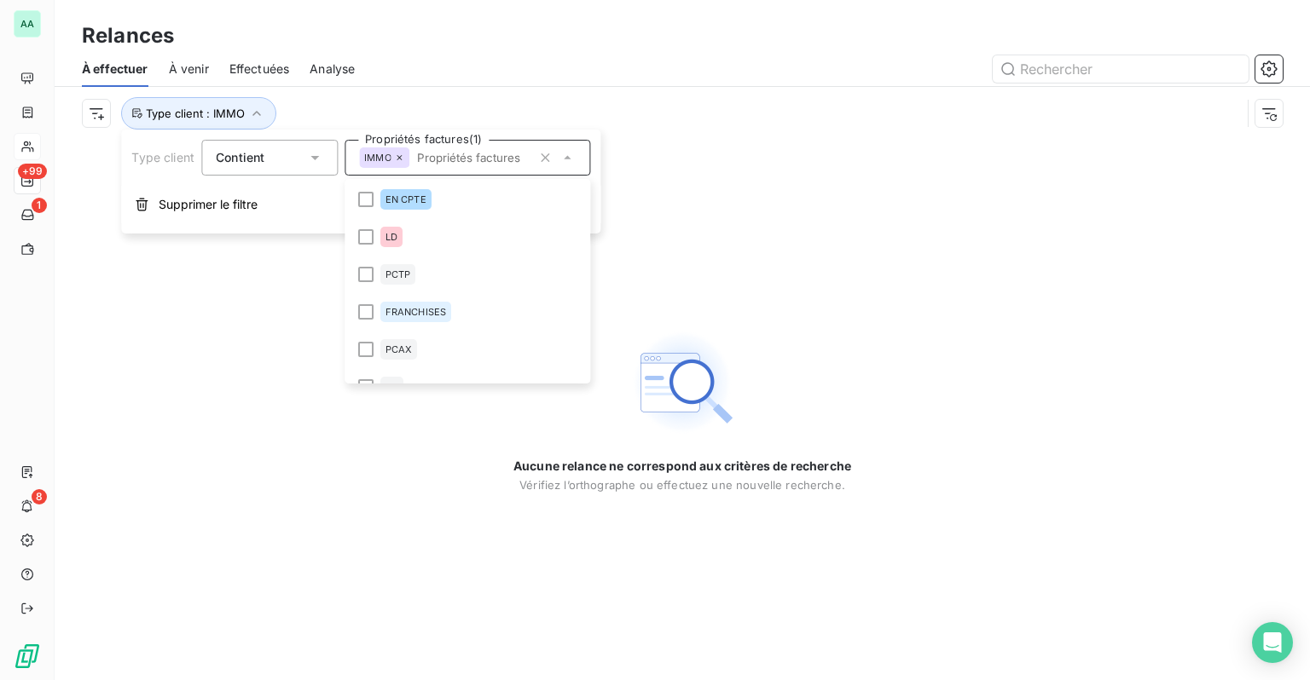
scroll to position [58, 0]
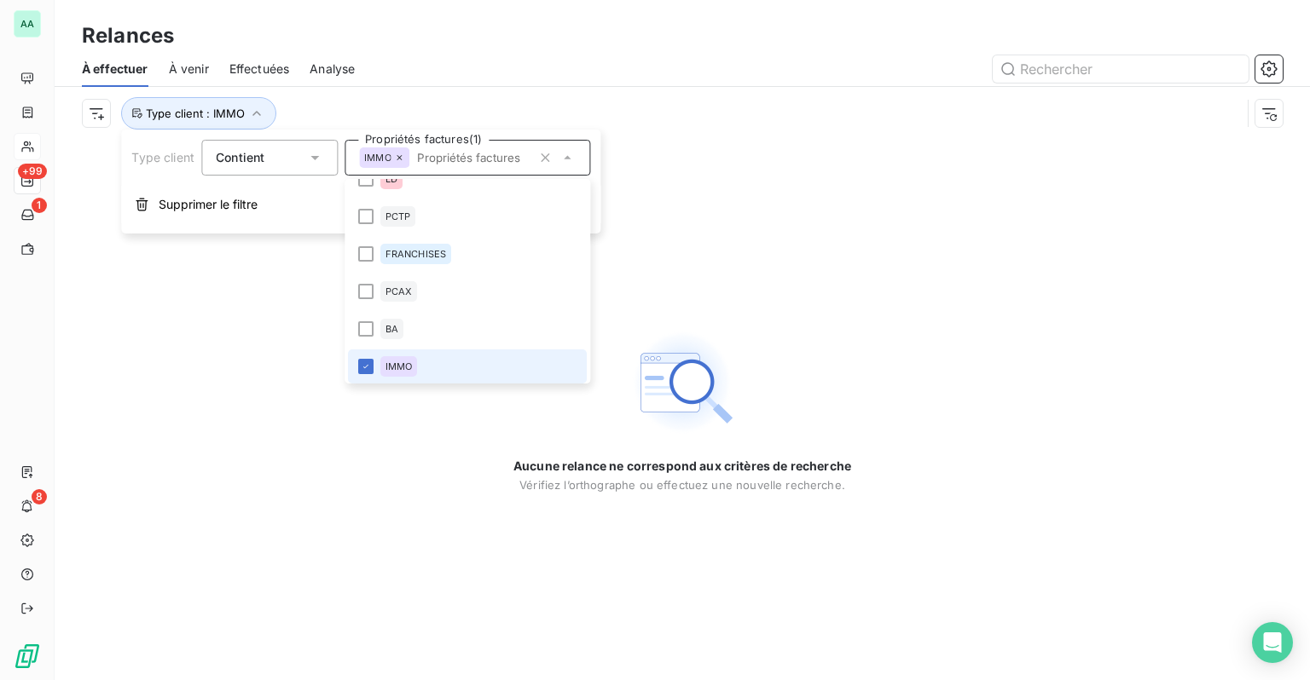
click at [399, 155] on icon at bounding box center [400, 158] width 10 height 10
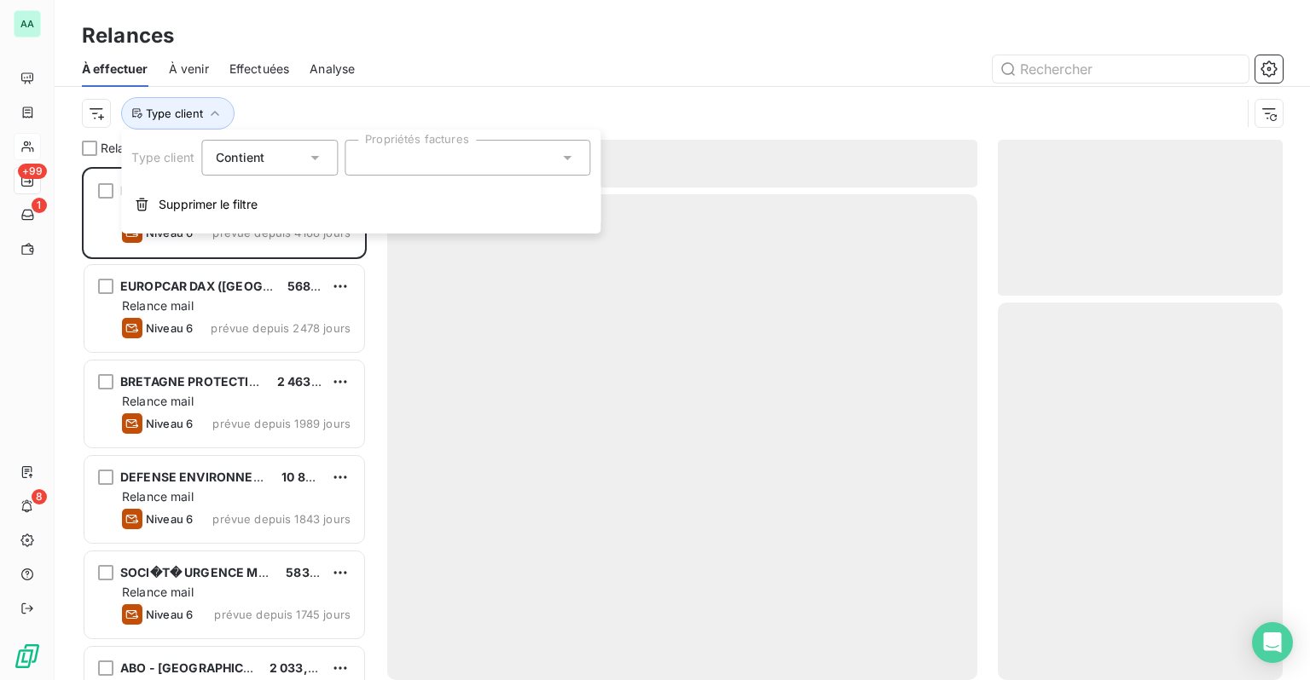
scroll to position [501, 271]
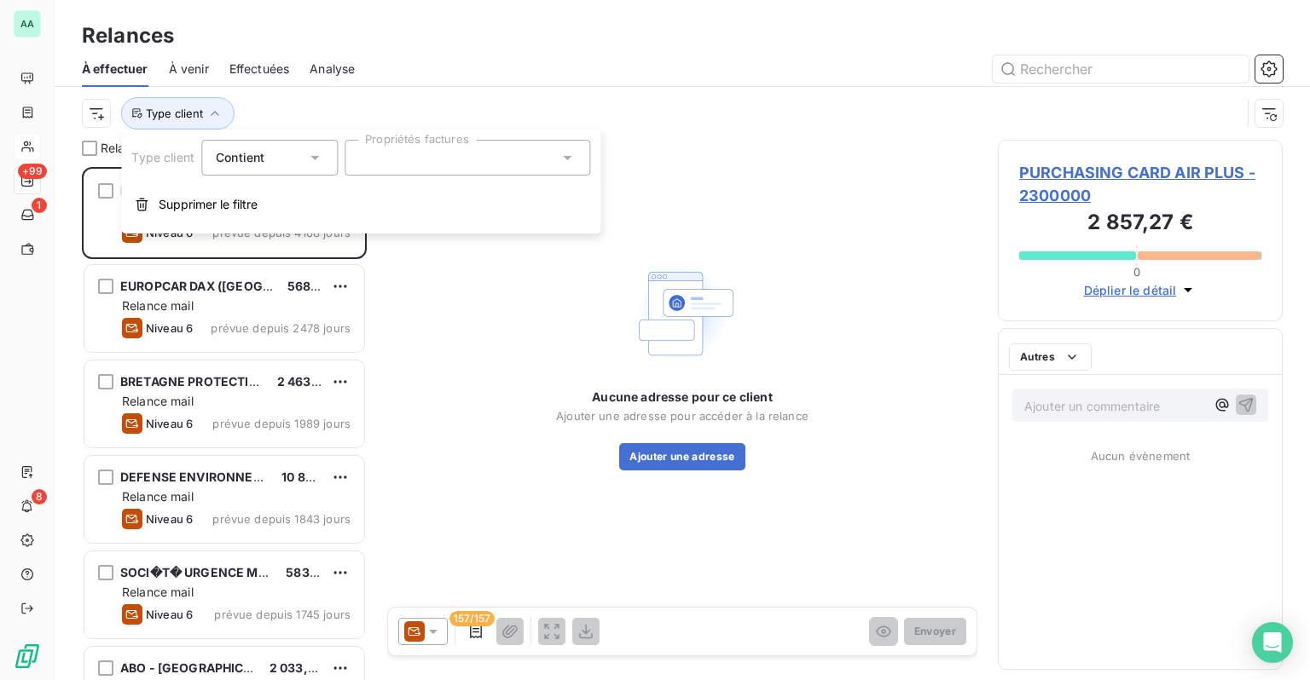
click at [428, 163] on div at bounding box center [467, 158] width 246 height 36
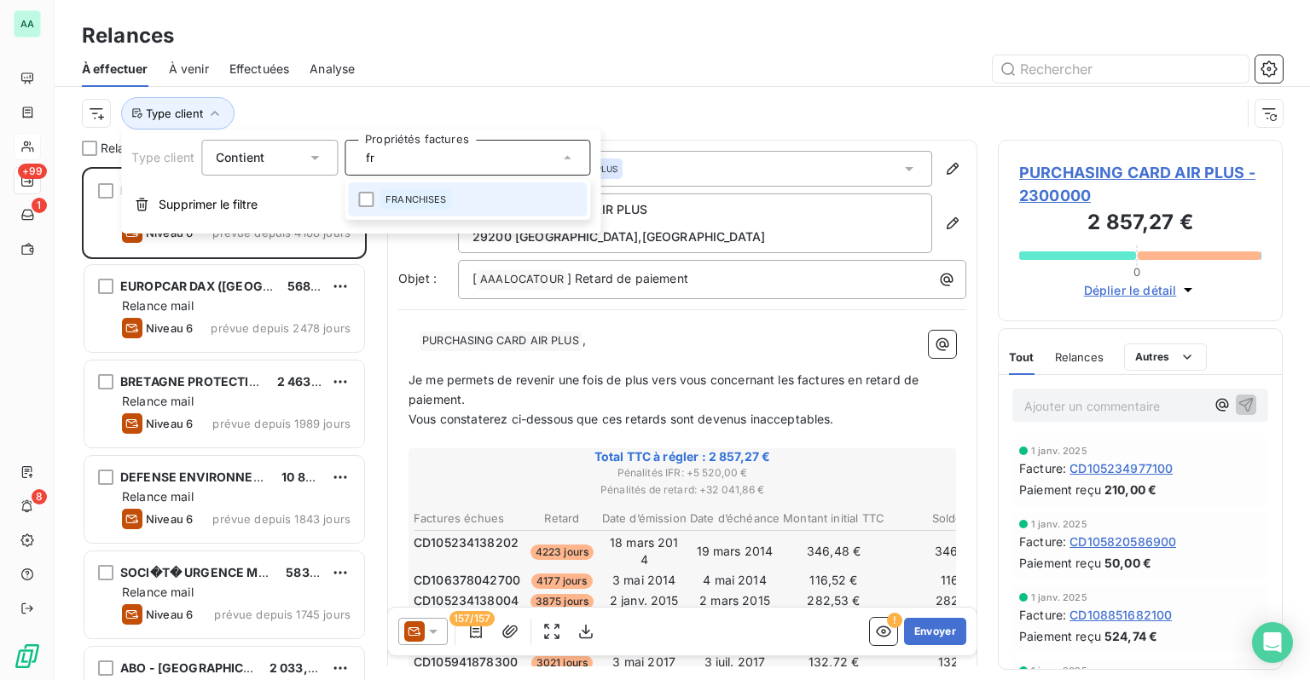
click at [425, 192] on div "FRANCHISES" at bounding box center [416, 199] width 72 height 20
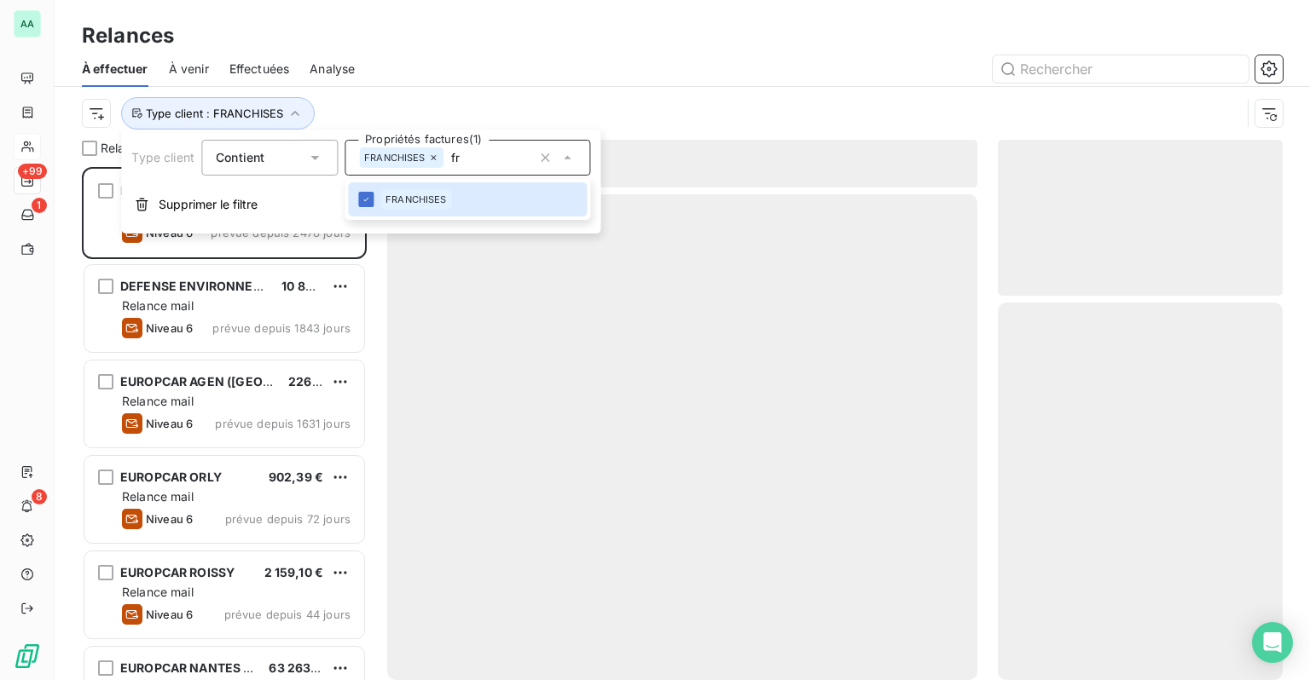
scroll to position [501, 271]
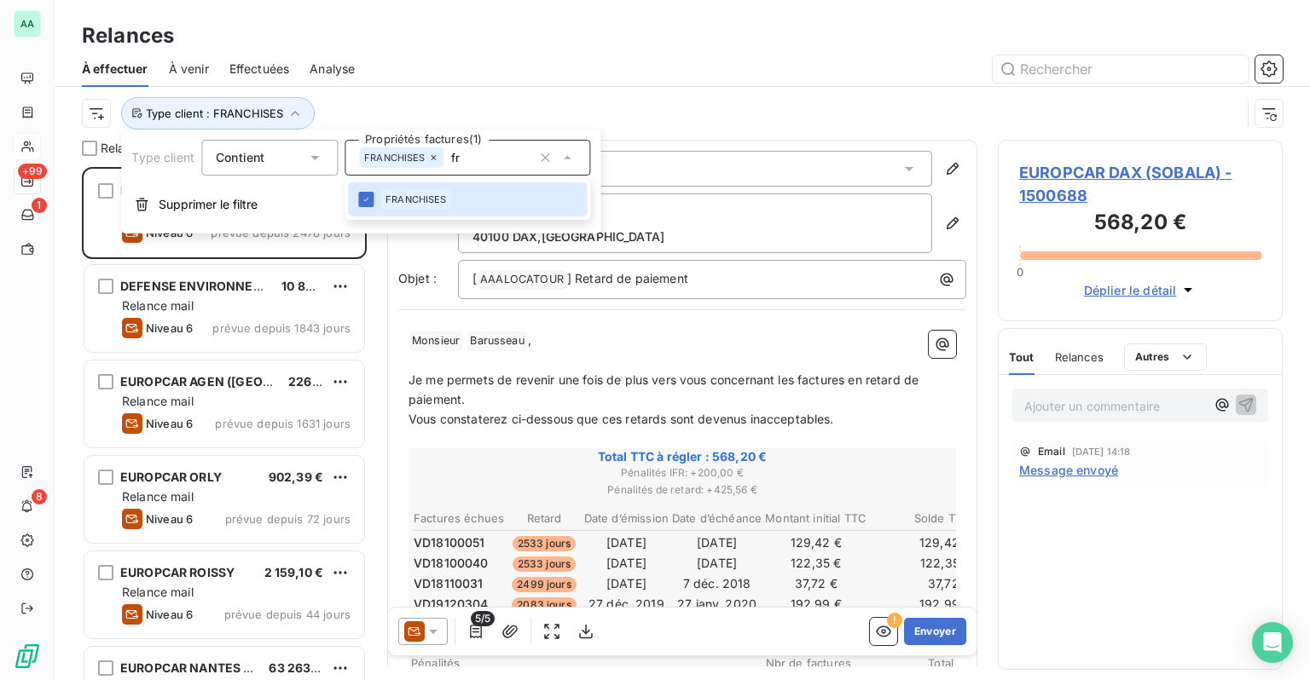
type input "f"
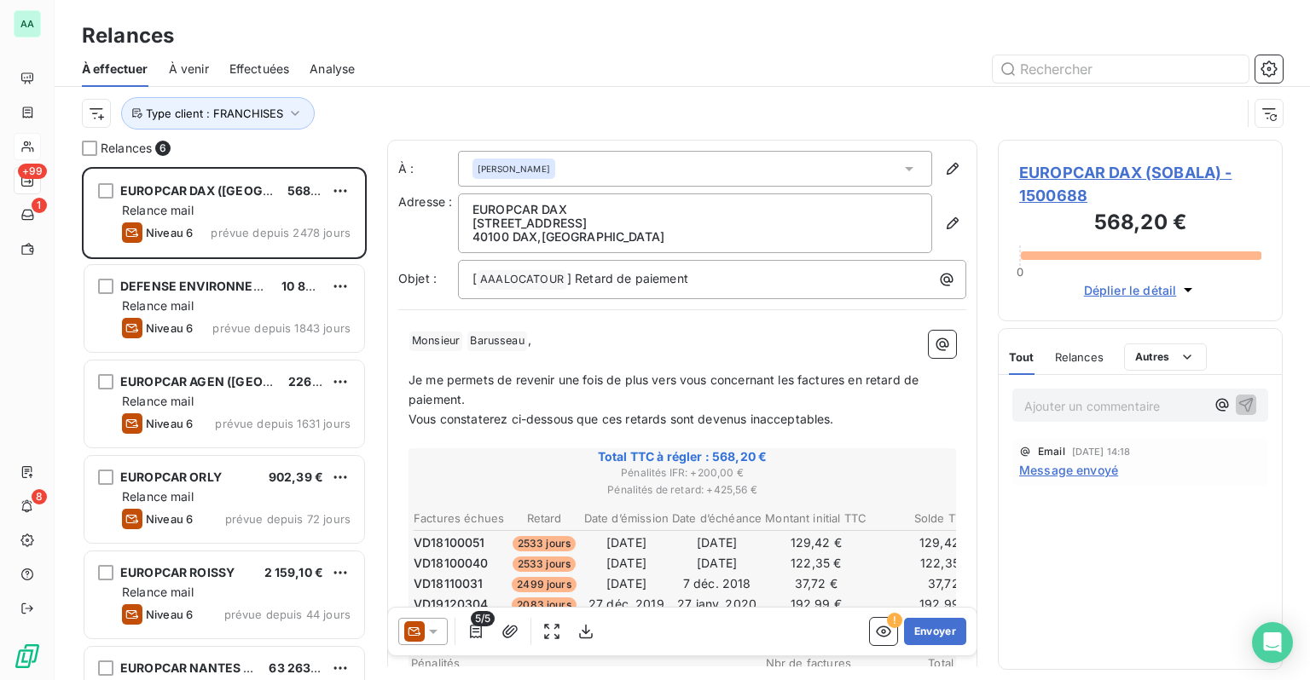
click at [447, 63] on div at bounding box center [828, 68] width 907 height 27
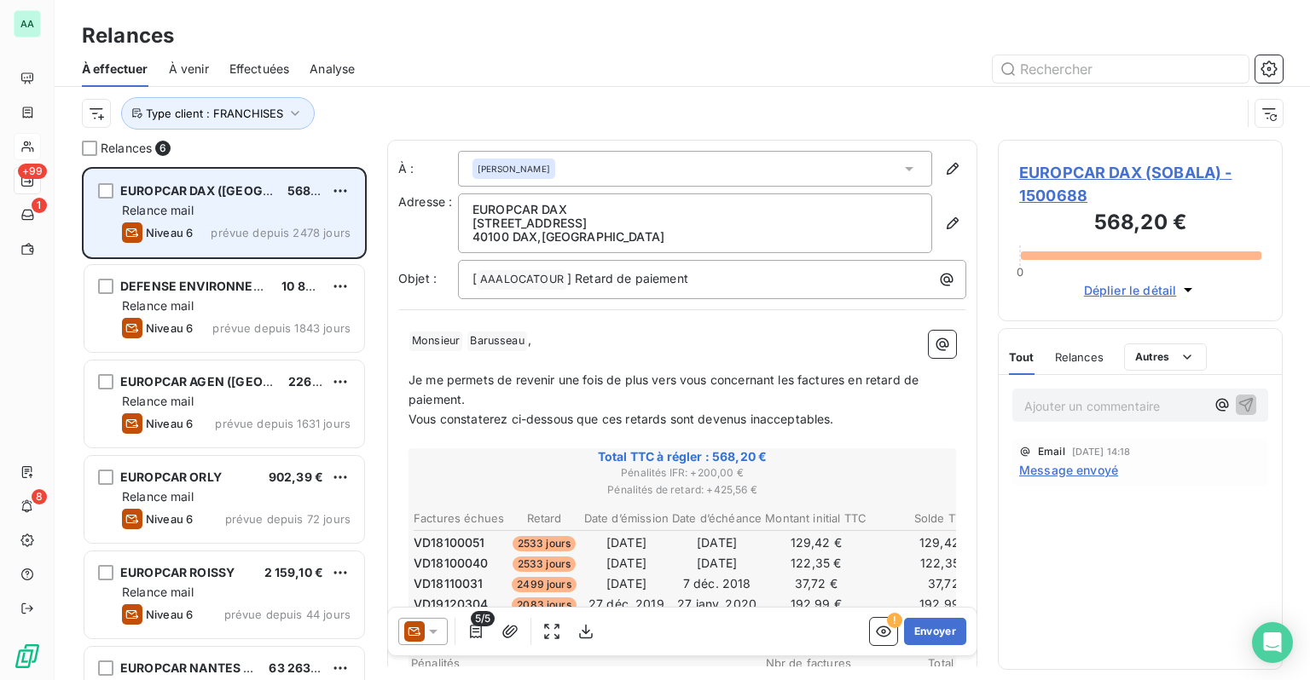
scroll to position [60, 0]
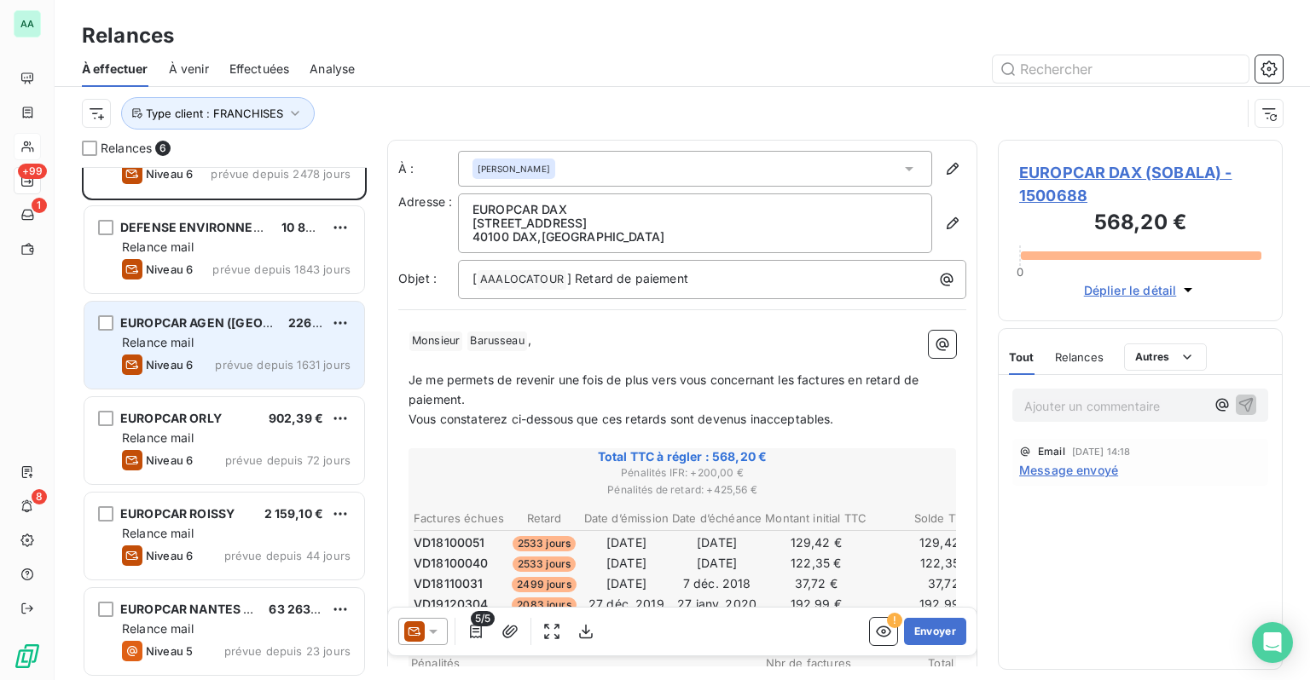
click at [235, 315] on span "EUROPCAR AGEN ([GEOGRAPHIC_DATA])" at bounding box center [241, 322] width 242 height 14
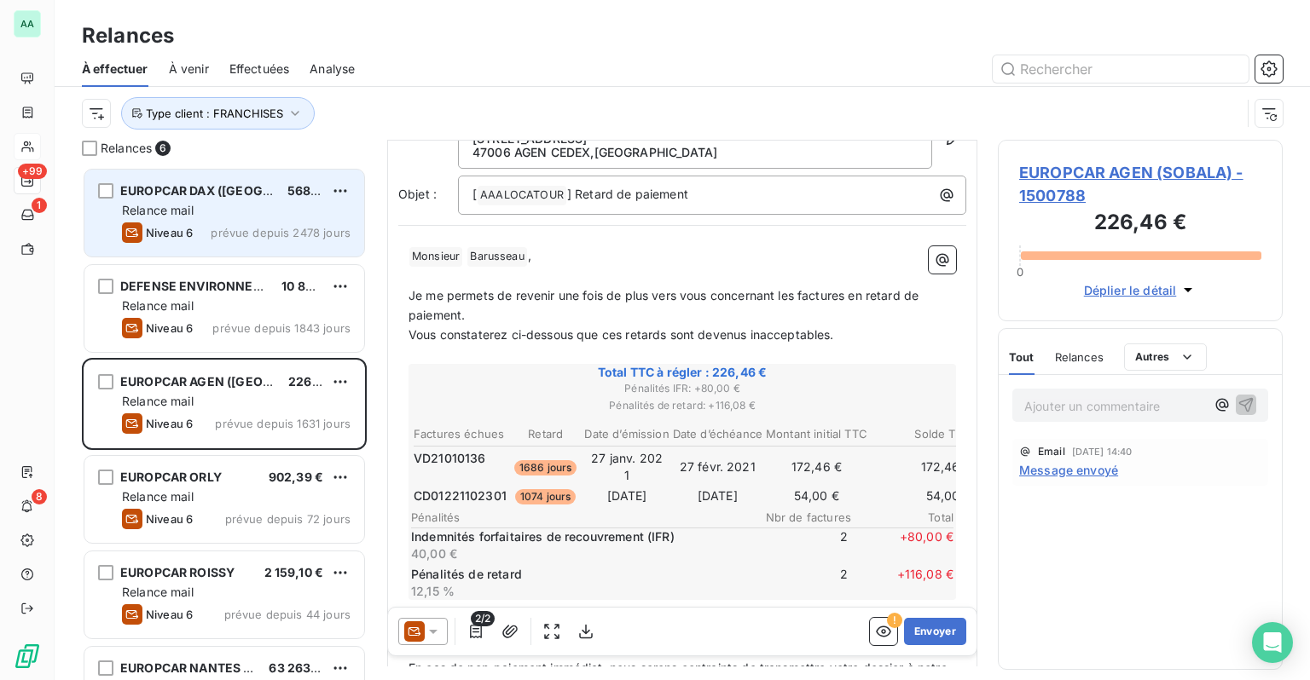
click at [235, 202] on div "Relance mail" at bounding box center [236, 210] width 229 height 17
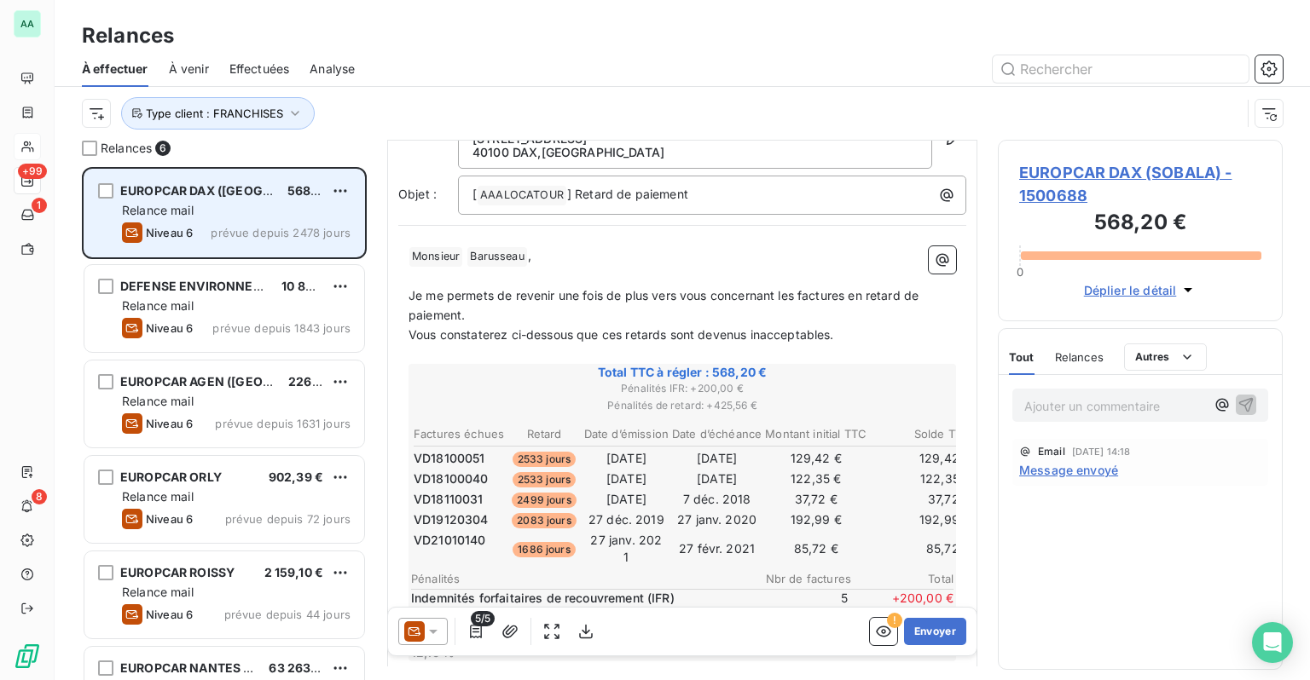
scroll to position [24, 0]
